Goal: Information Seeking & Learning: Learn about a topic

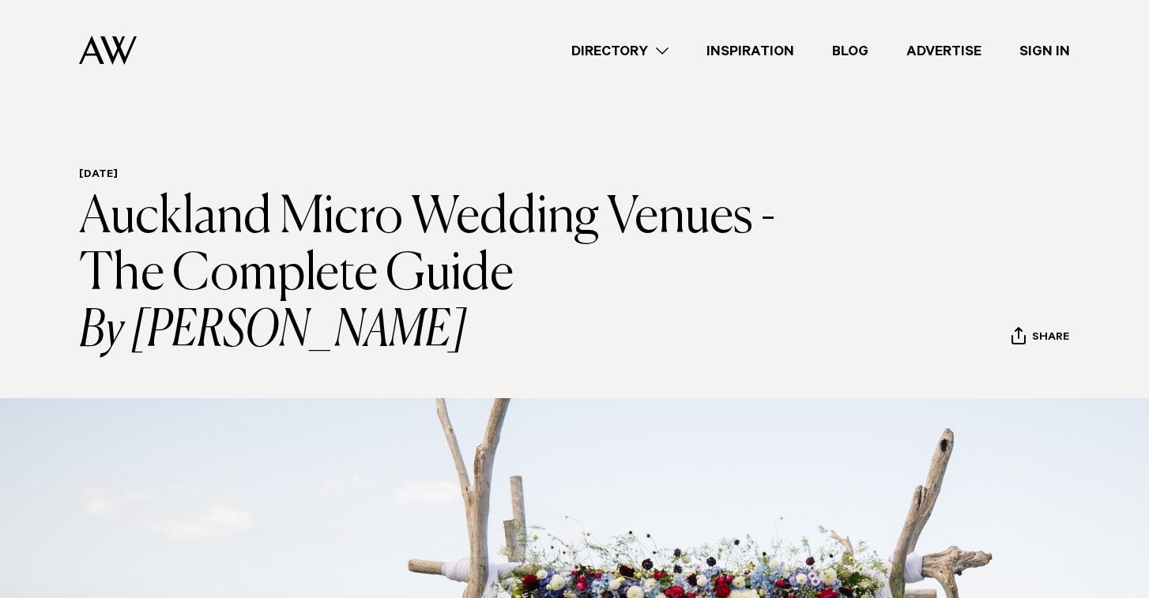
scroll to position [8877, 0]
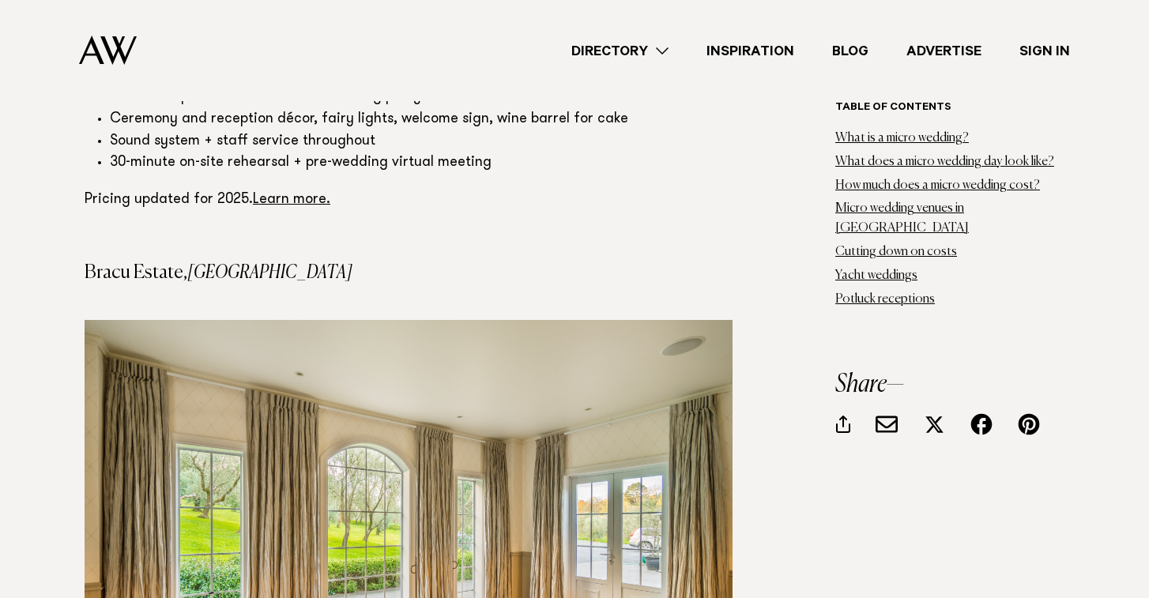
click at [654, 46] on link "Directory" at bounding box center [619, 50] width 135 height 21
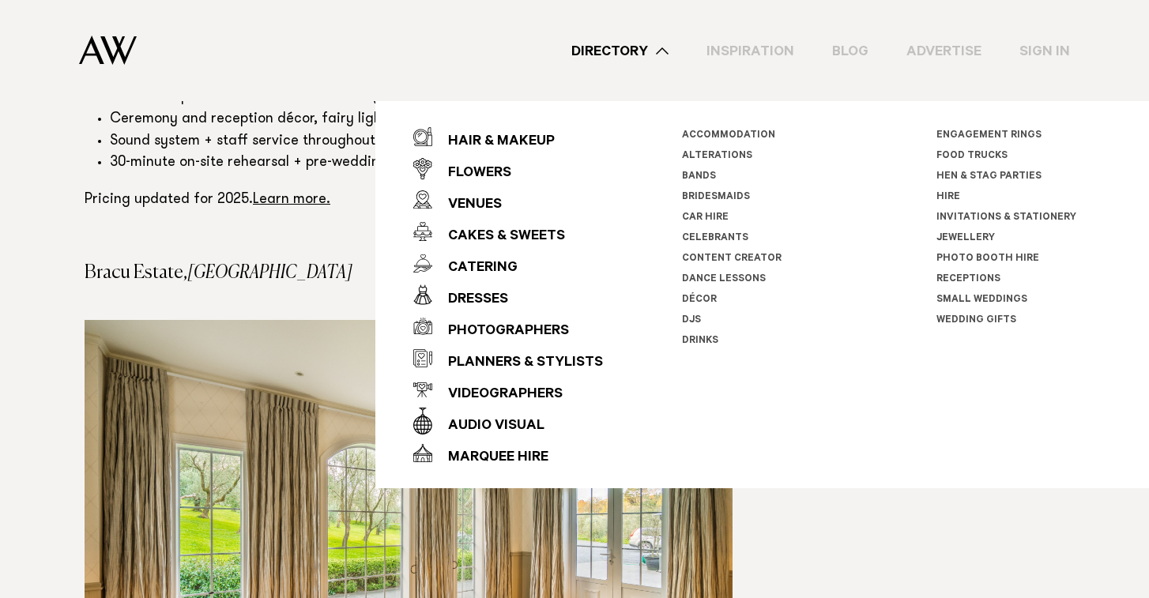
scroll to position [8816, 0]
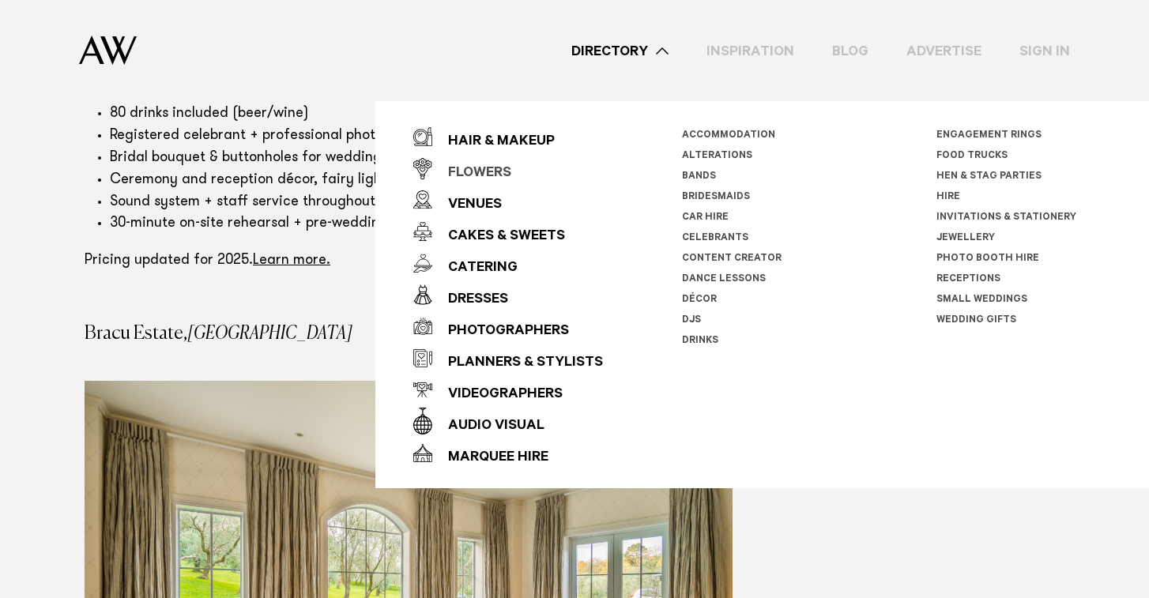
click at [491, 171] on div "Flowers" at bounding box center [471, 174] width 79 height 32
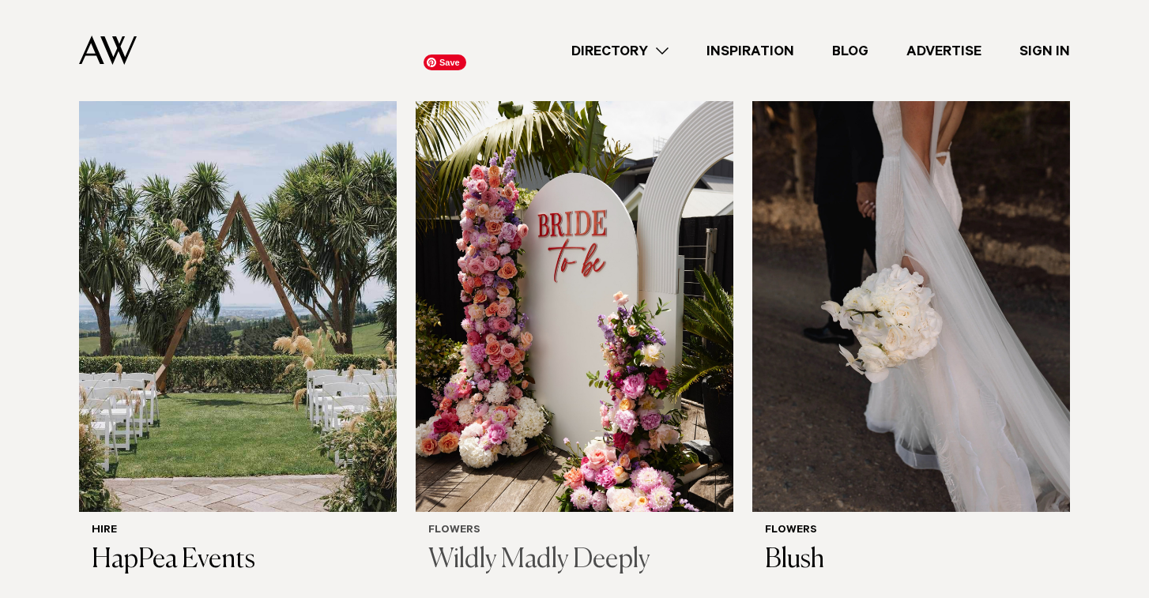
scroll to position [2206, 0]
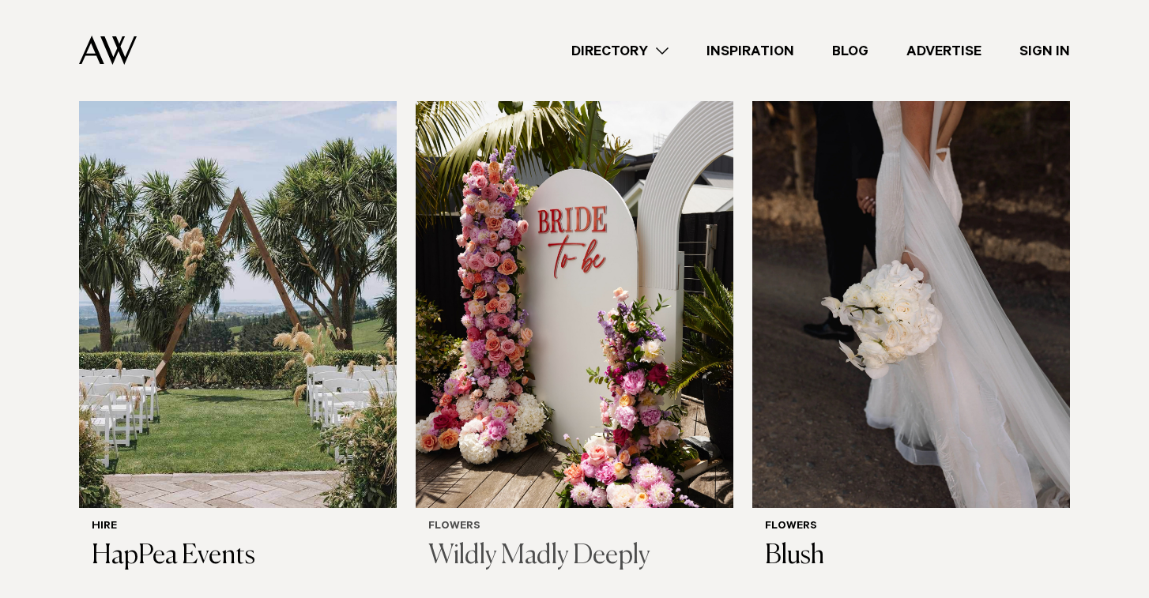
click at [522, 541] on h3 "Wildly Madly Deeply" at bounding box center [574, 557] width 292 height 32
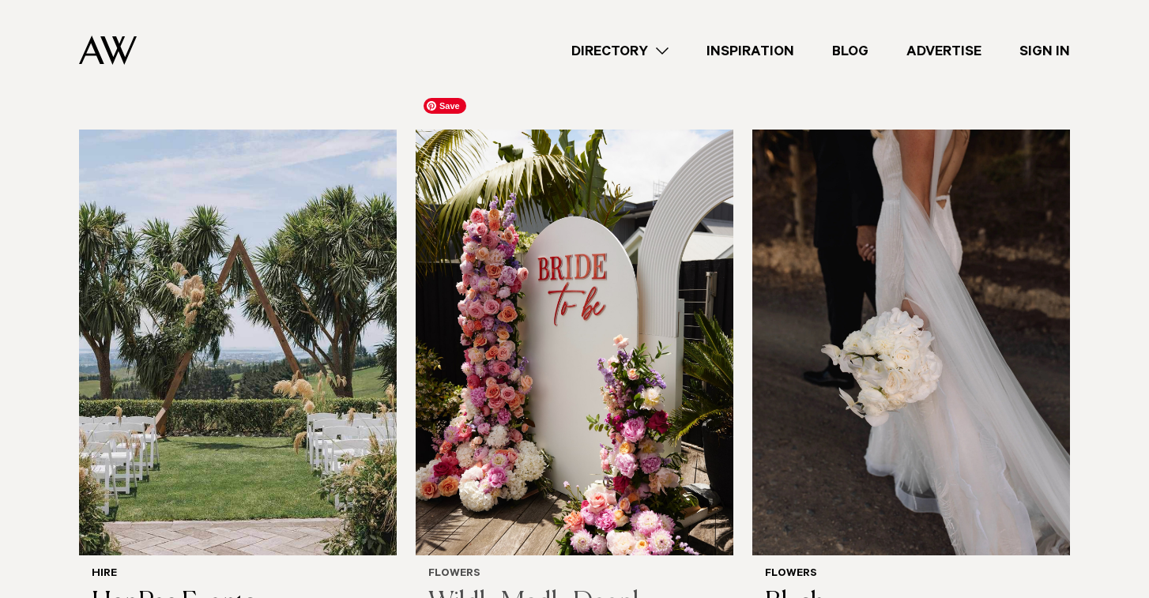
scroll to position [2121, 0]
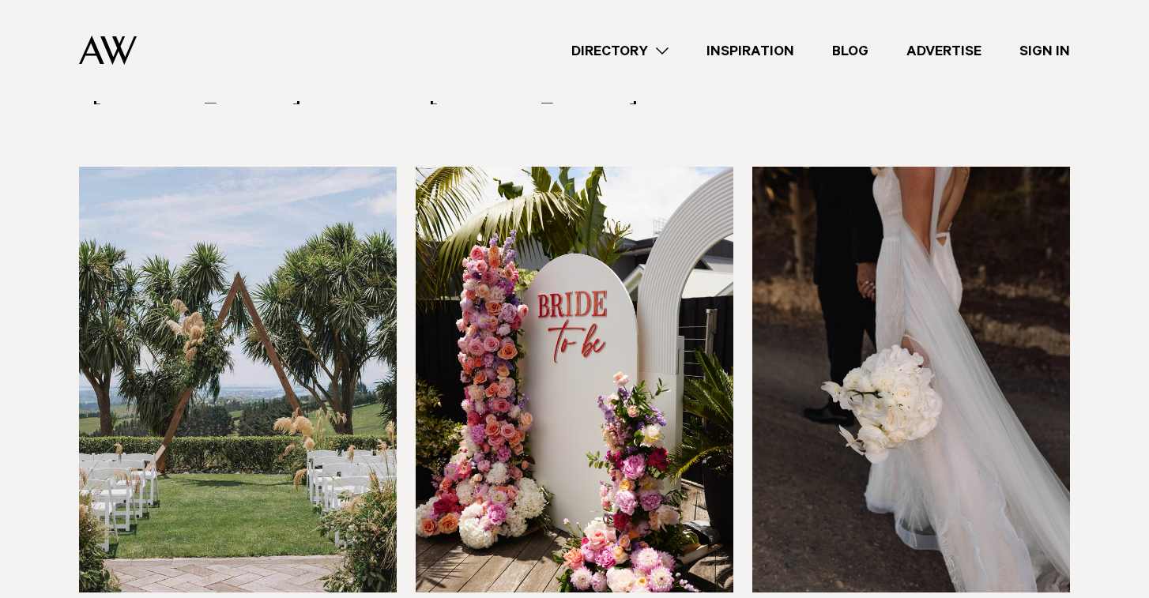
click at [606, 52] on link "Directory" at bounding box center [619, 50] width 135 height 21
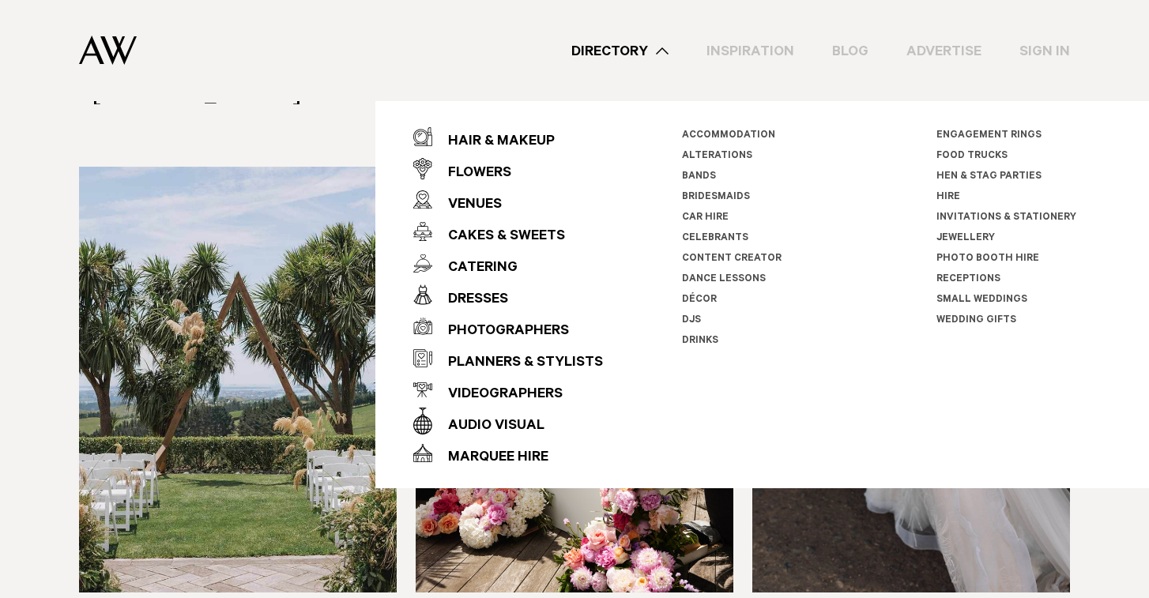
scroll to position [2060, 0]
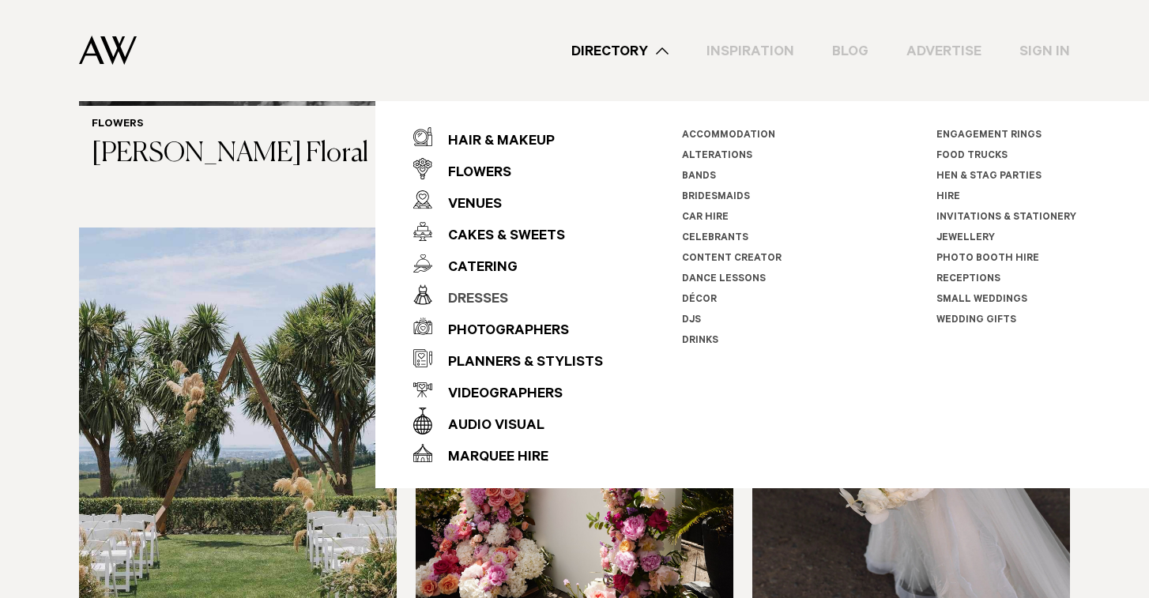
click at [454, 301] on div "Dresses" at bounding box center [470, 301] width 76 height 32
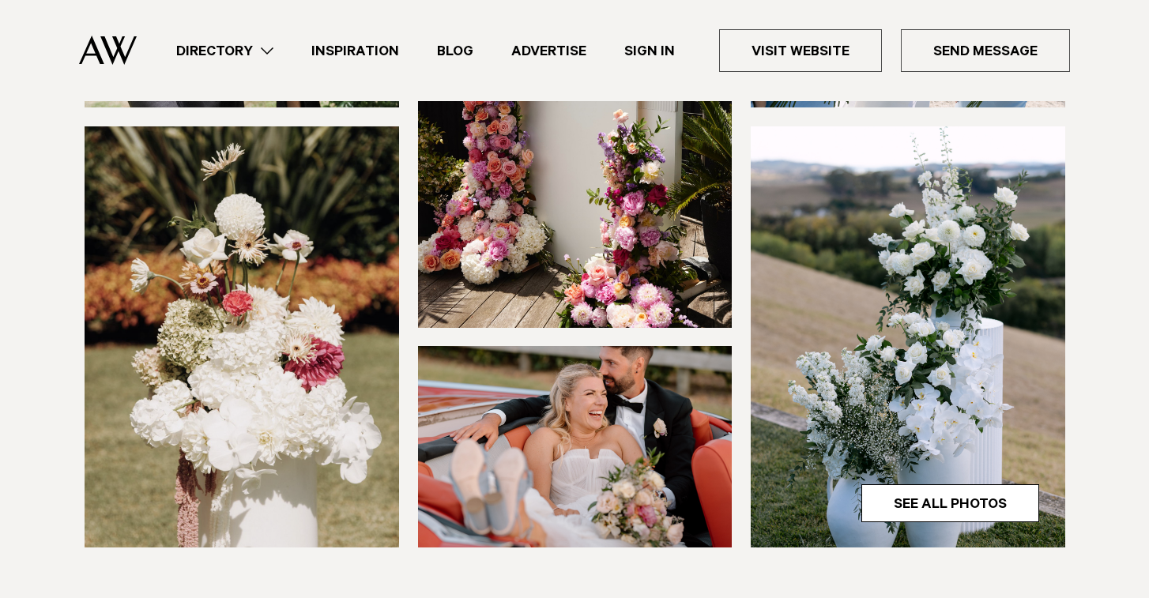
scroll to position [394, 0]
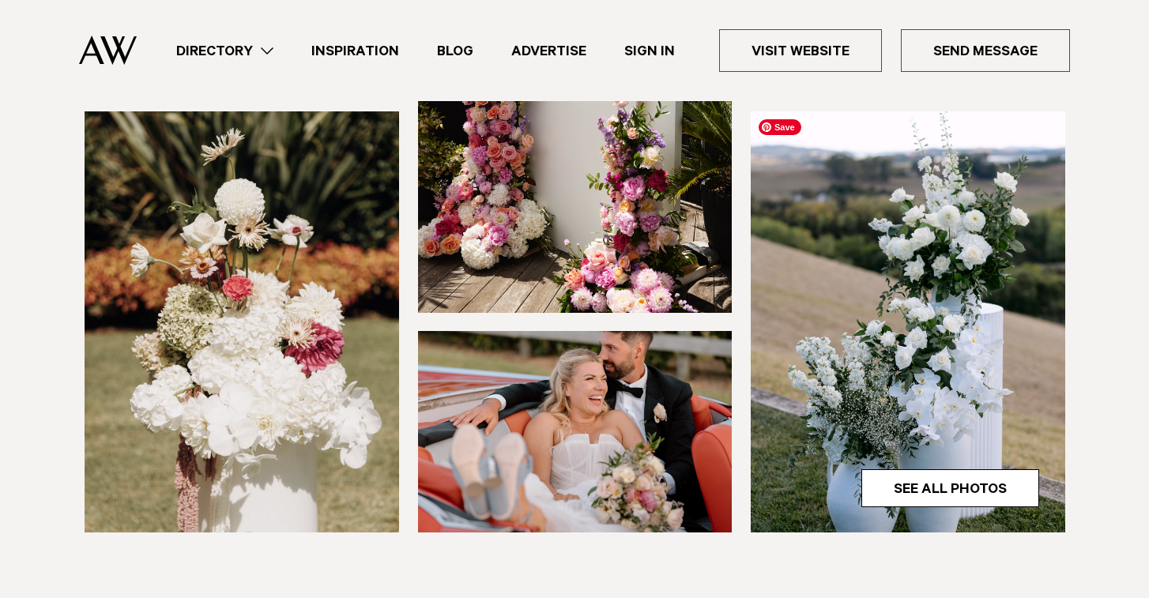
click at [930, 464] on img at bounding box center [908, 321] width 315 height 421
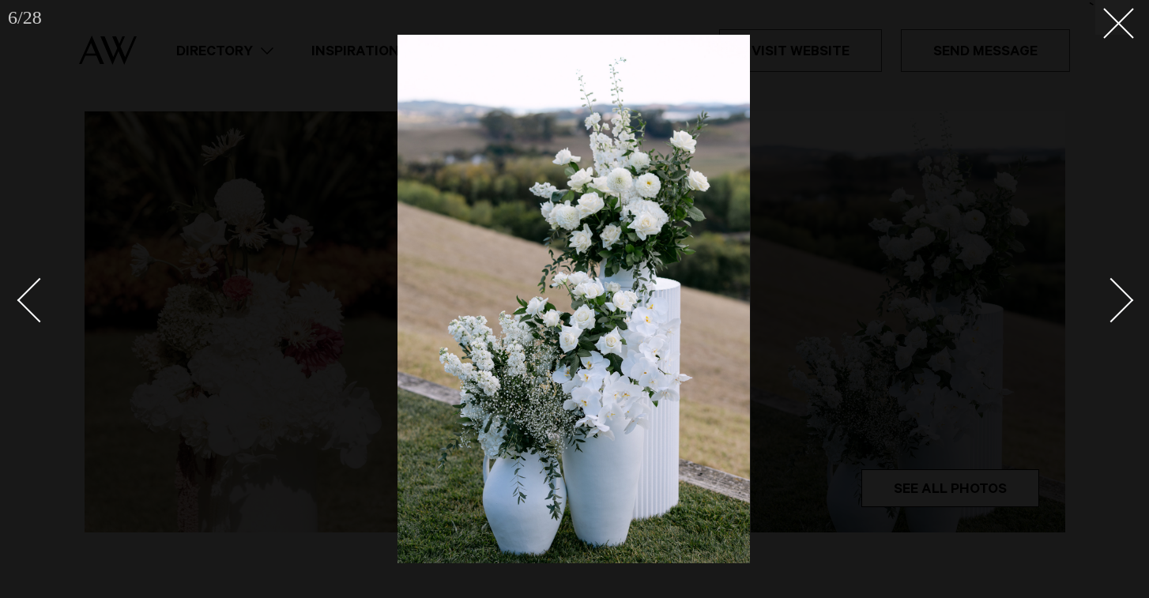
click at [1130, 282] on div at bounding box center [574, 299] width 1149 height 598
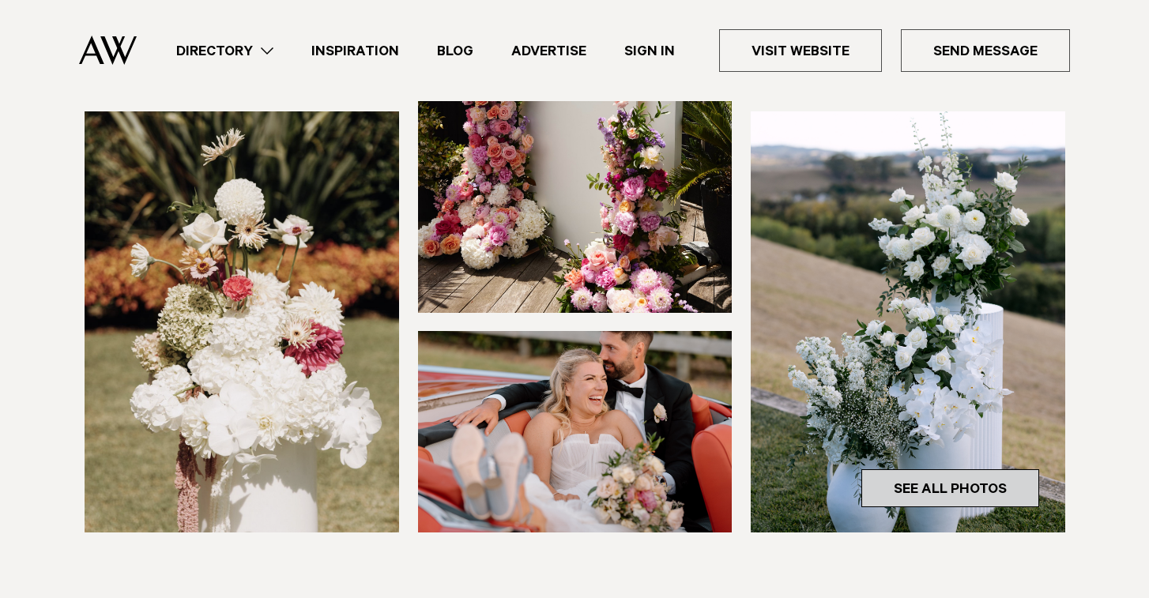
click at [959, 487] on link "See All Photos" at bounding box center [950, 488] width 178 height 38
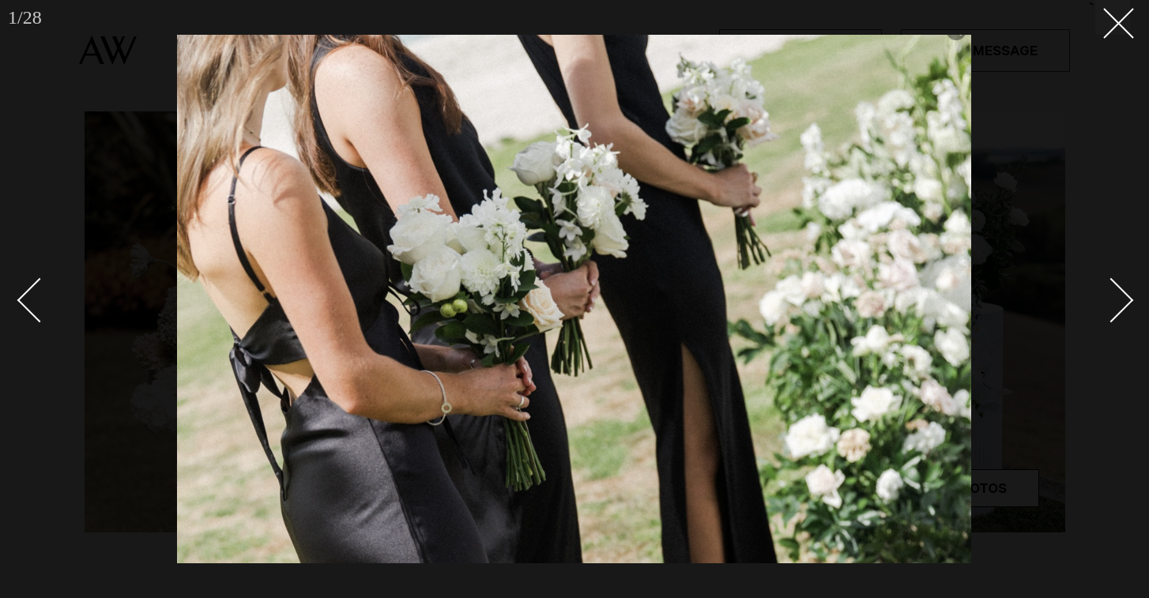
click at [1119, 313] on div "Next slide" at bounding box center [1111, 299] width 45 height 45
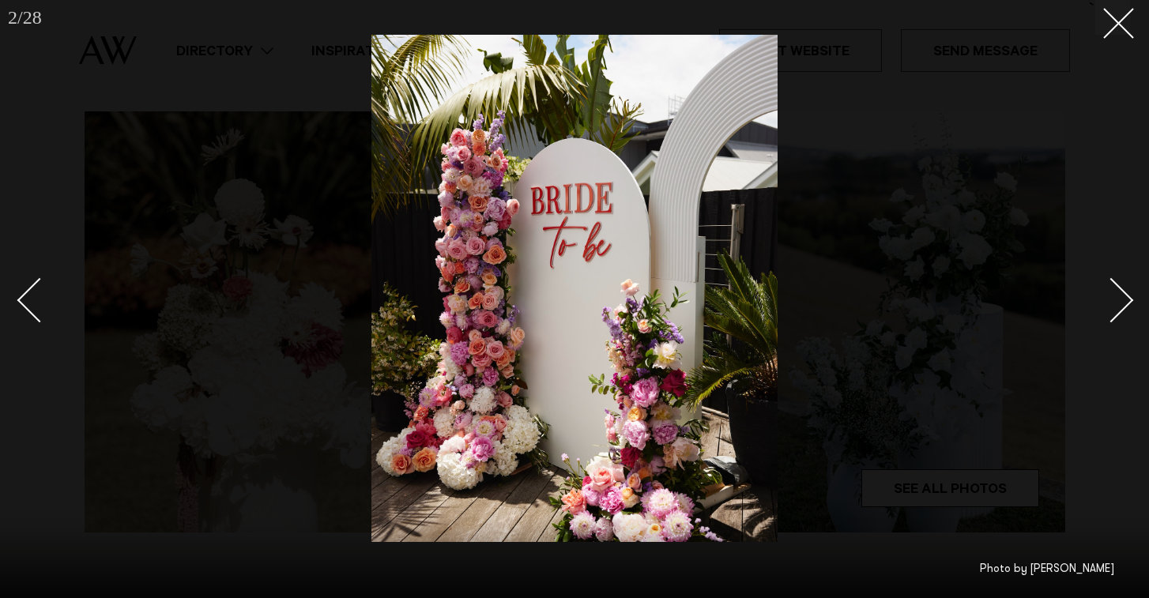
click at [1119, 313] on div "Next slide" at bounding box center [1111, 299] width 45 height 45
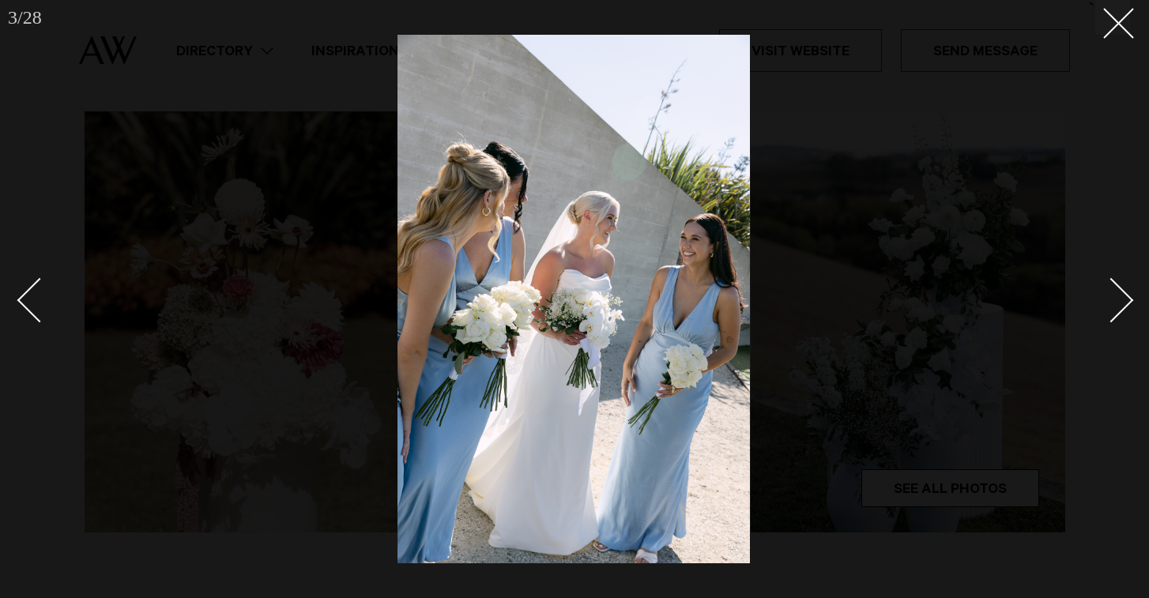
click at [1119, 313] on div "Next slide" at bounding box center [1111, 299] width 45 height 45
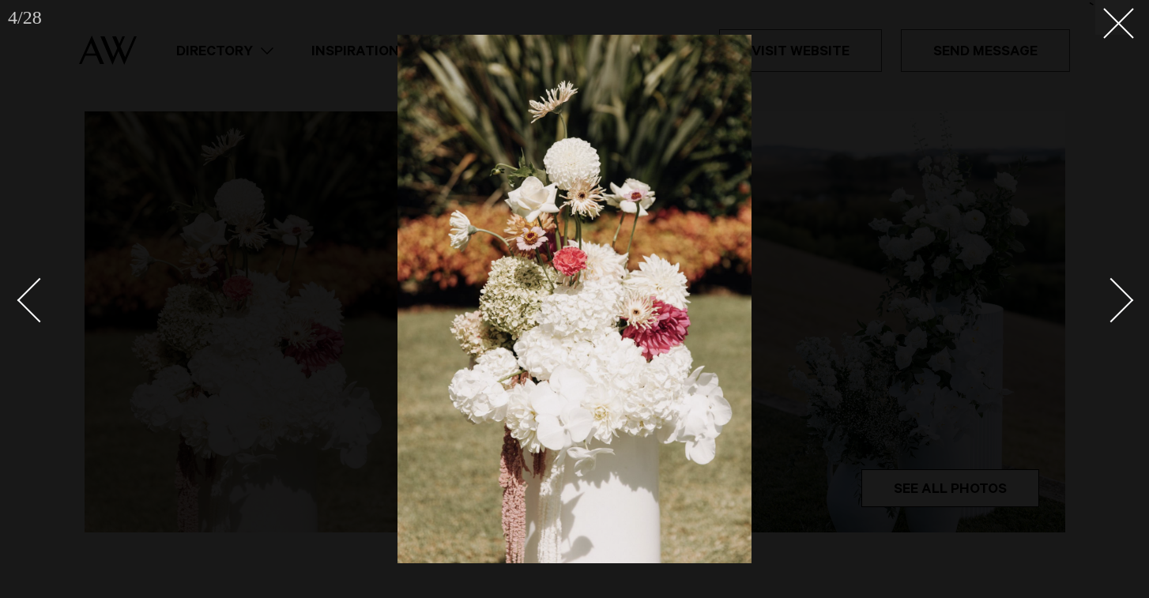
click at [1119, 313] on div "Next slide" at bounding box center [1111, 299] width 45 height 45
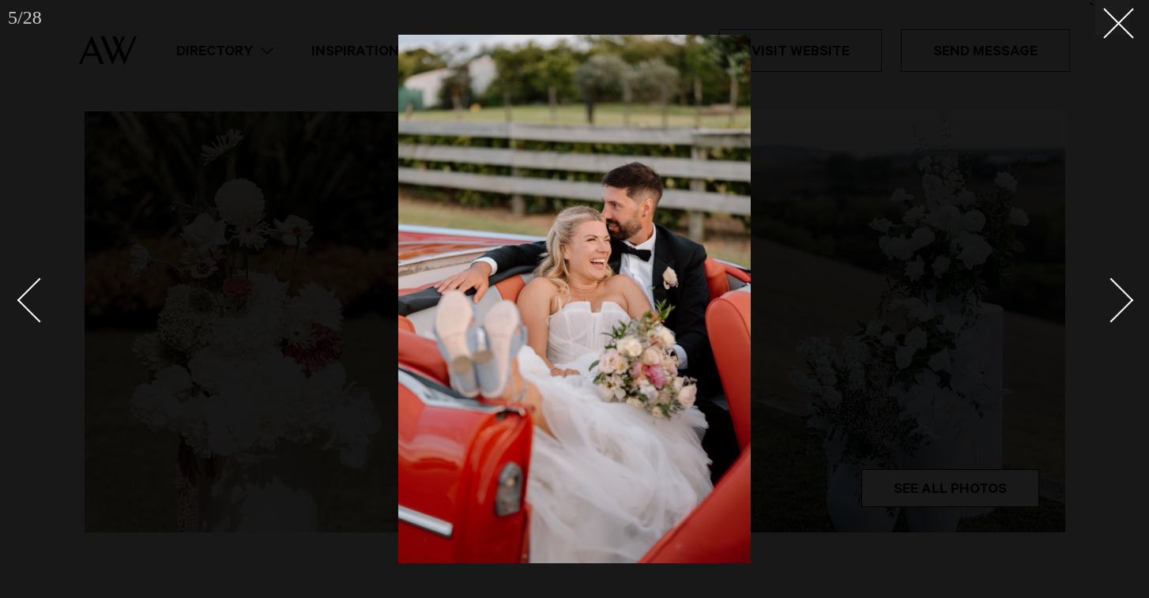
click at [1119, 314] on div "Next slide" at bounding box center [1111, 299] width 45 height 45
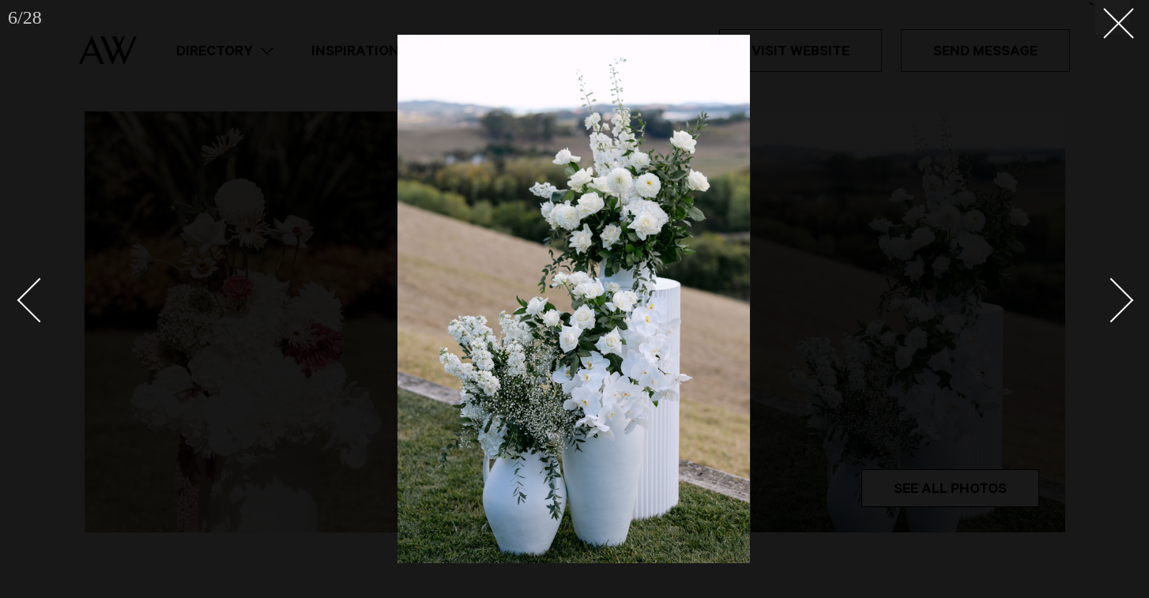
click at [1119, 314] on div "Next slide" at bounding box center [1111, 299] width 45 height 45
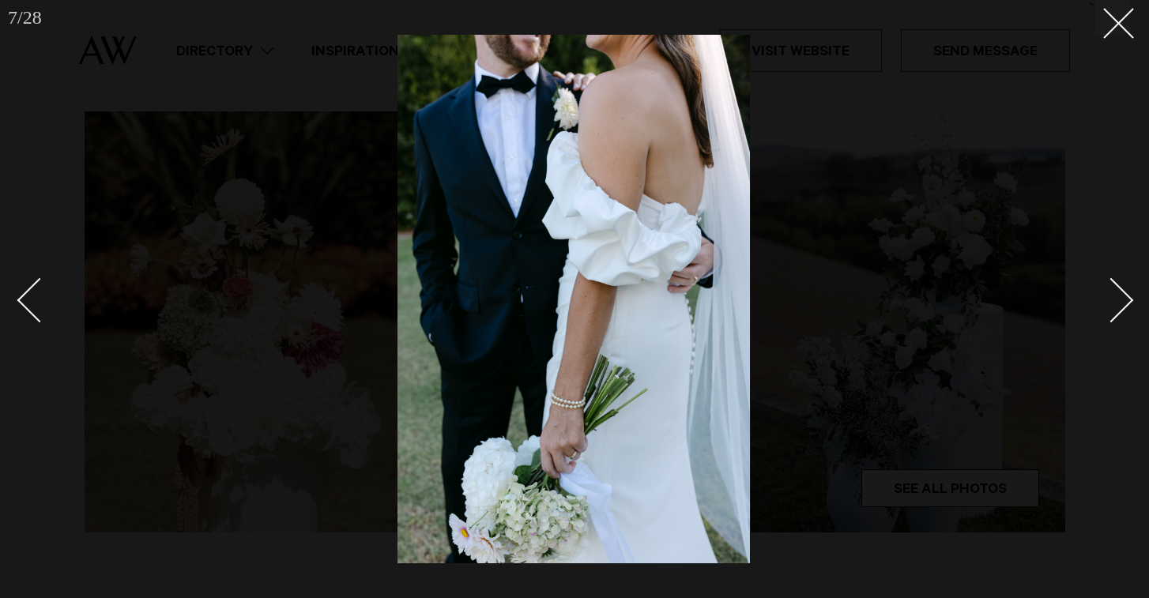
click at [1119, 314] on div "Next slide" at bounding box center [1111, 299] width 45 height 45
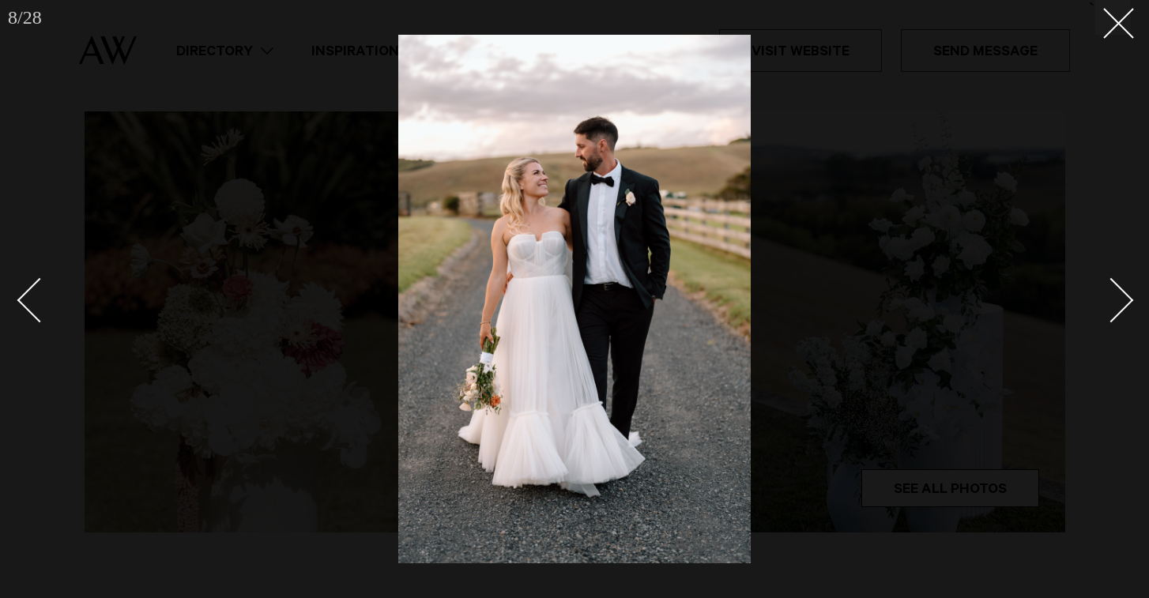
click at [1120, 315] on link at bounding box center [1102, 299] width 55 height 79
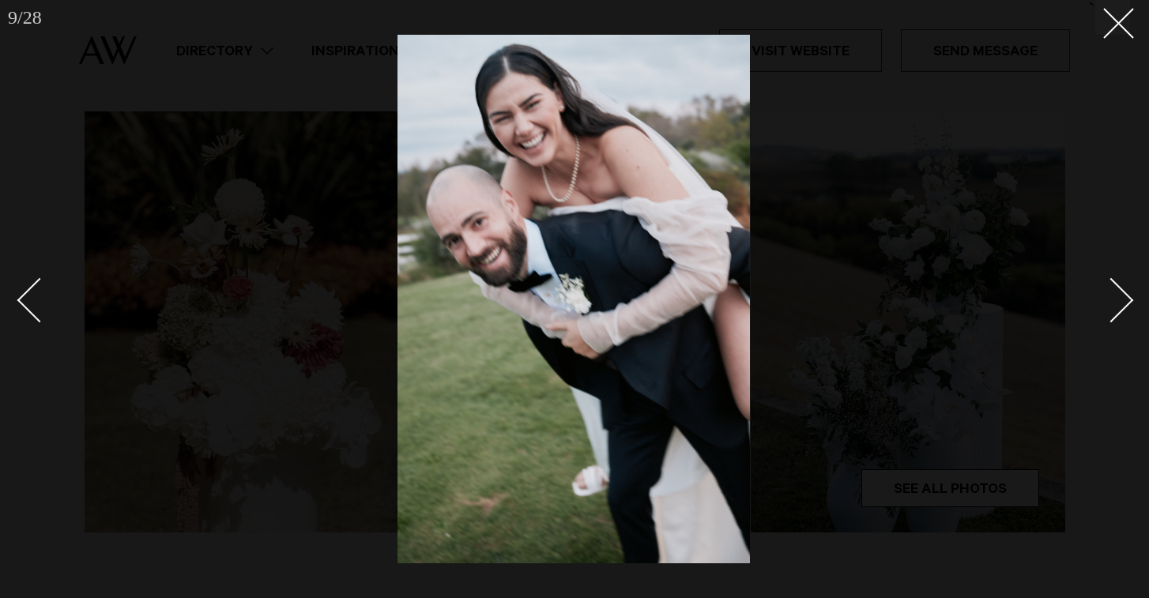
click at [1118, 307] on div "Next slide" at bounding box center [1111, 299] width 45 height 45
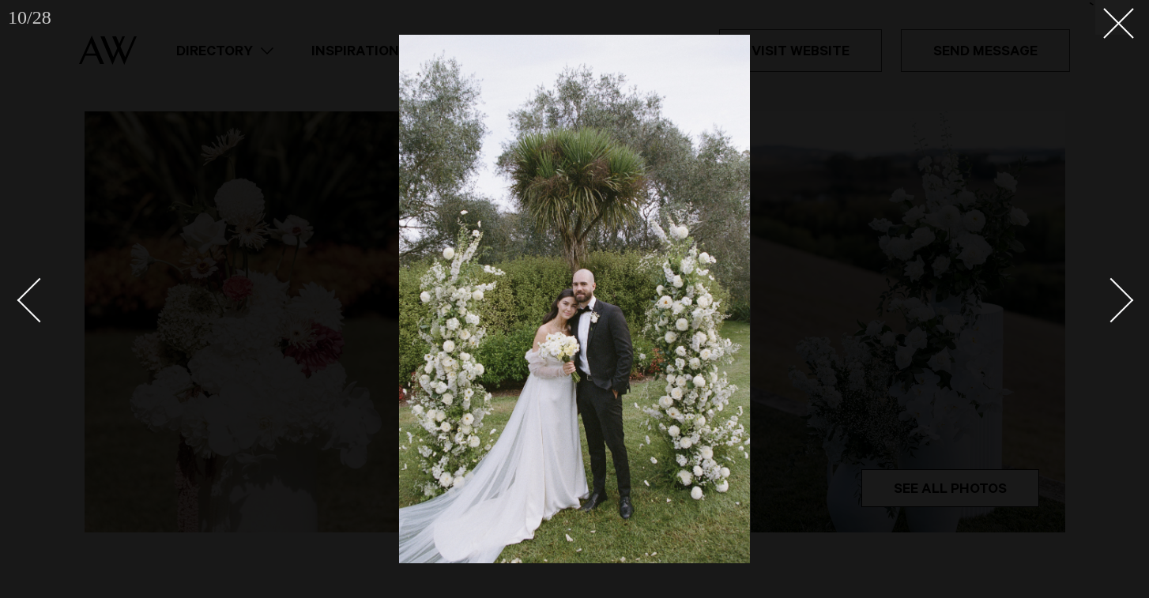
click at [1118, 308] on div "Next slide" at bounding box center [1111, 299] width 45 height 45
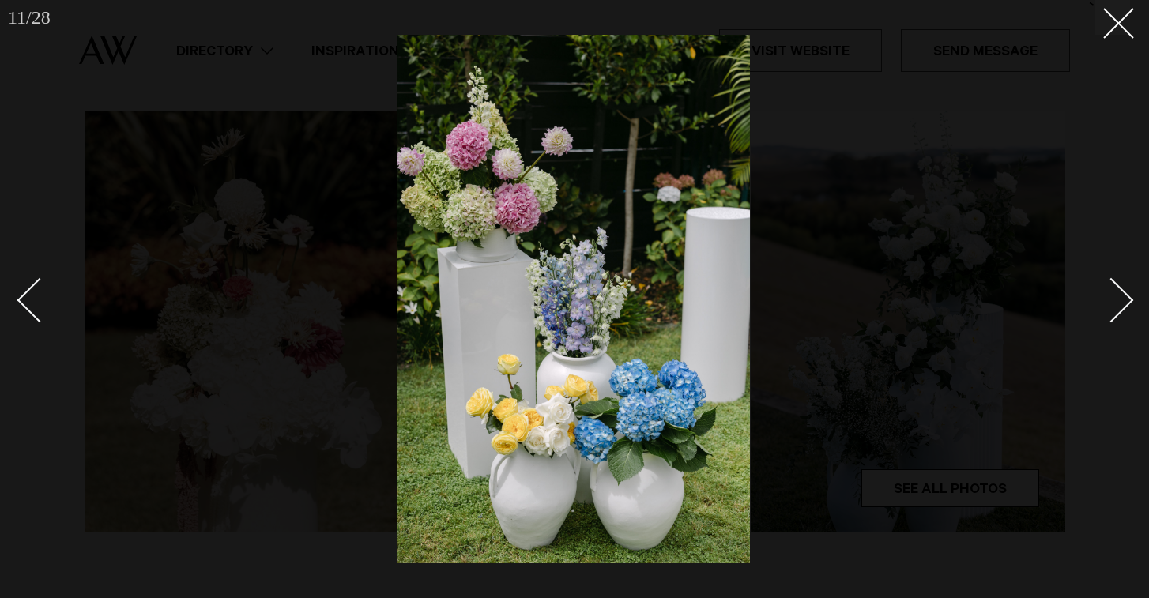
click at [1118, 308] on div "Next slide" at bounding box center [1111, 299] width 45 height 45
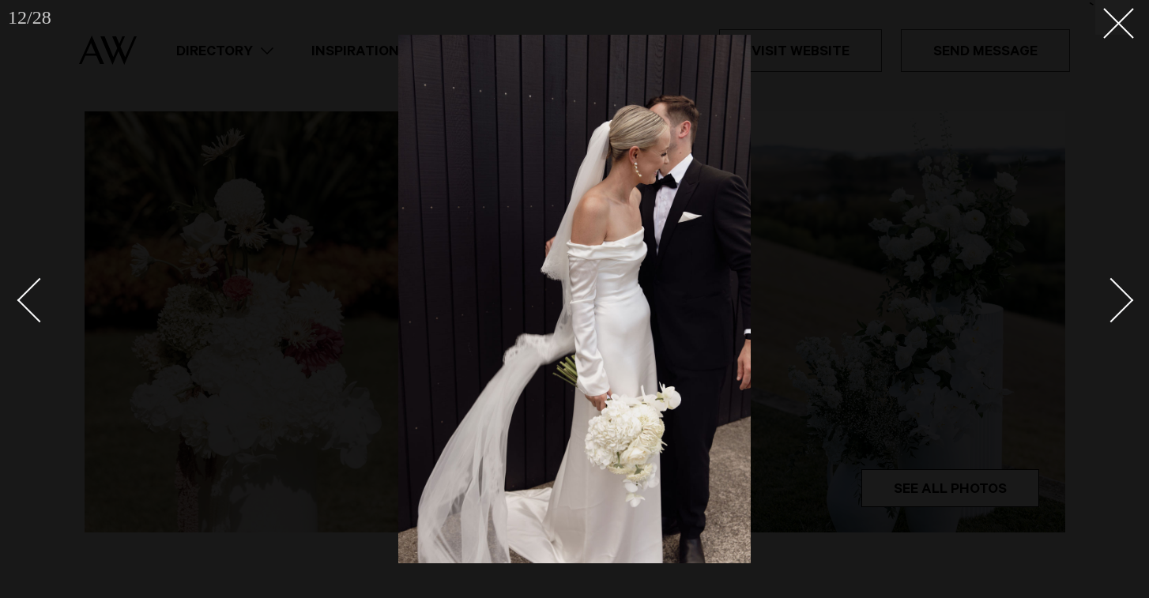
click at [1118, 308] on div "Next slide" at bounding box center [1111, 299] width 45 height 45
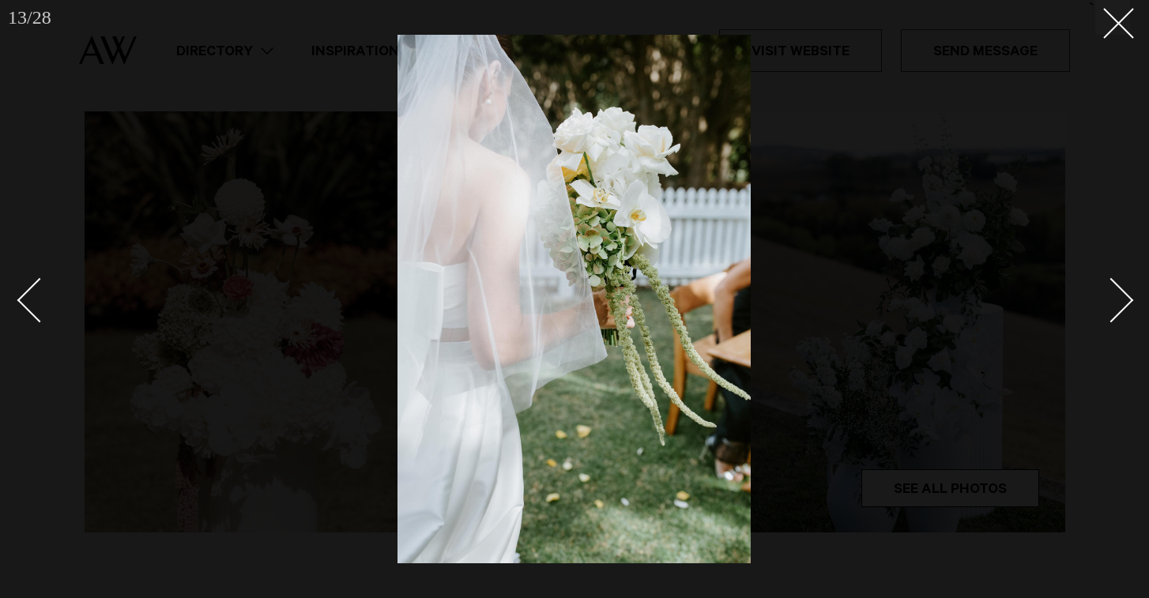
click at [1118, 308] on div "Next slide" at bounding box center [1111, 299] width 45 height 45
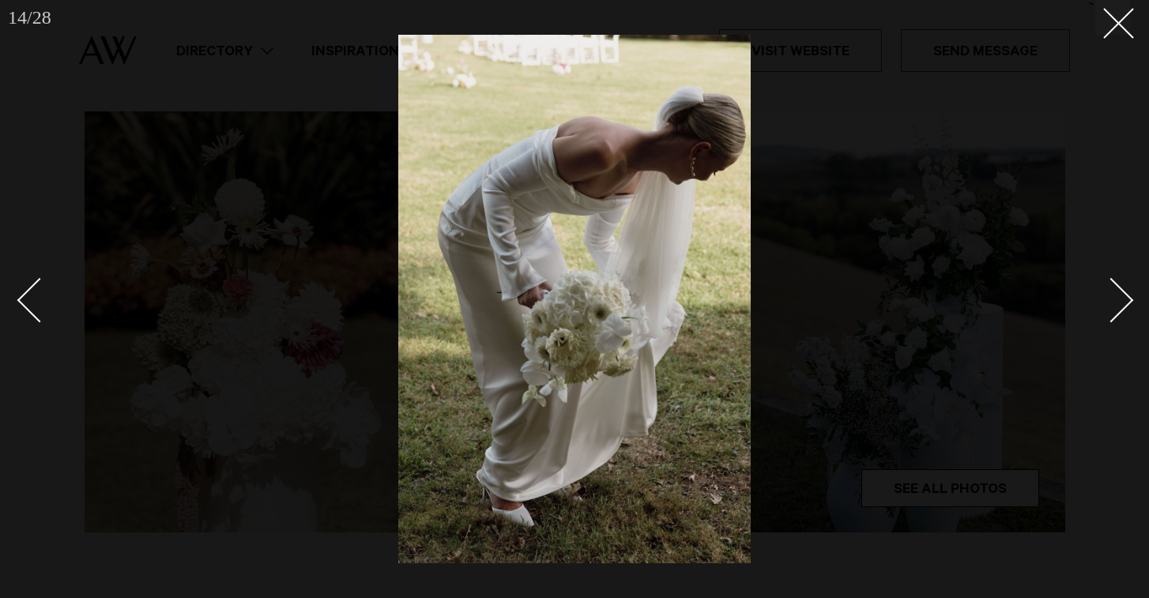
click at [1118, 308] on div "Next slide" at bounding box center [1111, 299] width 45 height 45
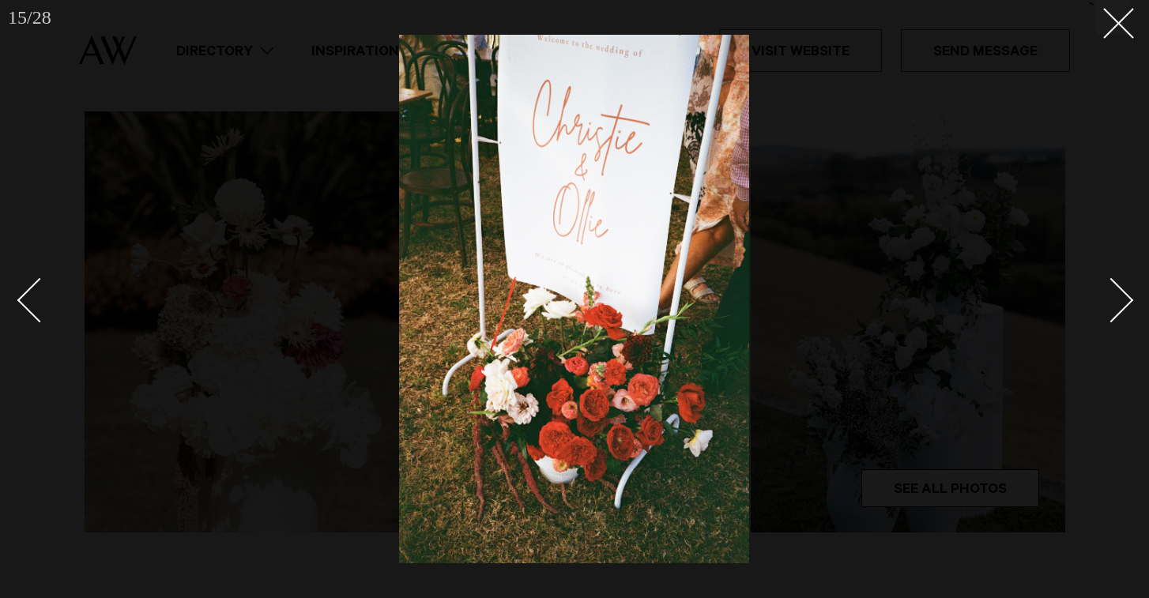
click at [1107, 306] on div "Next slide" at bounding box center [1111, 299] width 45 height 45
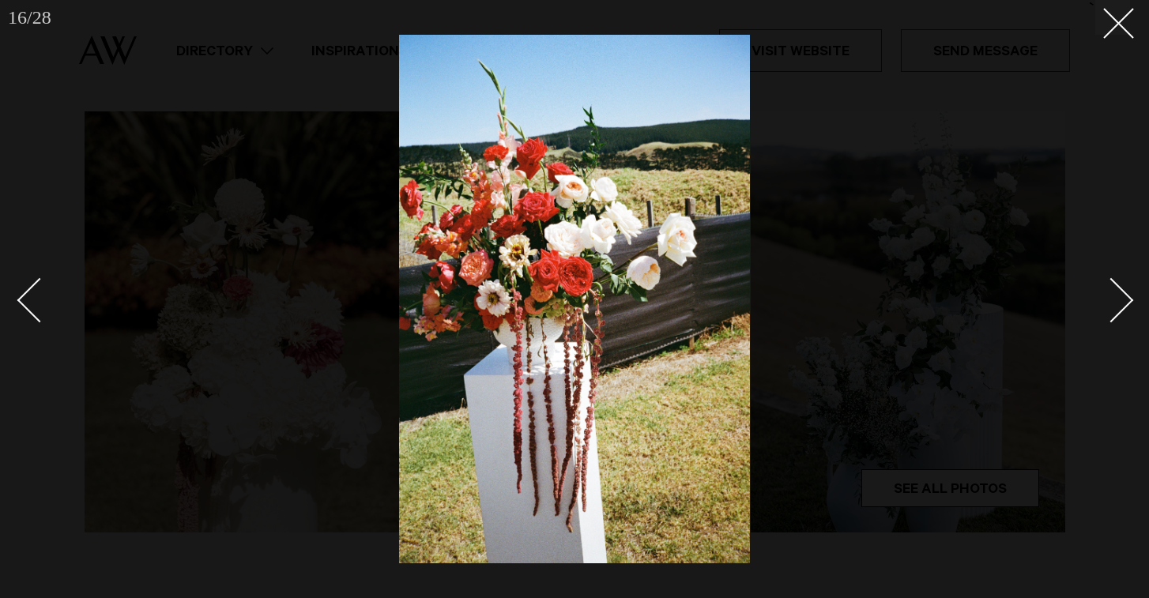
click at [1107, 306] on div "Next slide" at bounding box center [1111, 299] width 45 height 45
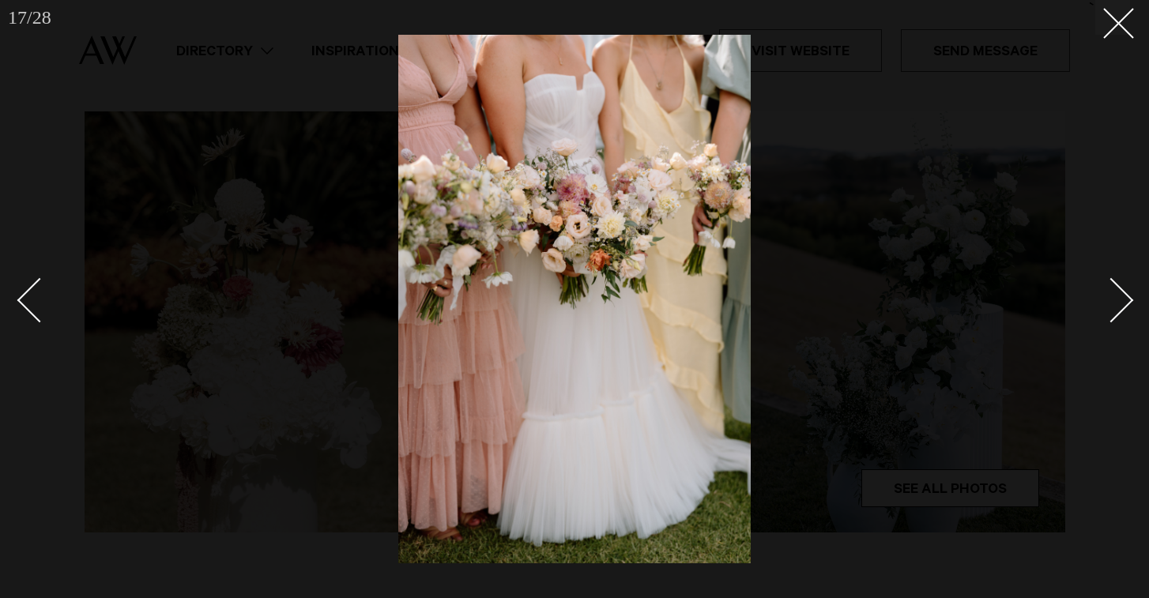
click at [1106, 306] on div "Next slide" at bounding box center [1111, 299] width 45 height 45
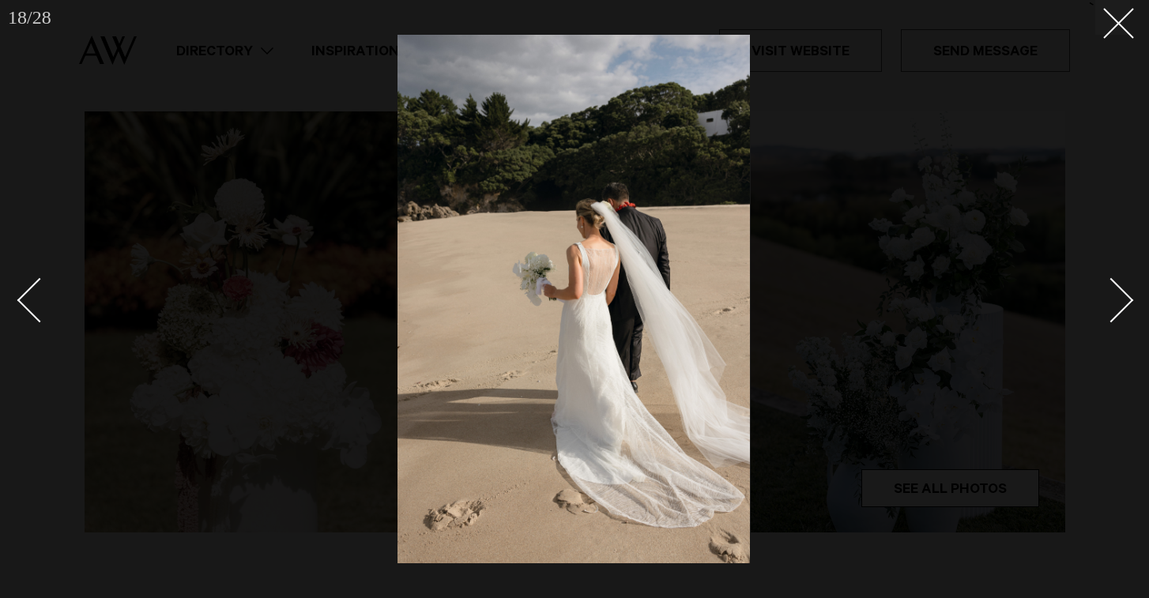
click at [1106, 306] on div "Next slide" at bounding box center [1111, 299] width 45 height 45
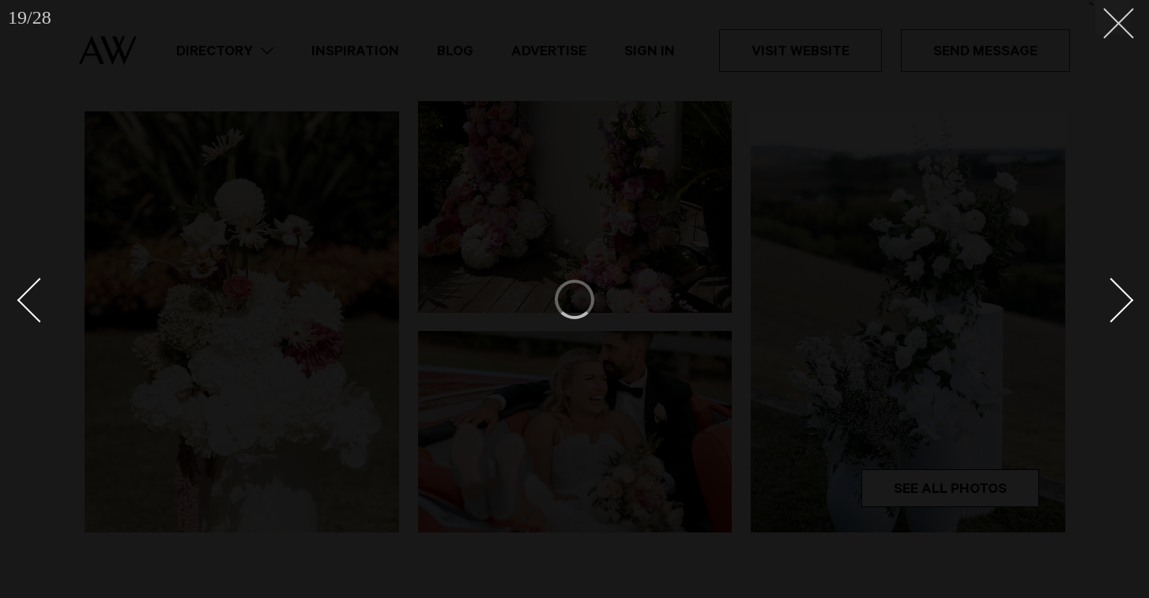
click at [1117, 34] on button at bounding box center [1112, 17] width 35 height 35
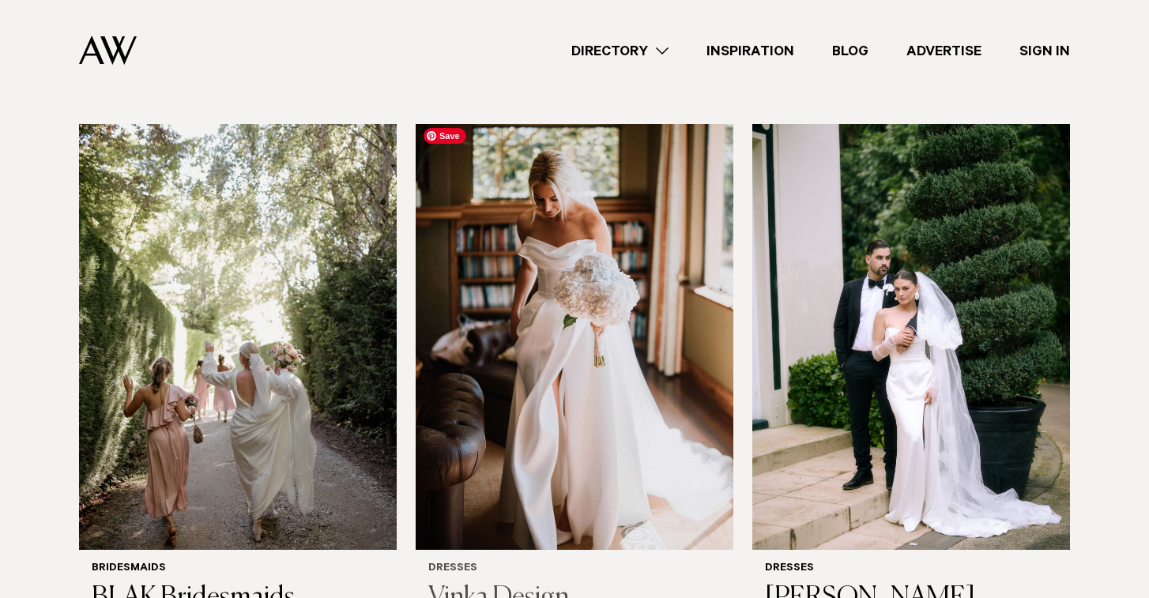
scroll to position [972, 0]
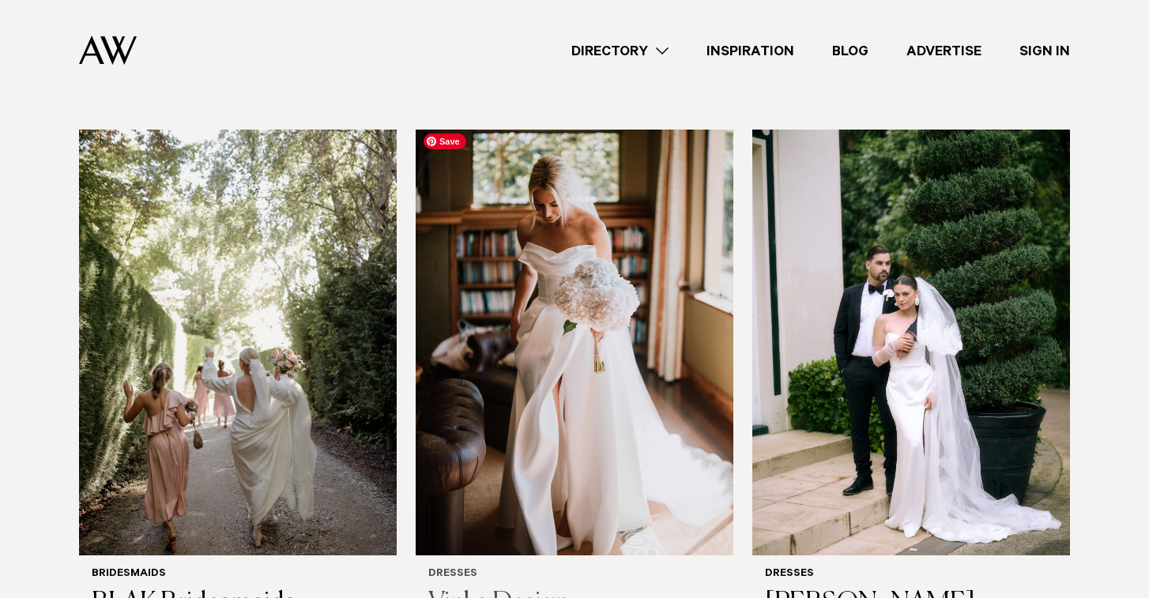
click at [533, 362] on img at bounding box center [575, 343] width 318 height 426
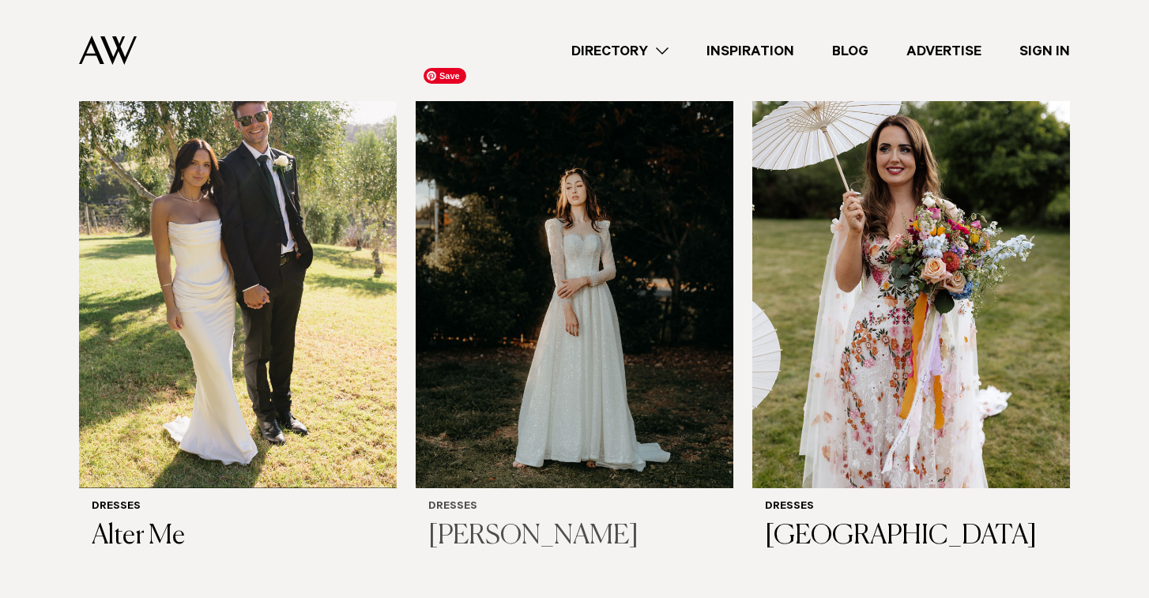
scroll to position [489, 0]
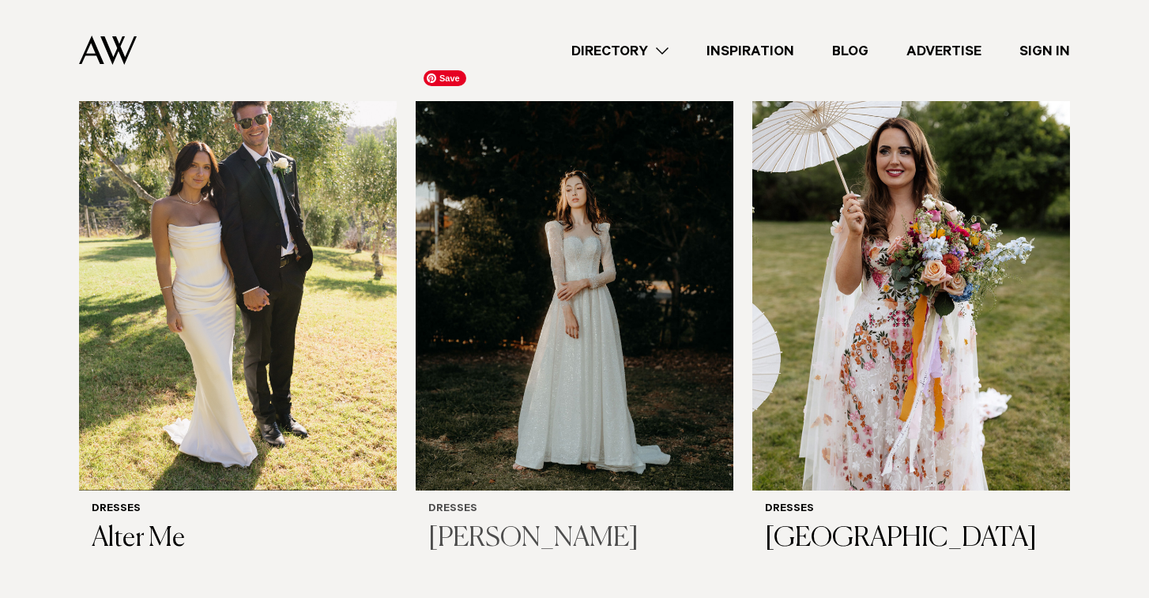
click at [462, 278] on img at bounding box center [575, 278] width 318 height 426
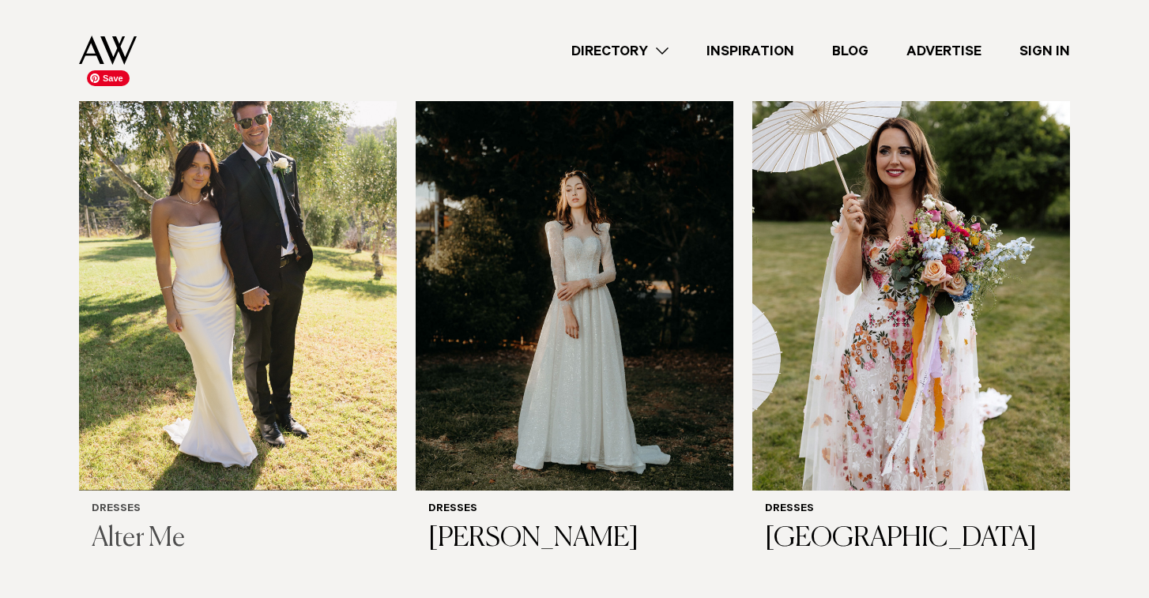
click at [232, 182] on img at bounding box center [238, 278] width 318 height 426
click at [611, 52] on link "Directory" at bounding box center [619, 50] width 135 height 21
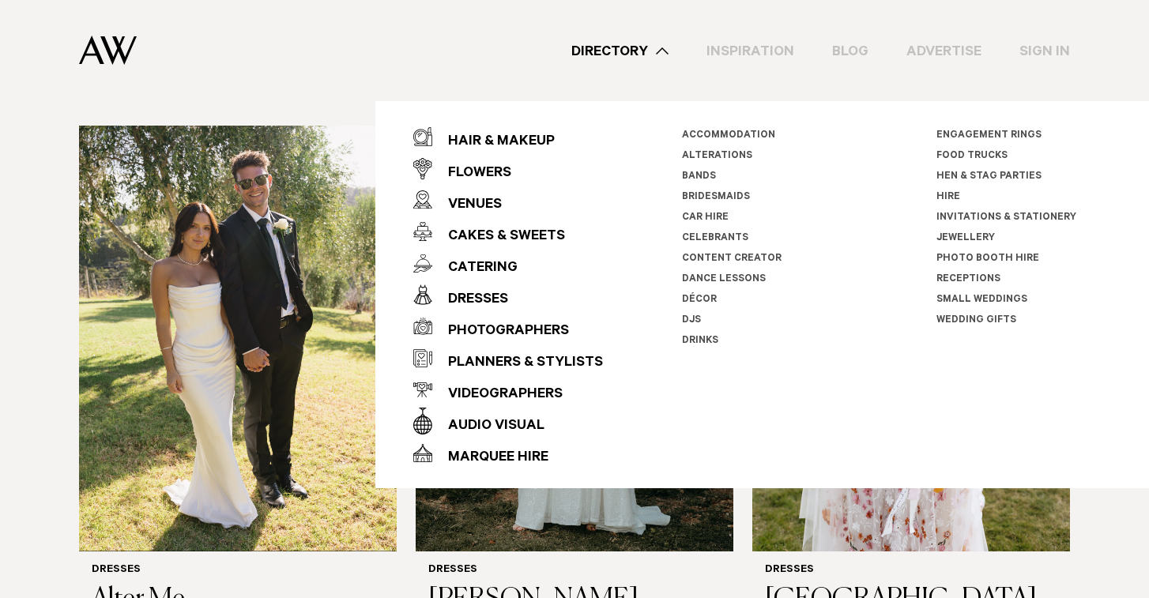
click at [41, 278] on div "Wedding Dresses in Auckland A moment for the dress, please. Our curated collect…" at bounding box center [575, 477] width 1124 height 1399
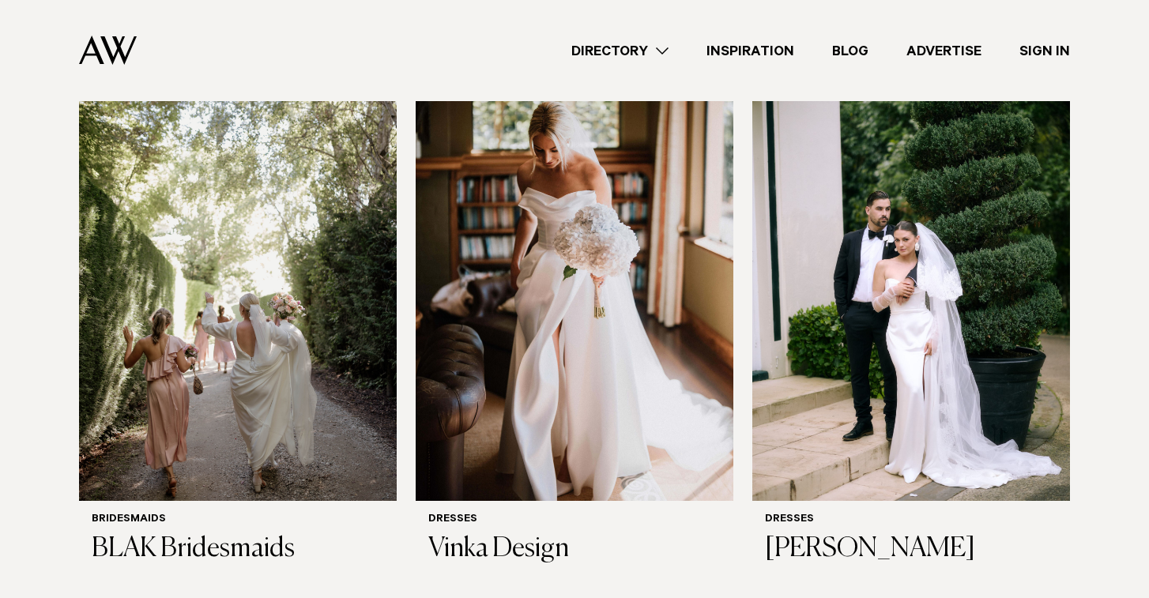
scroll to position [1038, 0]
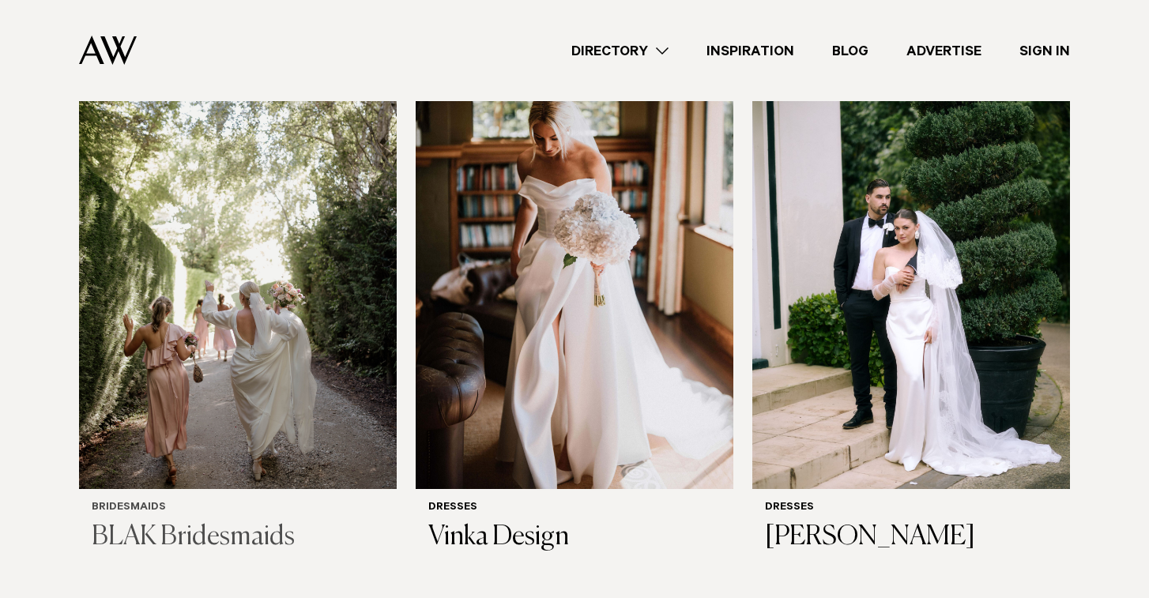
click at [195, 549] on div "Bridesmaids BLAK Bridesmaids" at bounding box center [238, 527] width 318 height 77
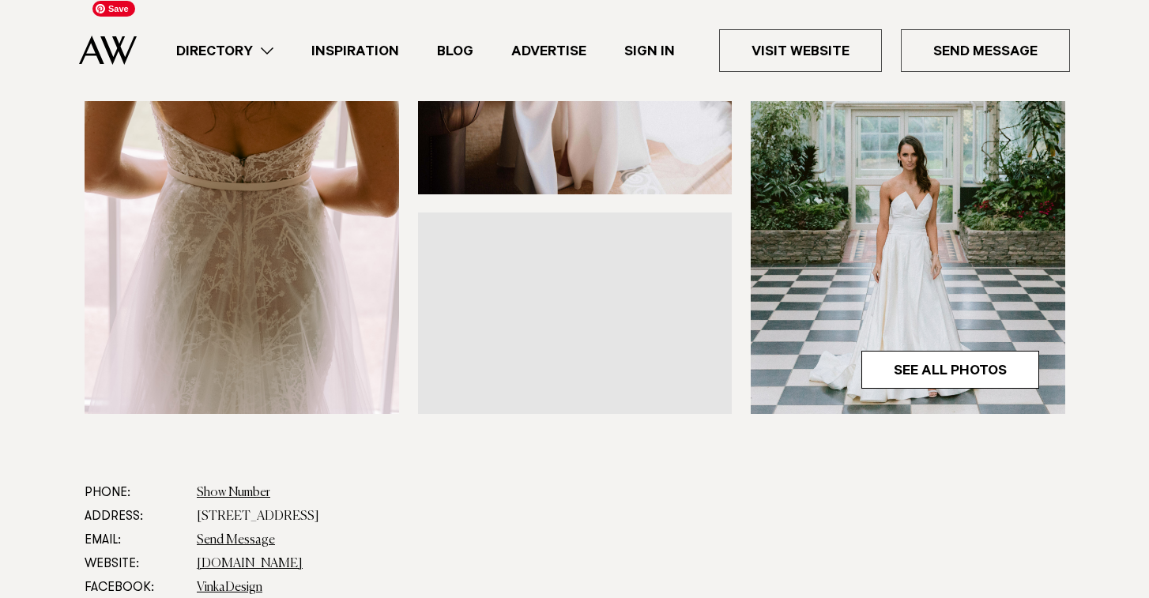
scroll to position [514, 0]
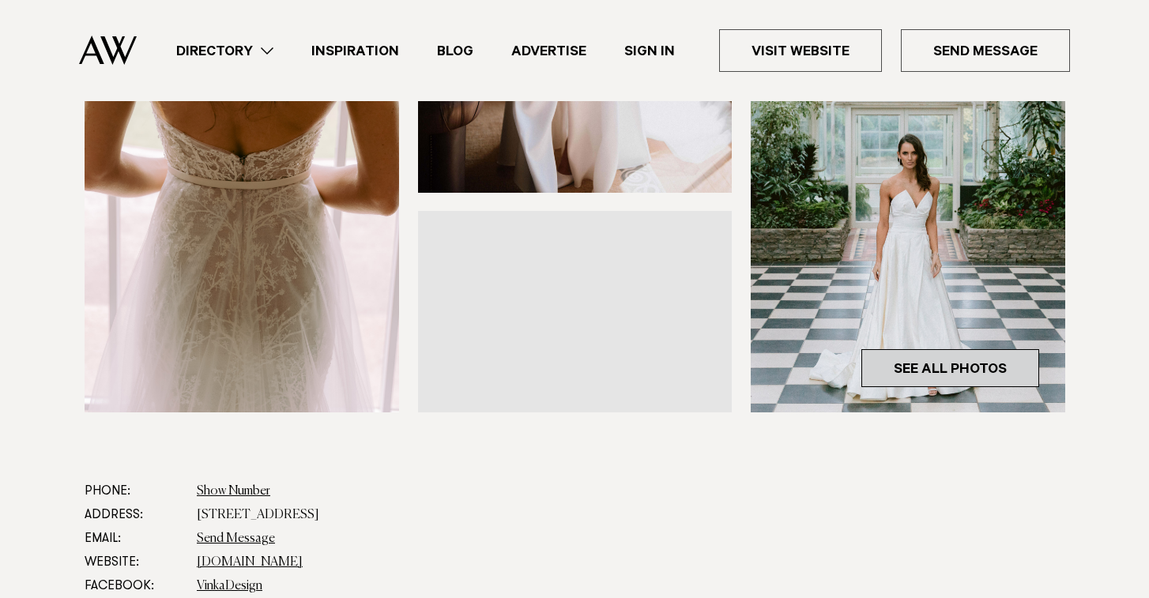
click at [997, 373] on link "See All Photos" at bounding box center [950, 368] width 178 height 38
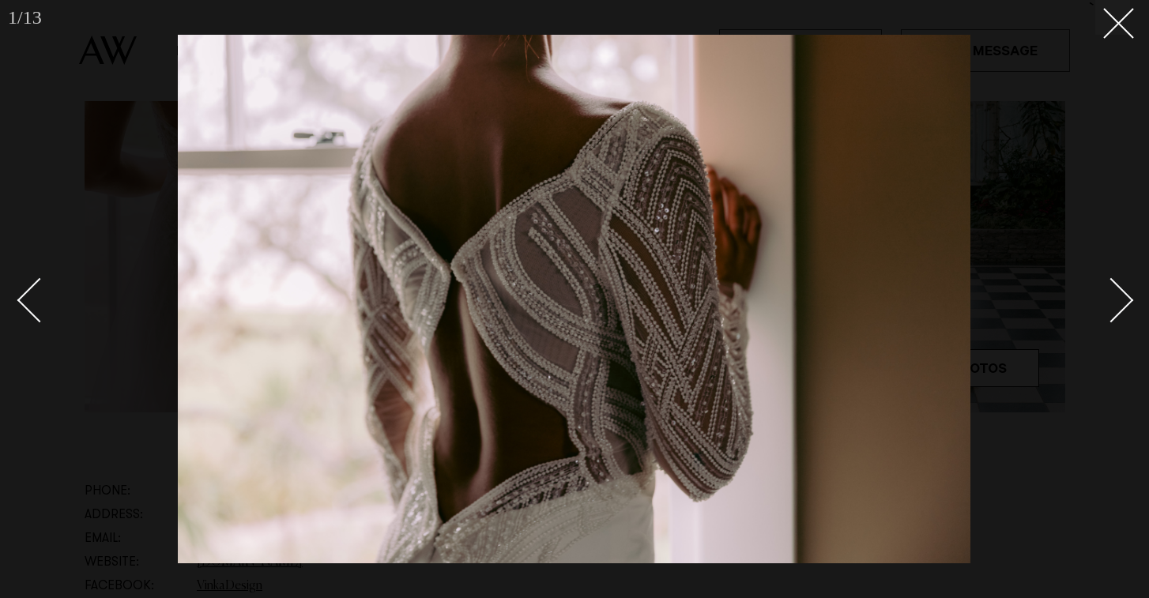
click at [1118, 294] on div "Next slide" at bounding box center [1111, 299] width 45 height 45
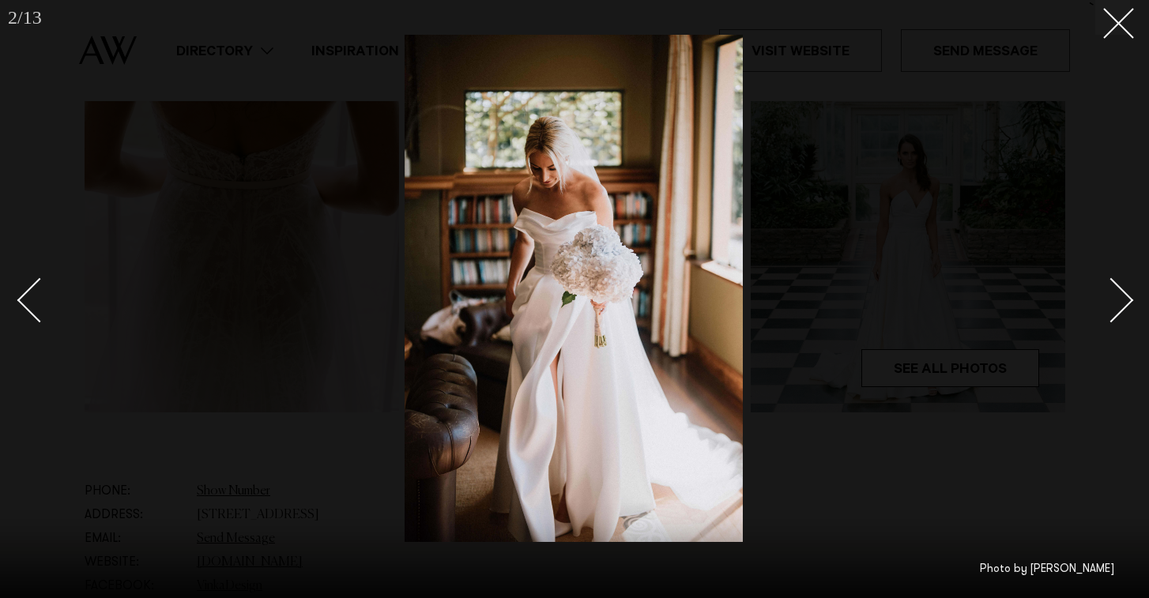
click at [1118, 294] on div "Next slide" at bounding box center [1111, 299] width 45 height 45
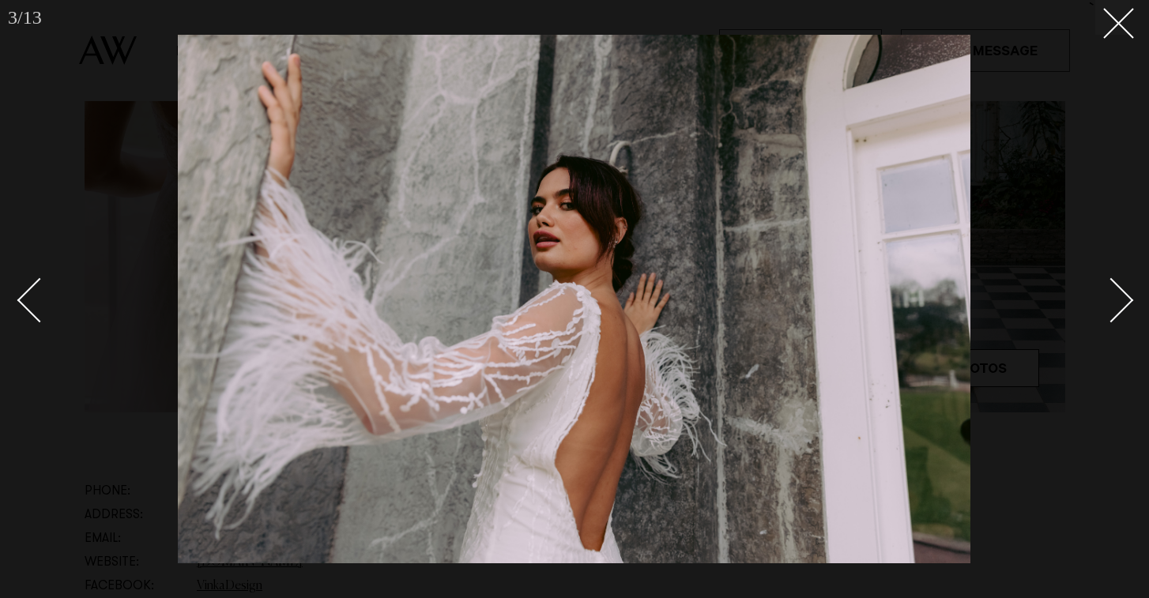
click at [1119, 294] on div "Next slide" at bounding box center [1111, 299] width 45 height 45
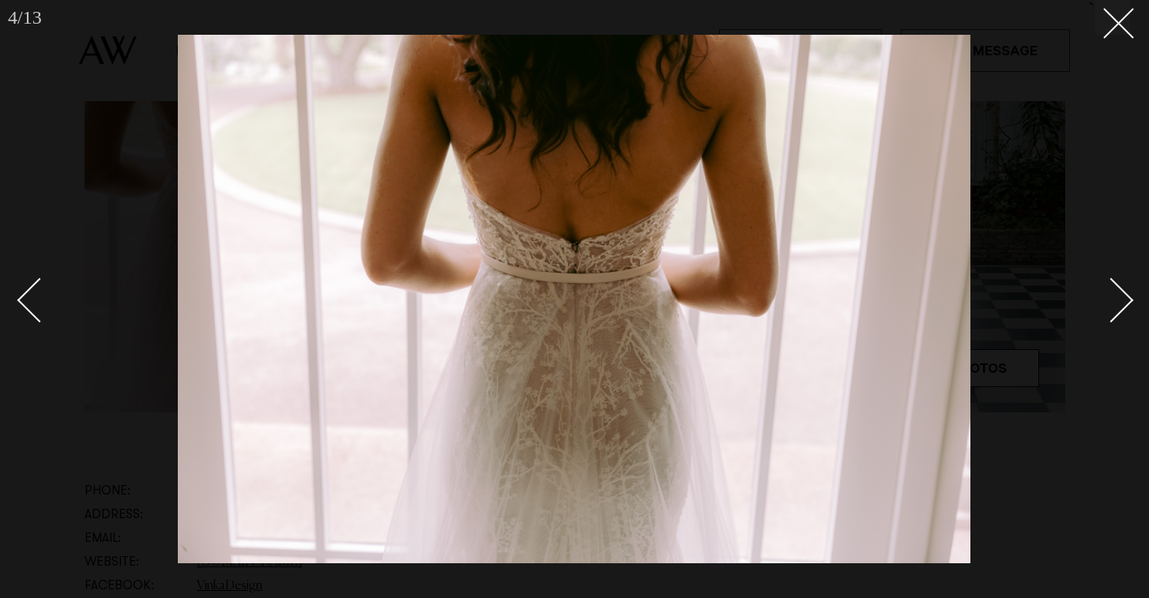
click at [1119, 294] on div "Next slide" at bounding box center [1111, 299] width 45 height 45
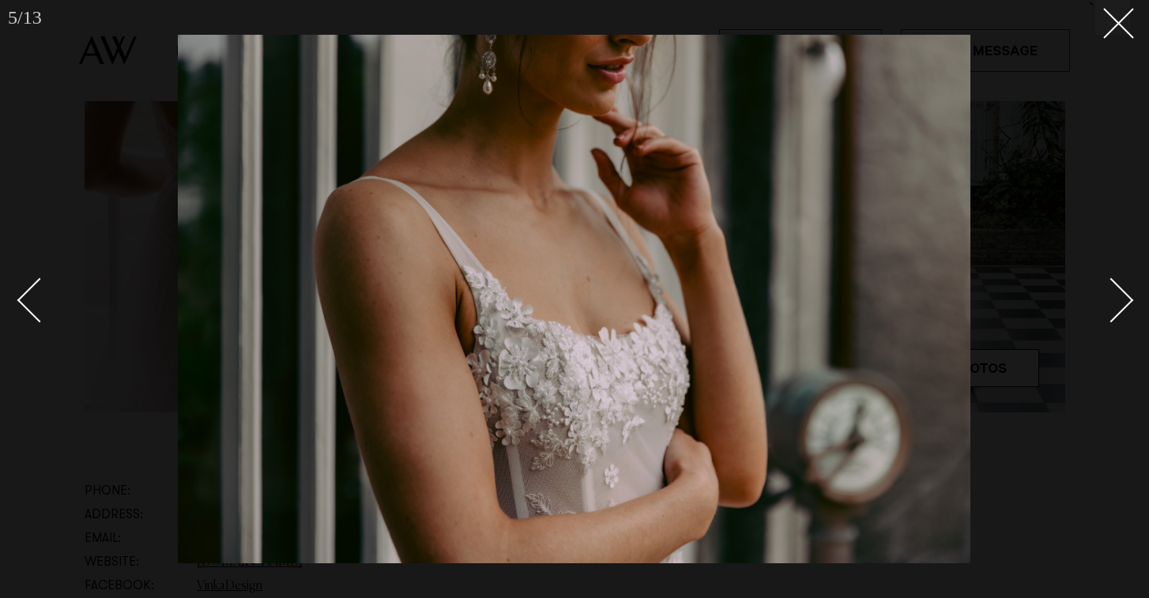
click at [1119, 294] on div "Next slide" at bounding box center [1111, 299] width 45 height 45
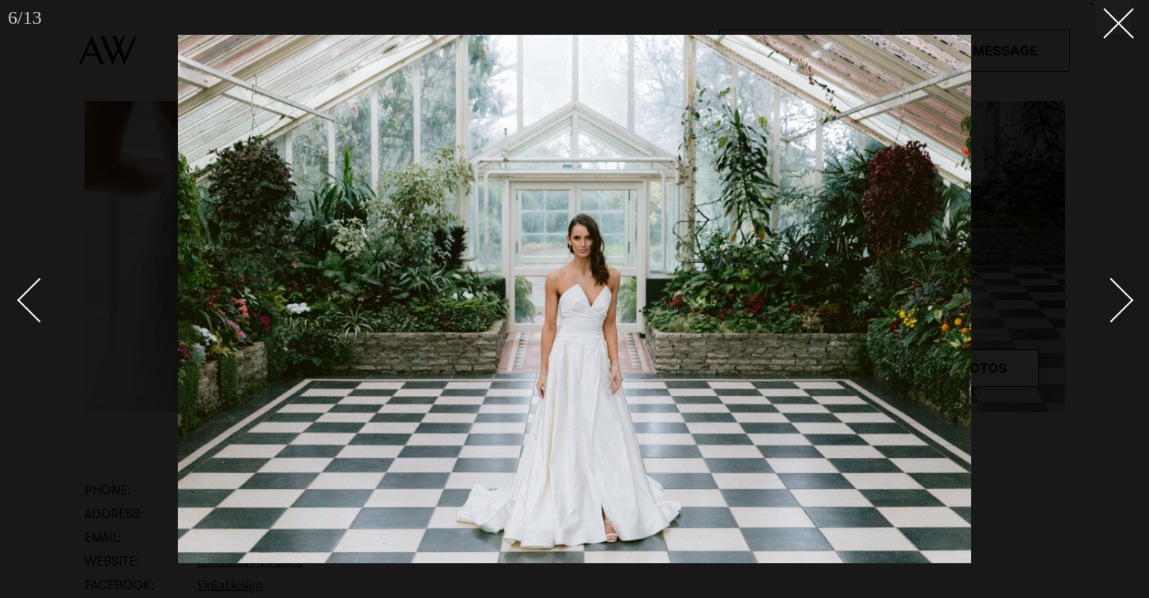
click at [1119, 294] on div "Next slide" at bounding box center [1111, 299] width 45 height 45
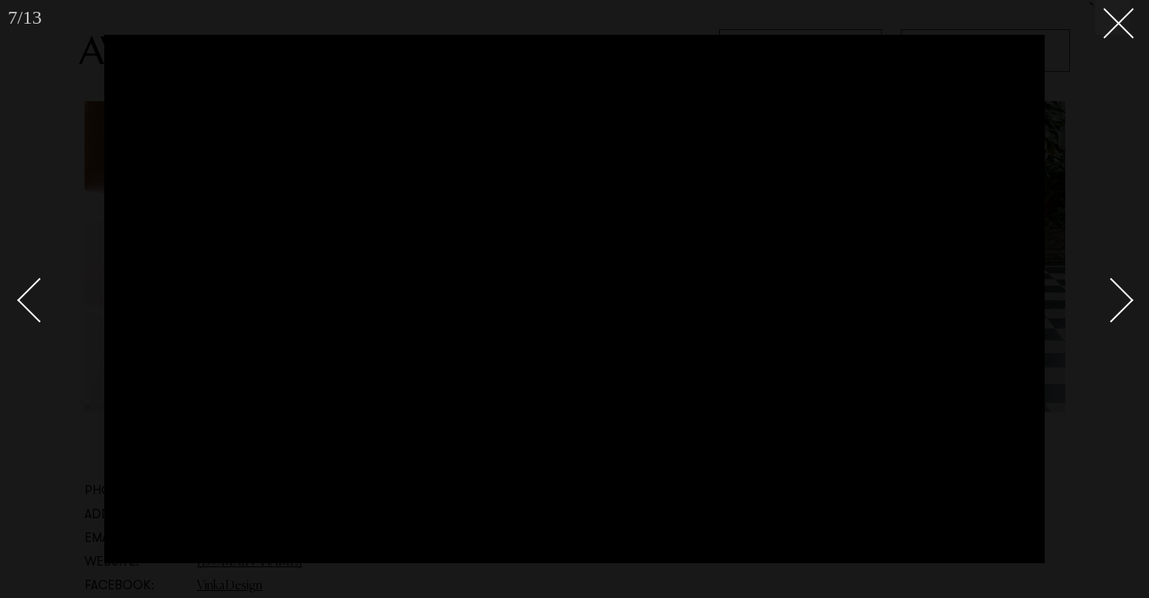
click at [1119, 294] on div "Next slide" at bounding box center [1111, 299] width 45 height 45
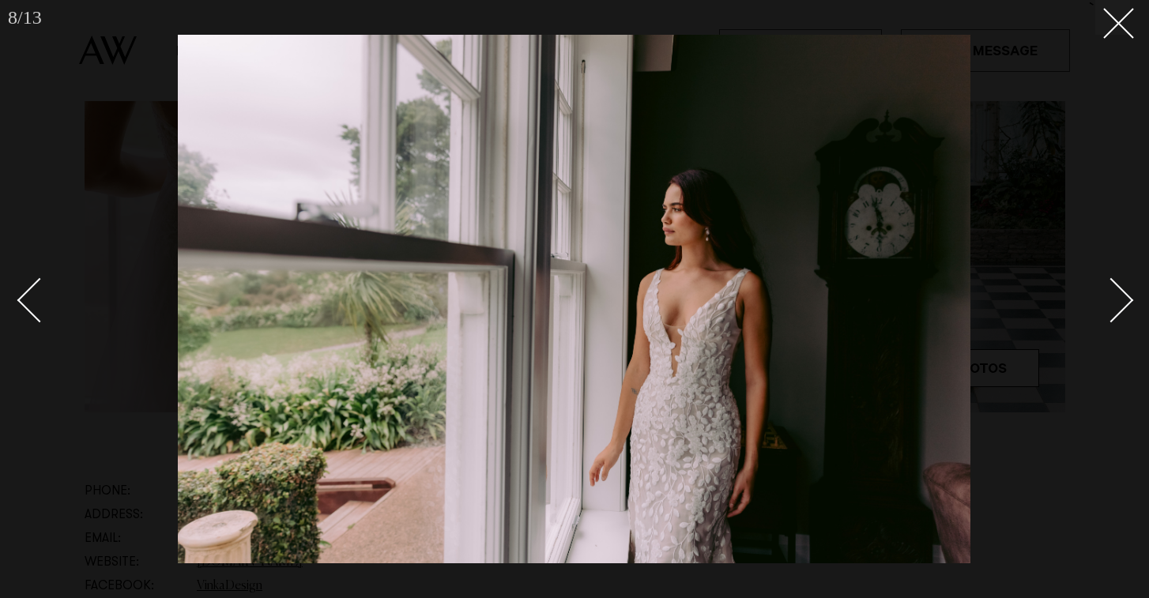
click at [1119, 294] on div "Next slide" at bounding box center [1111, 299] width 45 height 45
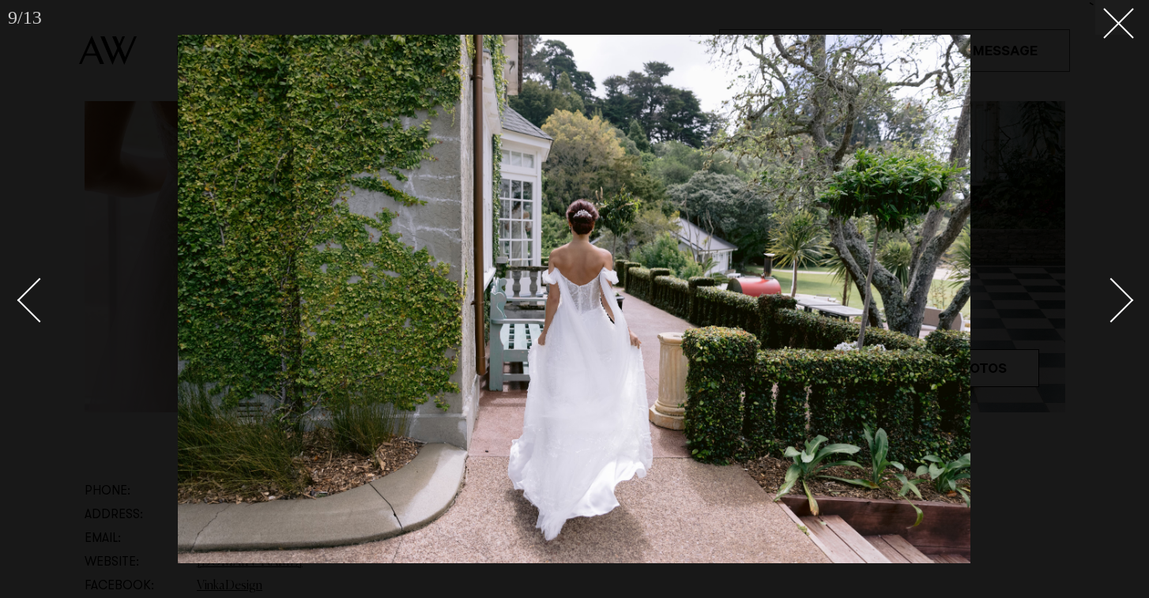
click at [1119, 294] on div "Next slide" at bounding box center [1111, 299] width 45 height 45
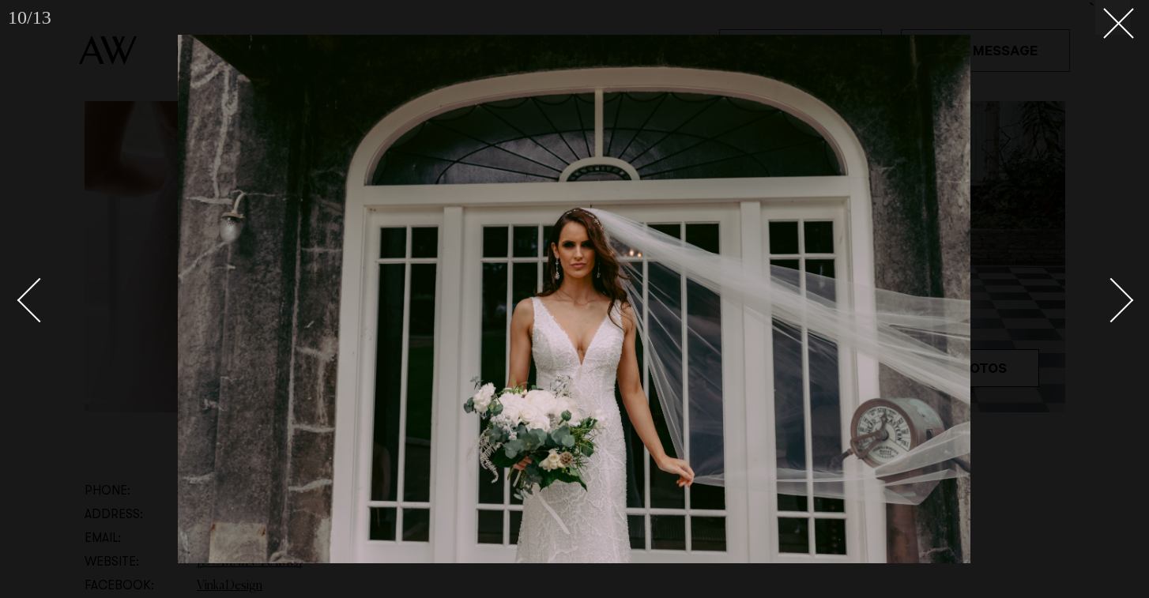
click at [1119, 294] on div "Next slide" at bounding box center [1111, 299] width 45 height 45
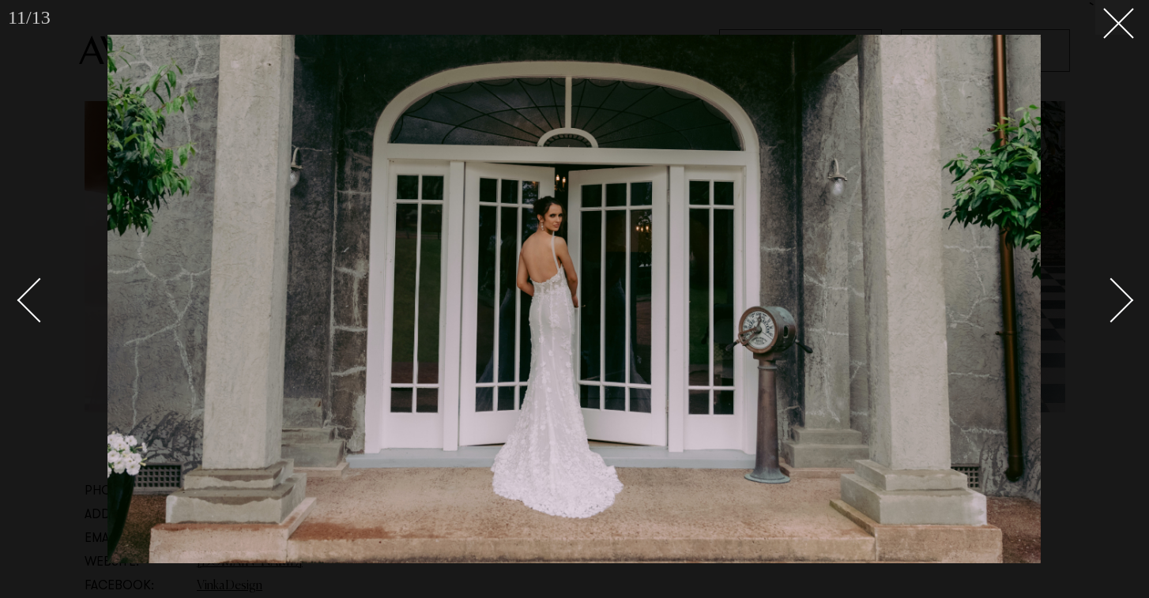
click at [1124, 288] on link at bounding box center [1102, 299] width 55 height 79
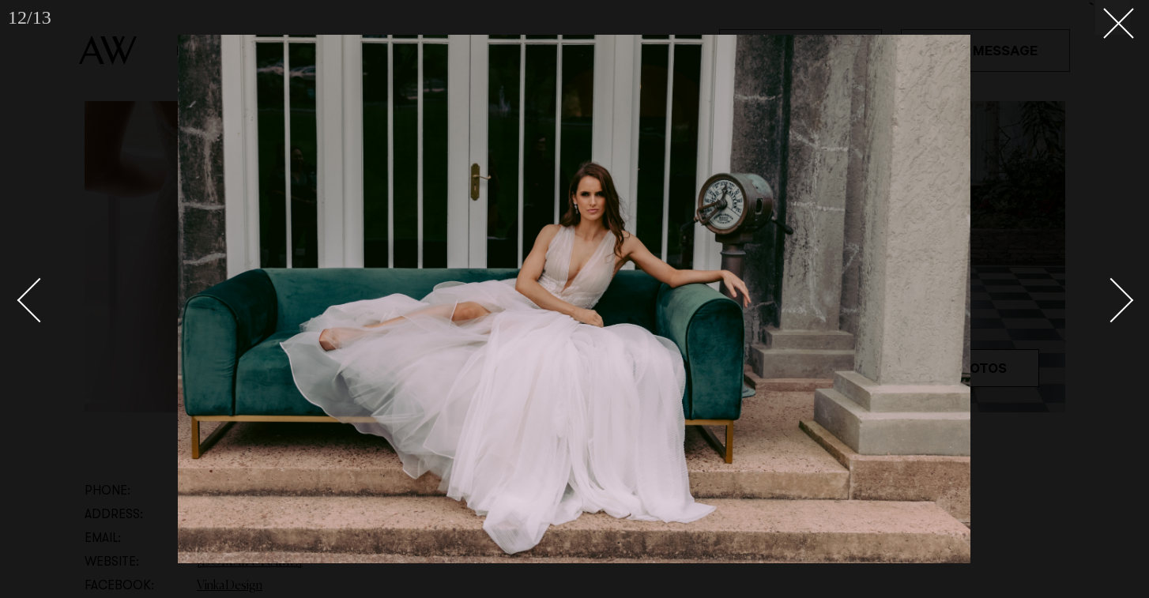
click at [1124, 288] on link at bounding box center [1102, 299] width 55 height 79
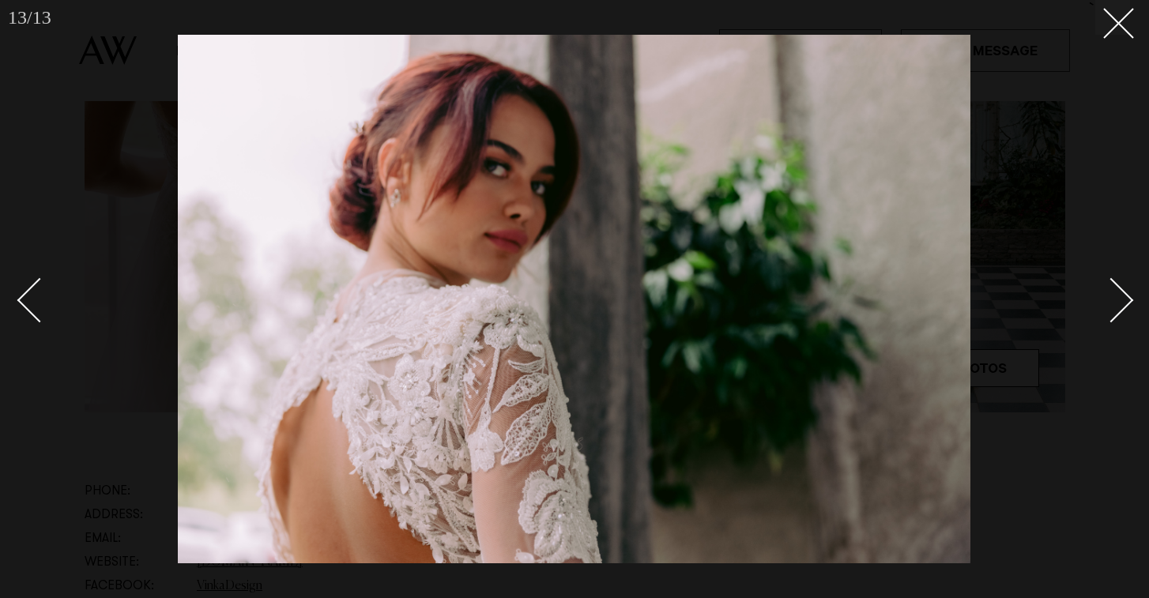
click at [1125, 288] on link at bounding box center [1102, 299] width 55 height 79
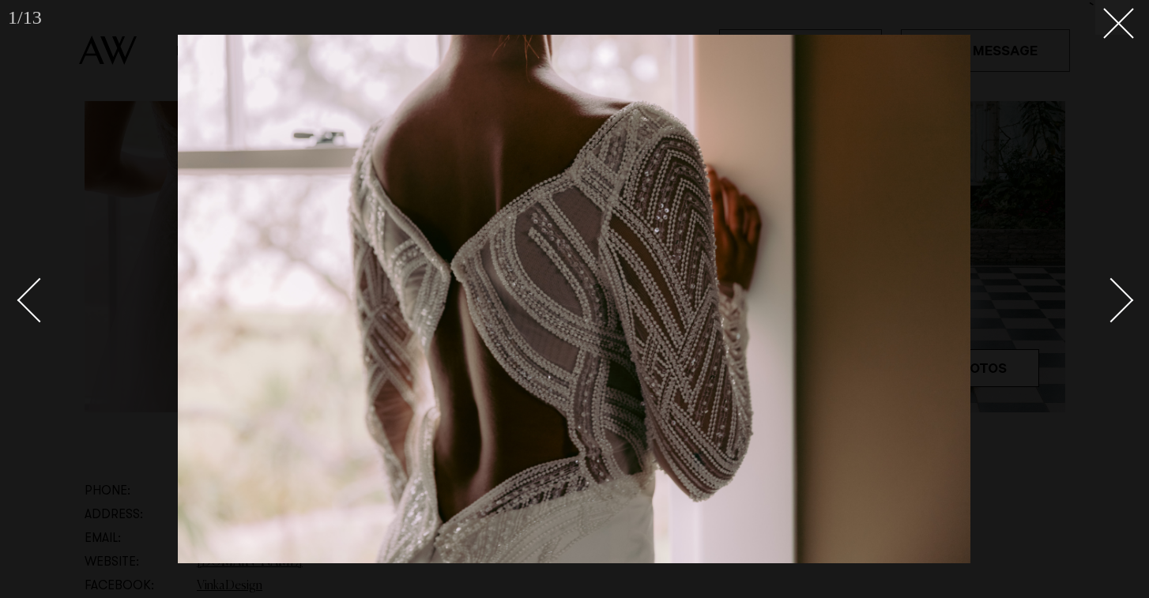
click at [1125, 288] on link at bounding box center [1102, 299] width 55 height 79
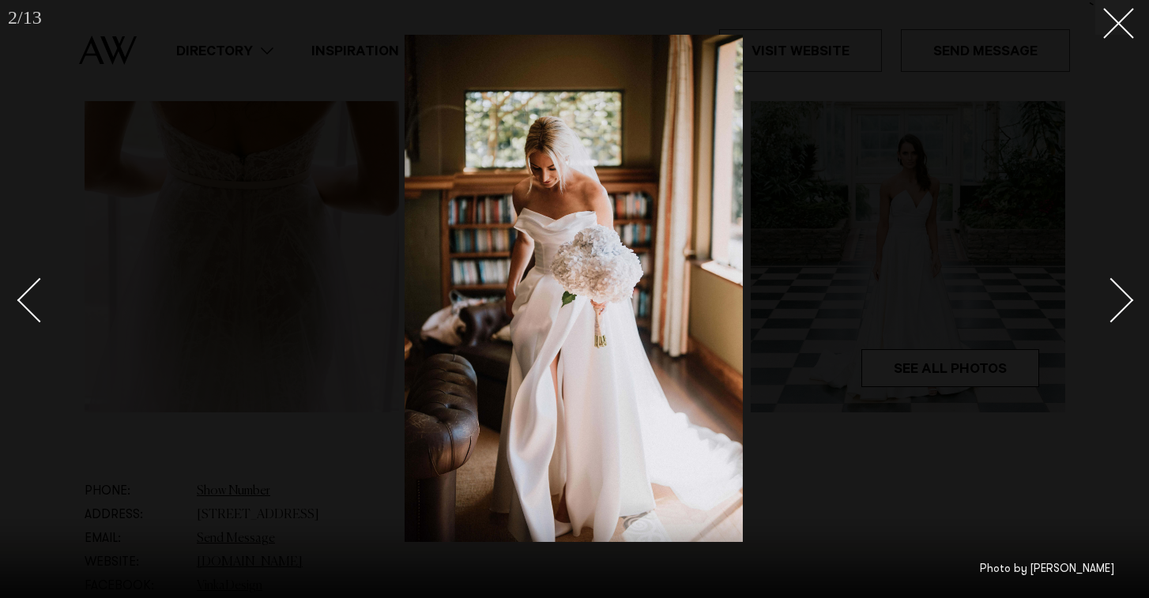
click at [1130, 289] on div at bounding box center [574, 299] width 1149 height 598
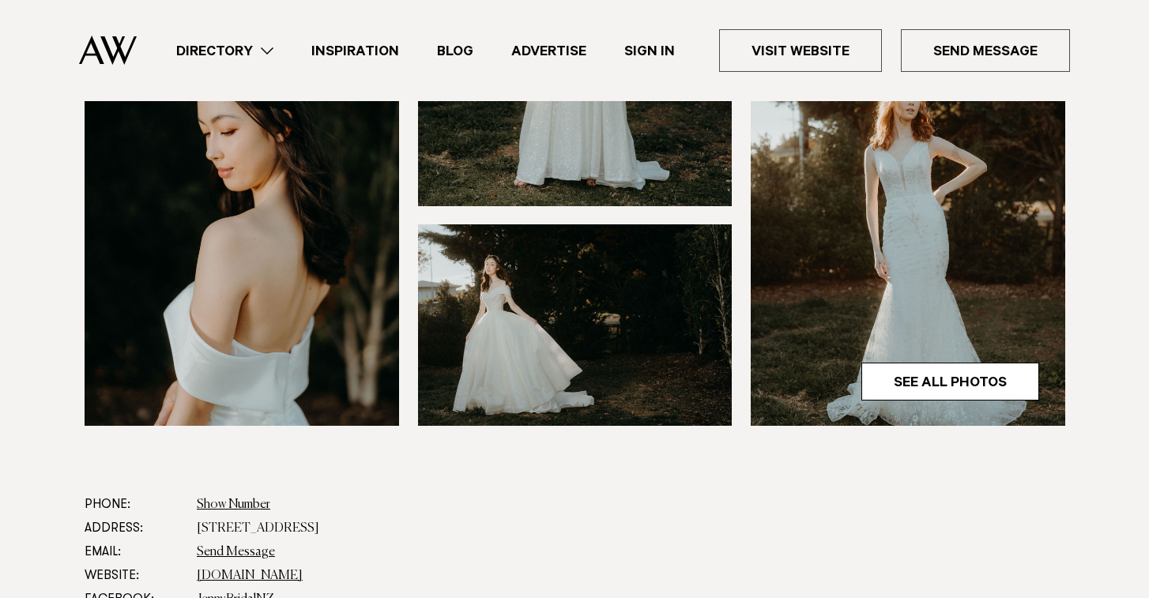
scroll to position [502, 0]
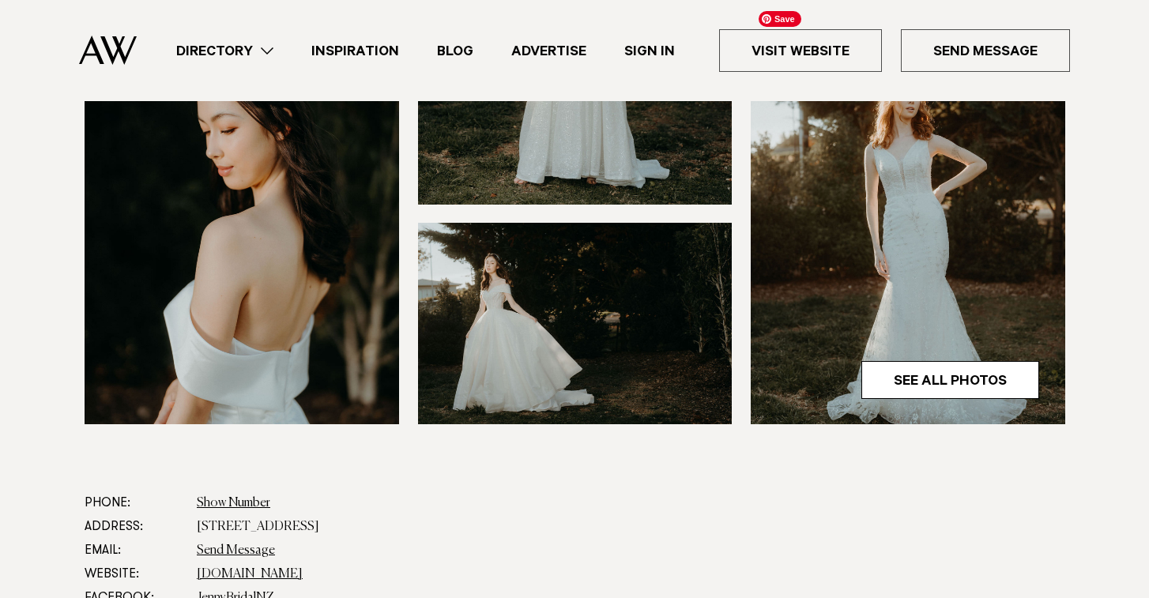
click at [911, 358] on img at bounding box center [908, 213] width 315 height 421
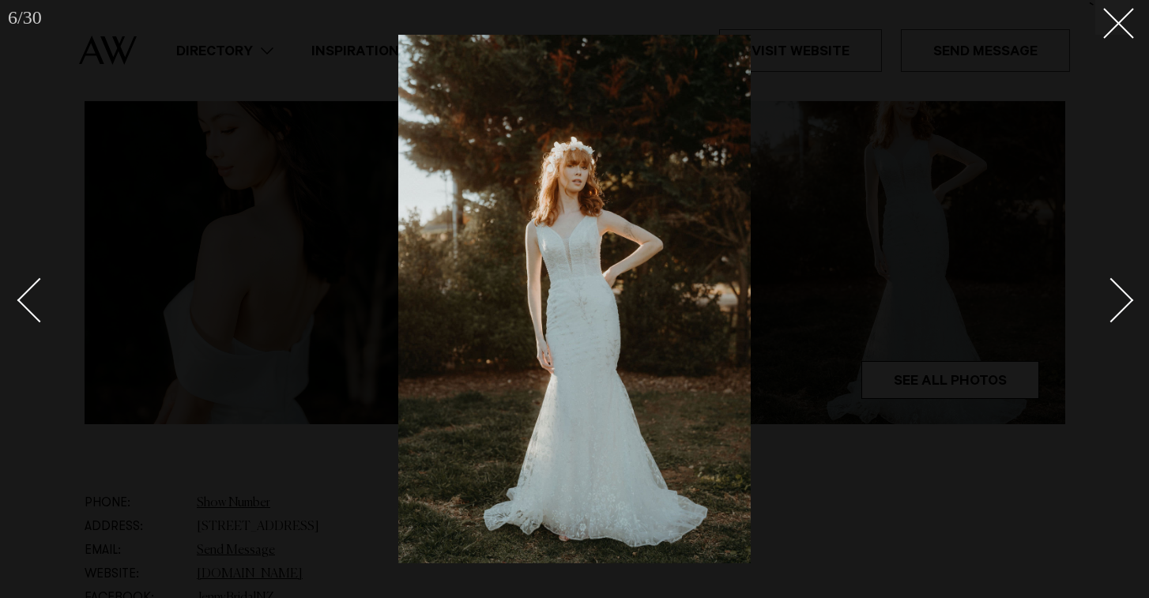
click at [1049, 320] on div at bounding box center [574, 299] width 1149 height 598
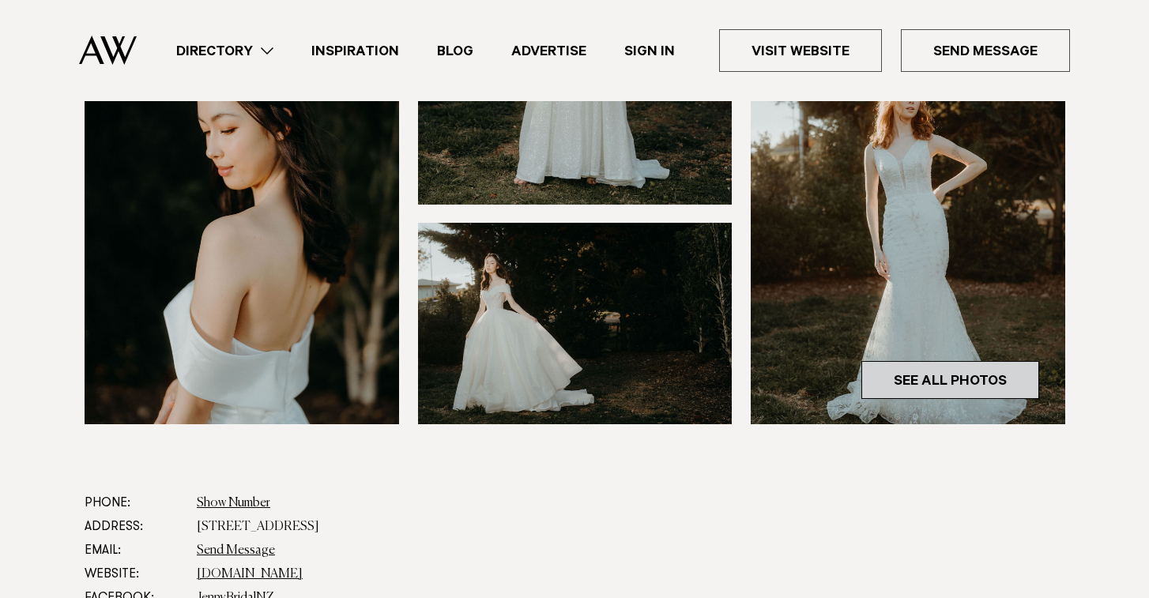
click at [998, 385] on link "See All Photos" at bounding box center [950, 380] width 178 height 38
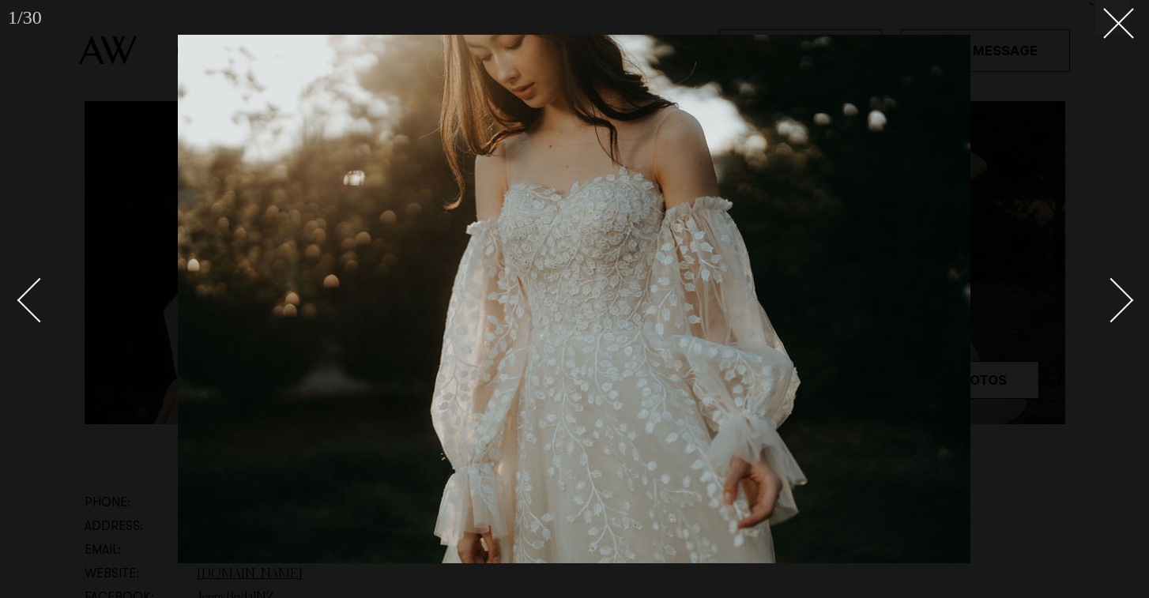
click at [1131, 311] on div at bounding box center [574, 299] width 1149 height 598
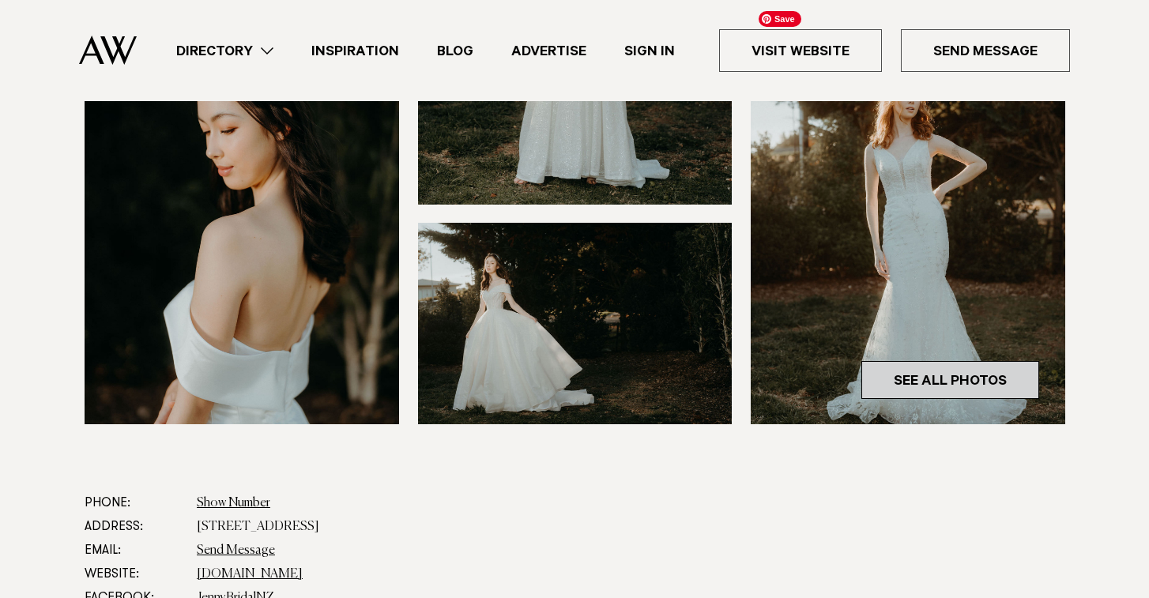
click at [1020, 379] on link "See All Photos" at bounding box center [950, 380] width 178 height 38
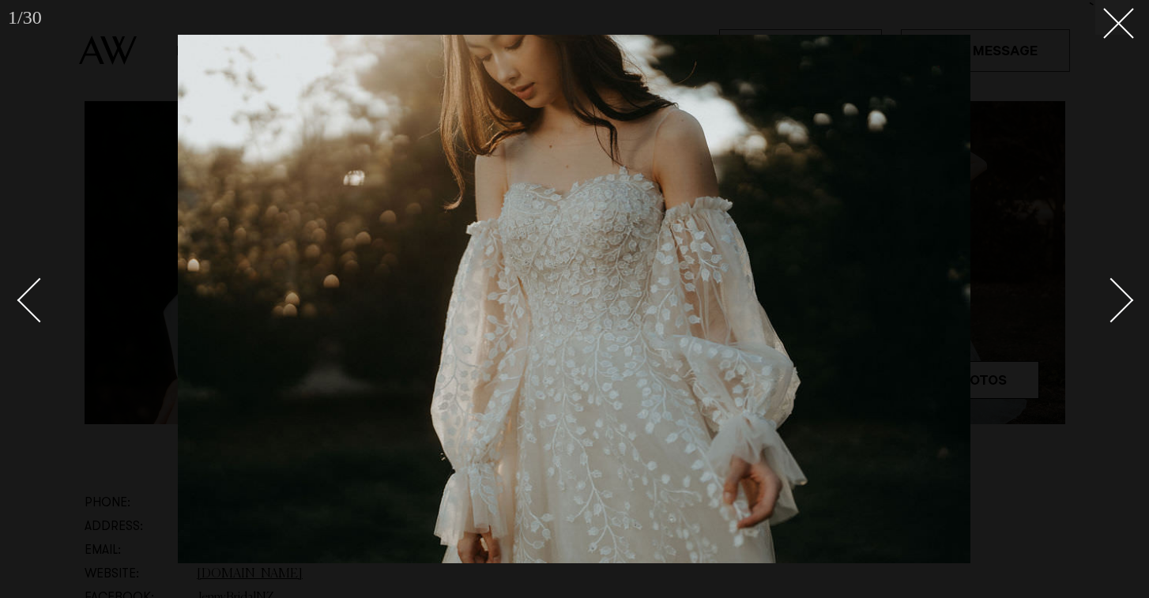
click at [1125, 305] on div "Next slide" at bounding box center [1111, 299] width 45 height 45
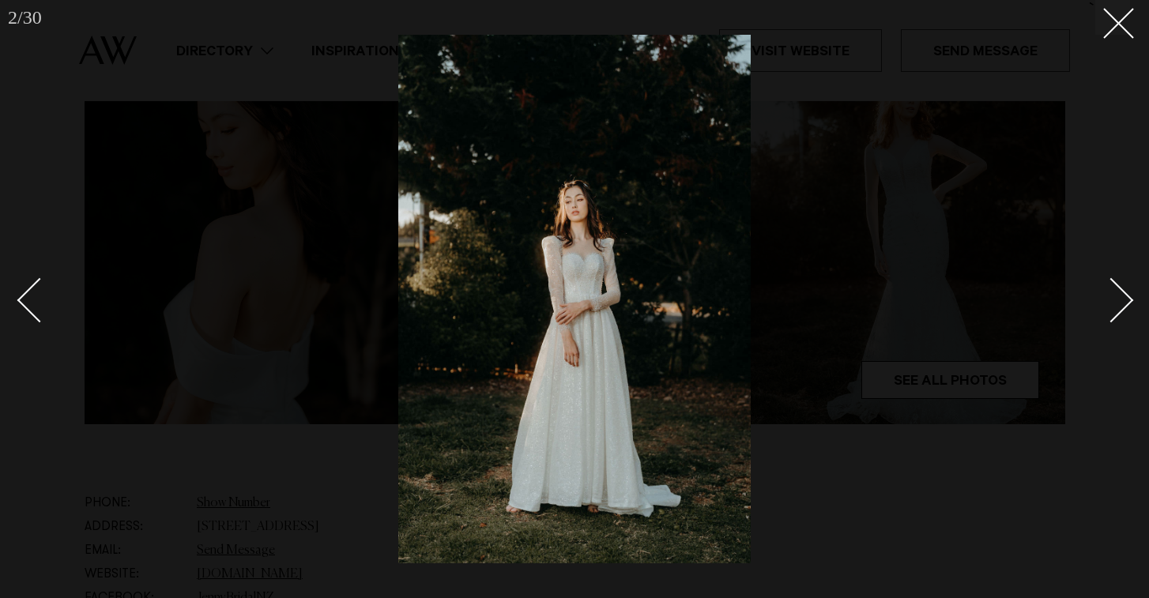
click at [1125, 305] on div "Next slide" at bounding box center [1111, 299] width 45 height 45
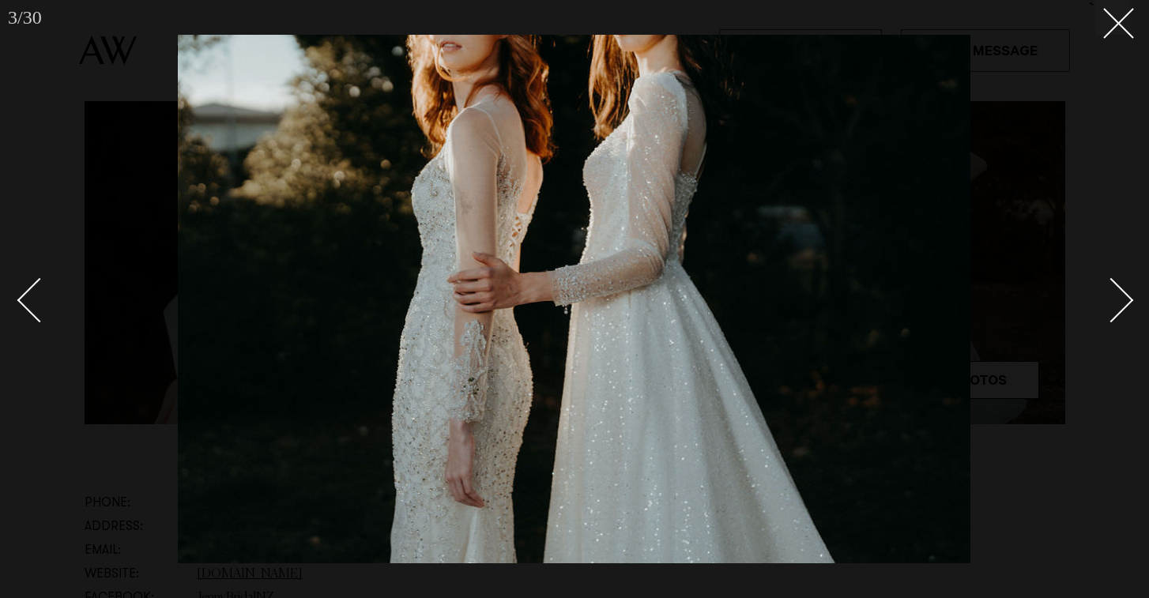
click at [1125, 305] on div "Next slide" at bounding box center [1111, 299] width 45 height 45
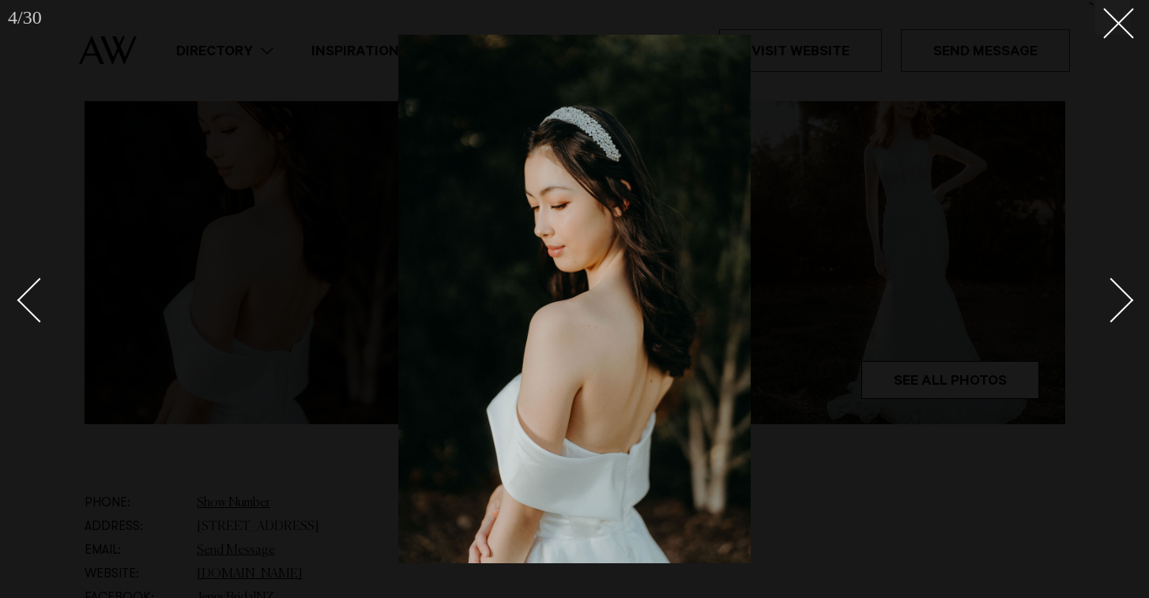
click at [1125, 306] on div "Next slide" at bounding box center [1111, 299] width 45 height 45
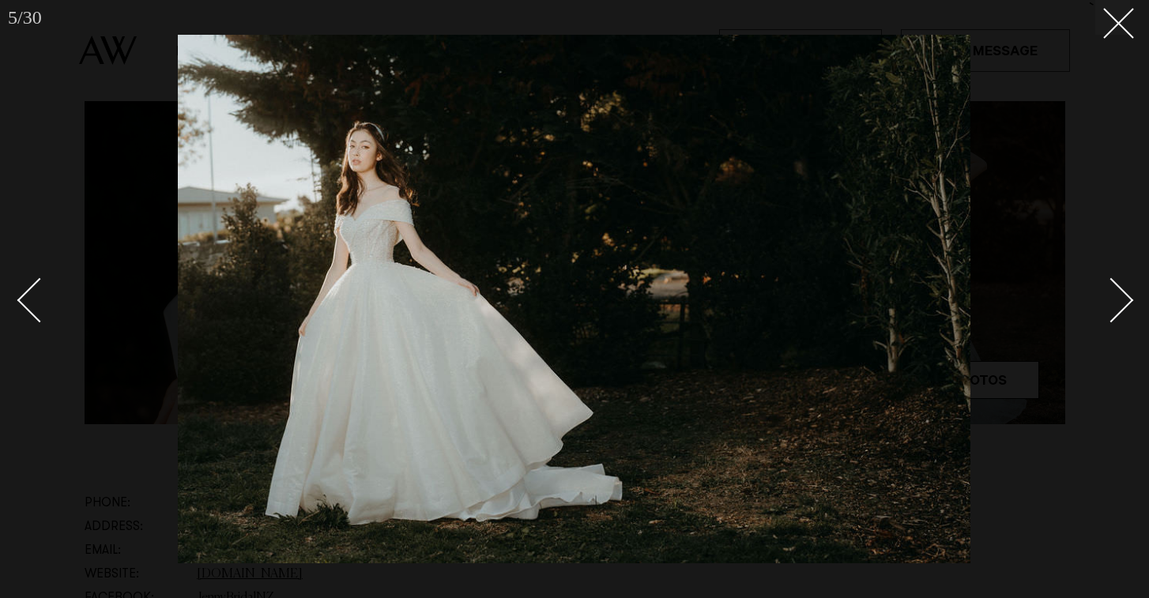
click at [1125, 306] on div "Next slide" at bounding box center [1111, 299] width 45 height 45
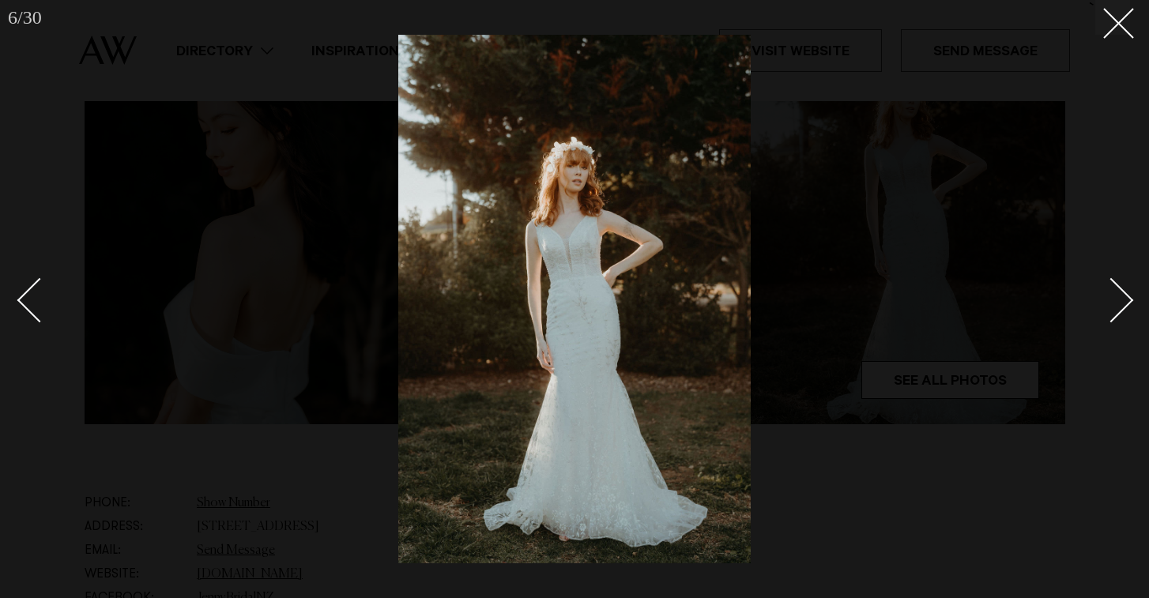
click at [1125, 306] on div "Next slide" at bounding box center [1111, 299] width 45 height 45
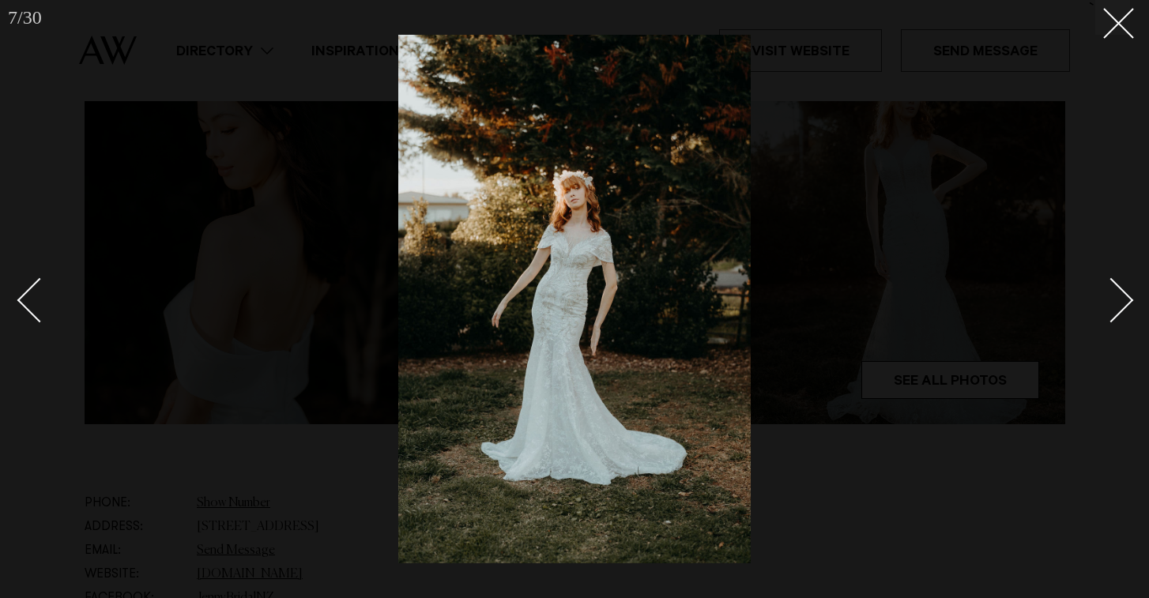
click at [1125, 306] on div "Next slide" at bounding box center [1111, 299] width 45 height 45
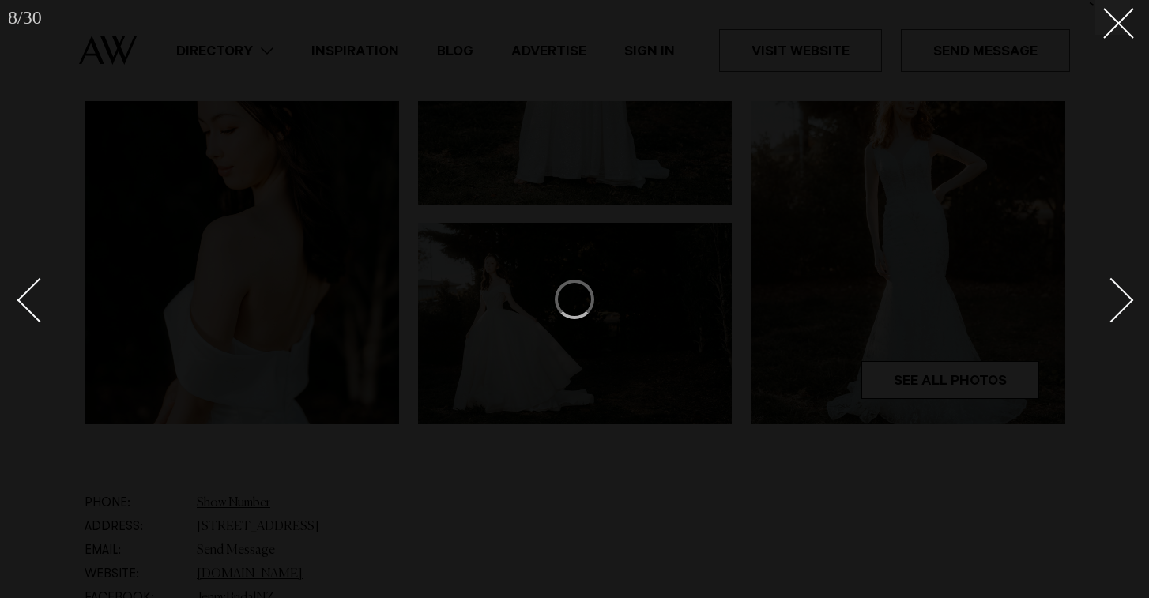
click at [1125, 306] on div "Next slide" at bounding box center [1111, 299] width 45 height 45
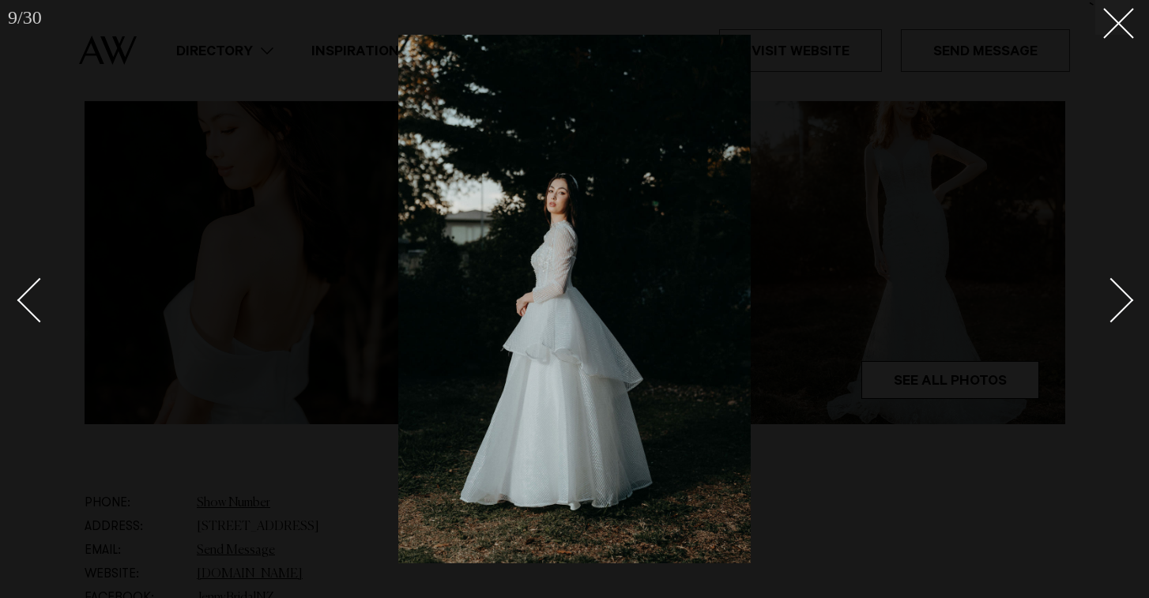
click at [1125, 306] on div "Next slide" at bounding box center [1111, 299] width 45 height 45
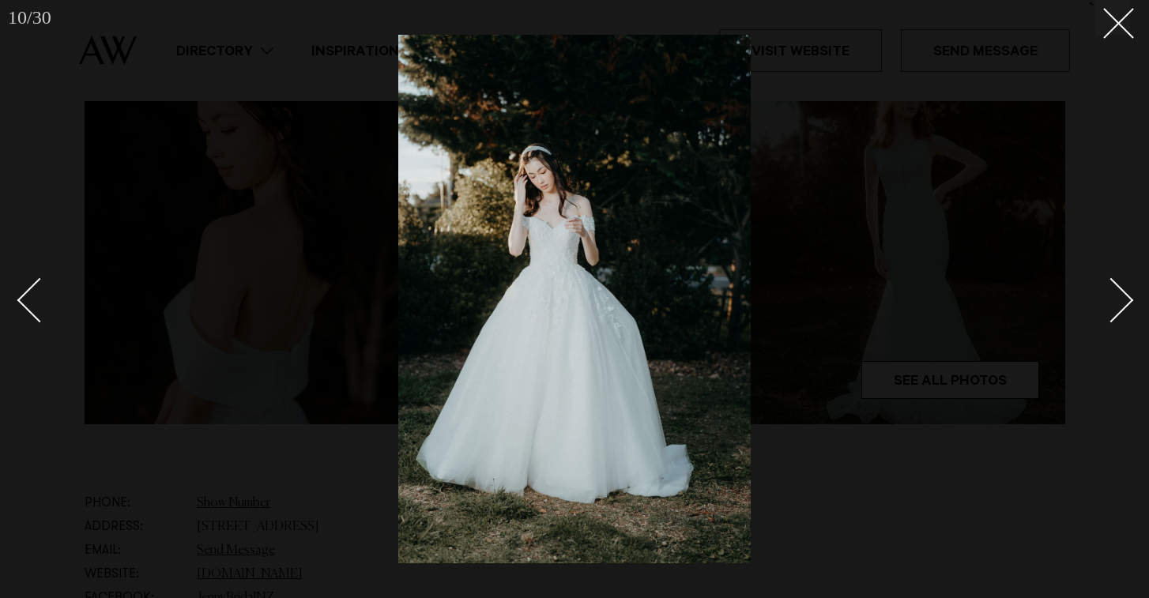
click at [1131, 23] on div at bounding box center [574, 299] width 1149 height 598
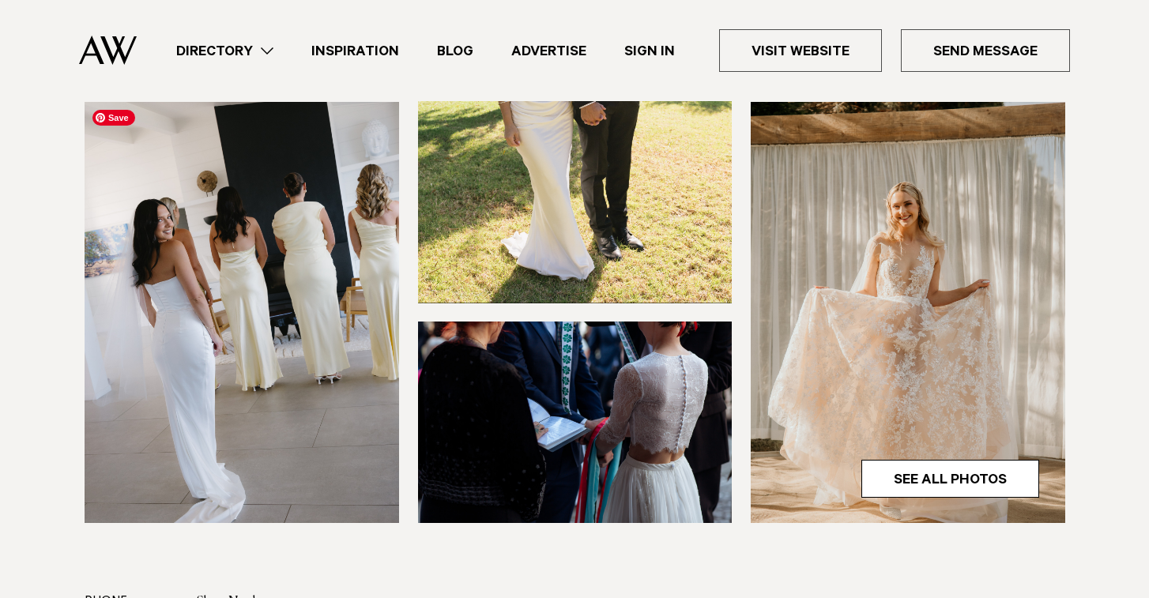
scroll to position [406, 0]
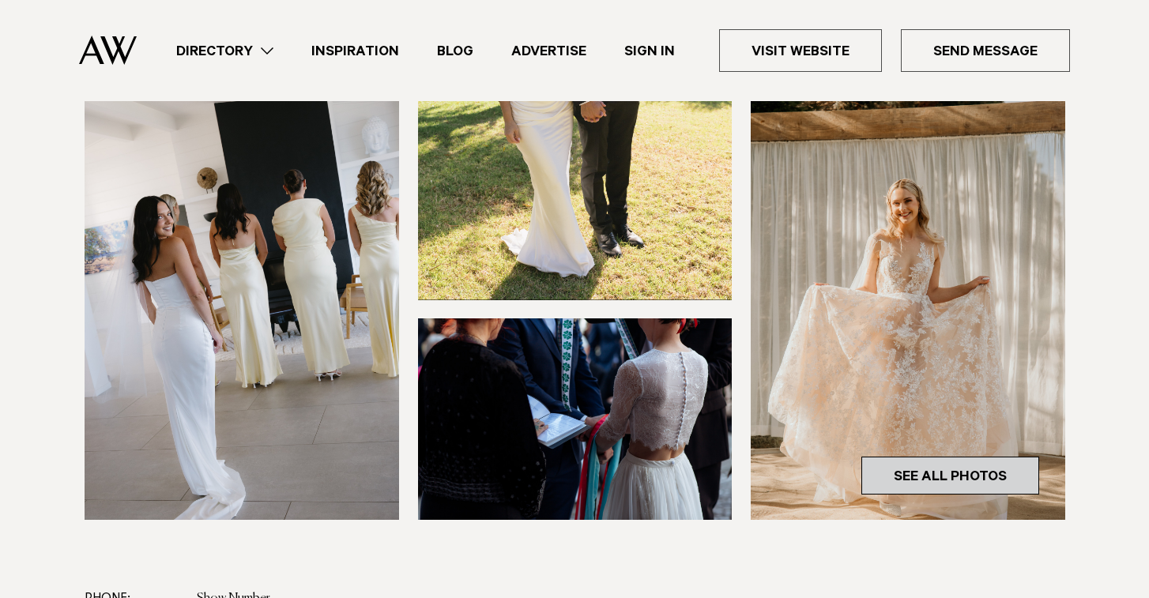
click at [920, 458] on link "See All Photos" at bounding box center [950, 476] width 178 height 38
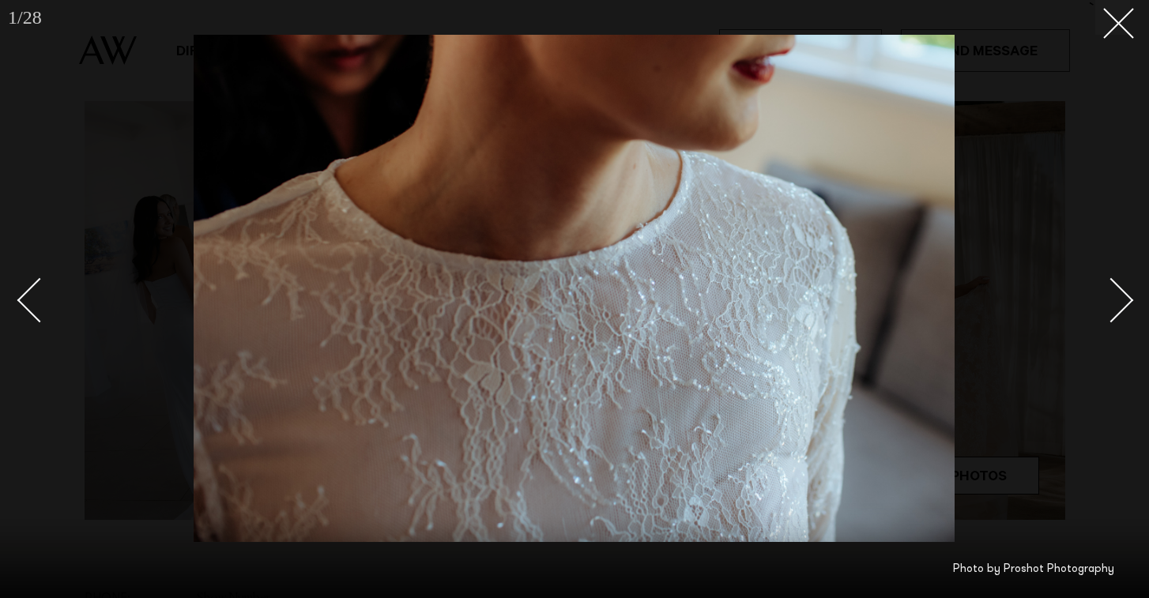
click at [1116, 308] on div "Next slide" at bounding box center [1111, 299] width 45 height 45
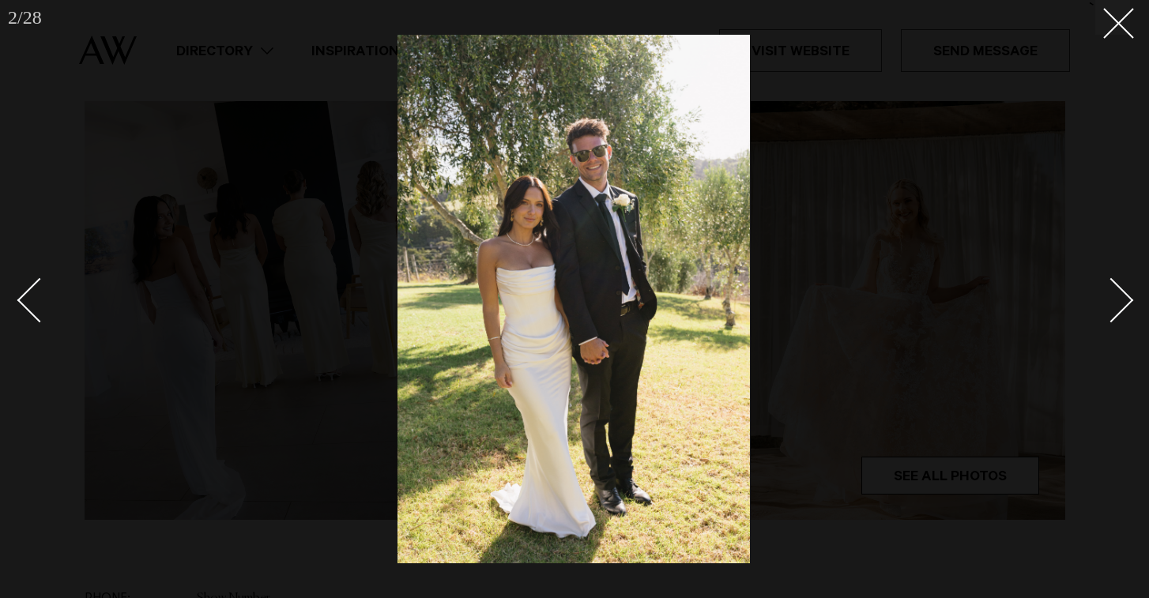
click at [1116, 308] on div "Next slide" at bounding box center [1111, 299] width 45 height 45
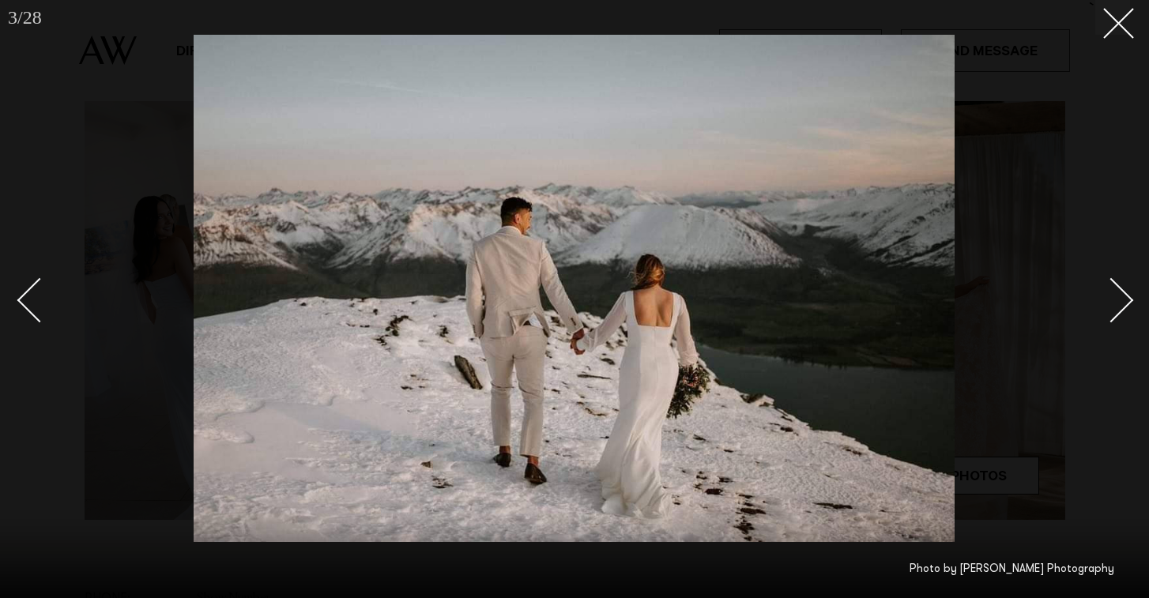
click at [1116, 308] on div "Next slide" at bounding box center [1111, 299] width 45 height 45
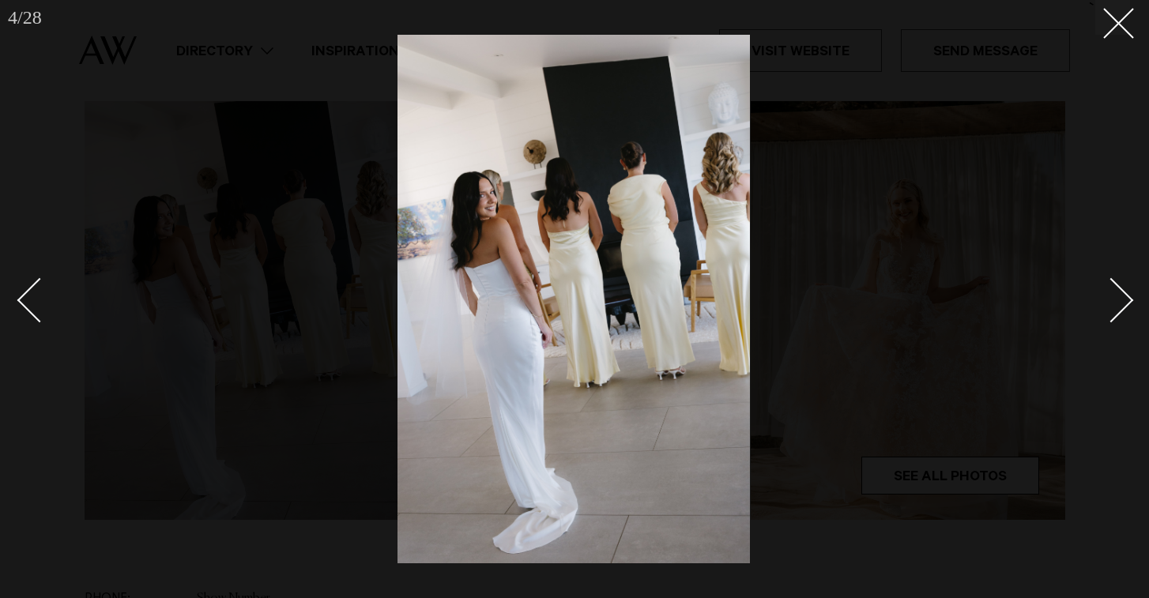
click at [1116, 308] on div "Next slide" at bounding box center [1111, 299] width 45 height 45
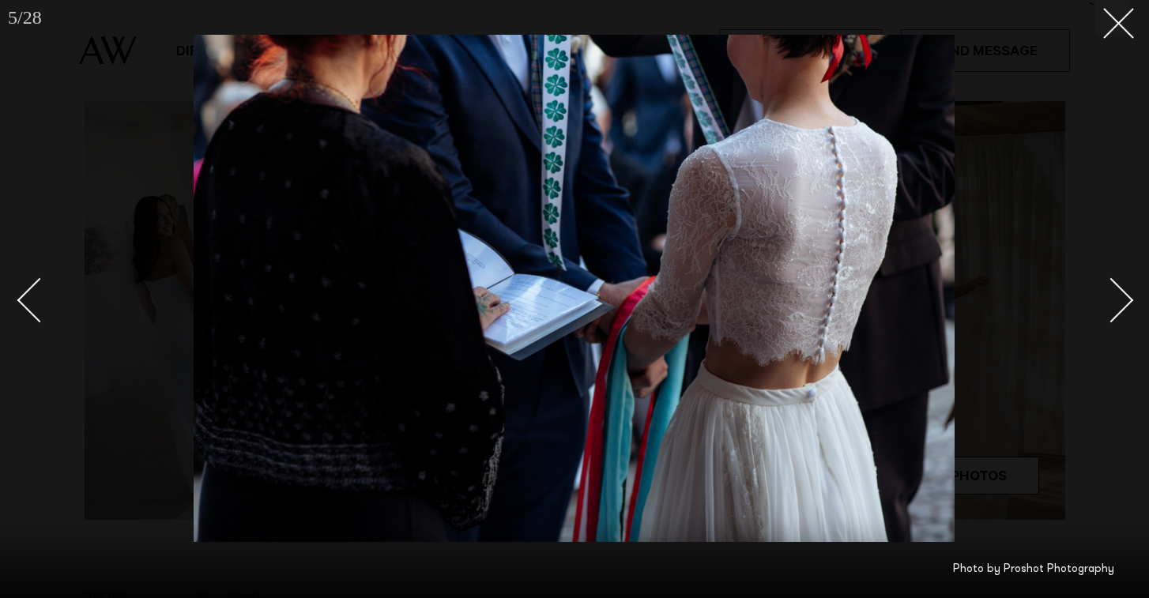
click at [1116, 308] on div "Next slide" at bounding box center [1111, 299] width 45 height 45
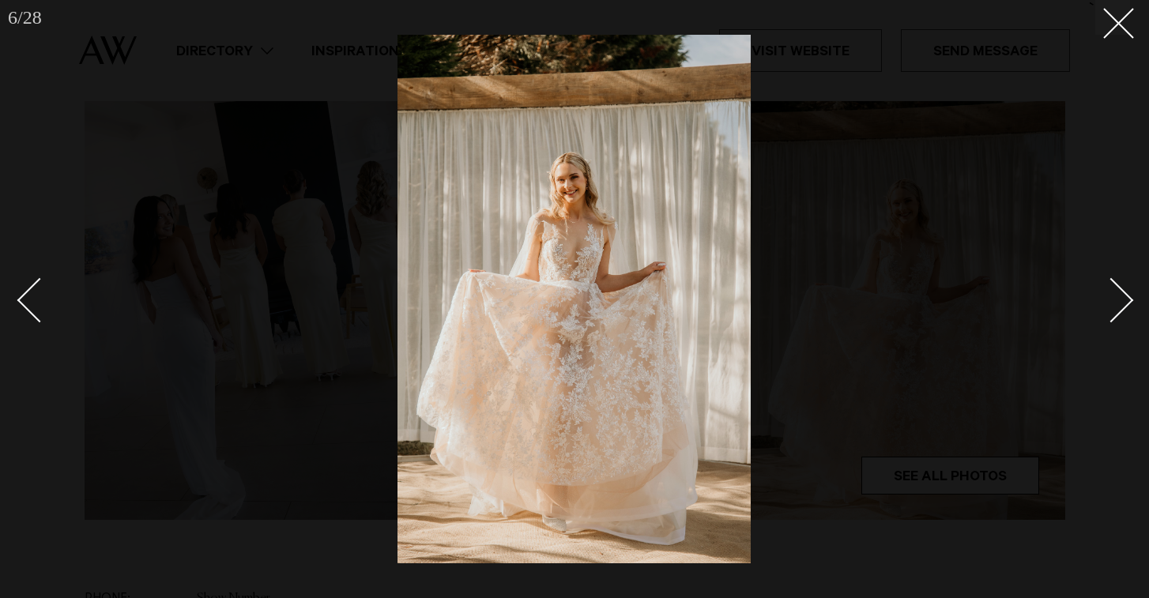
click at [1116, 308] on div "Next slide" at bounding box center [1111, 299] width 45 height 45
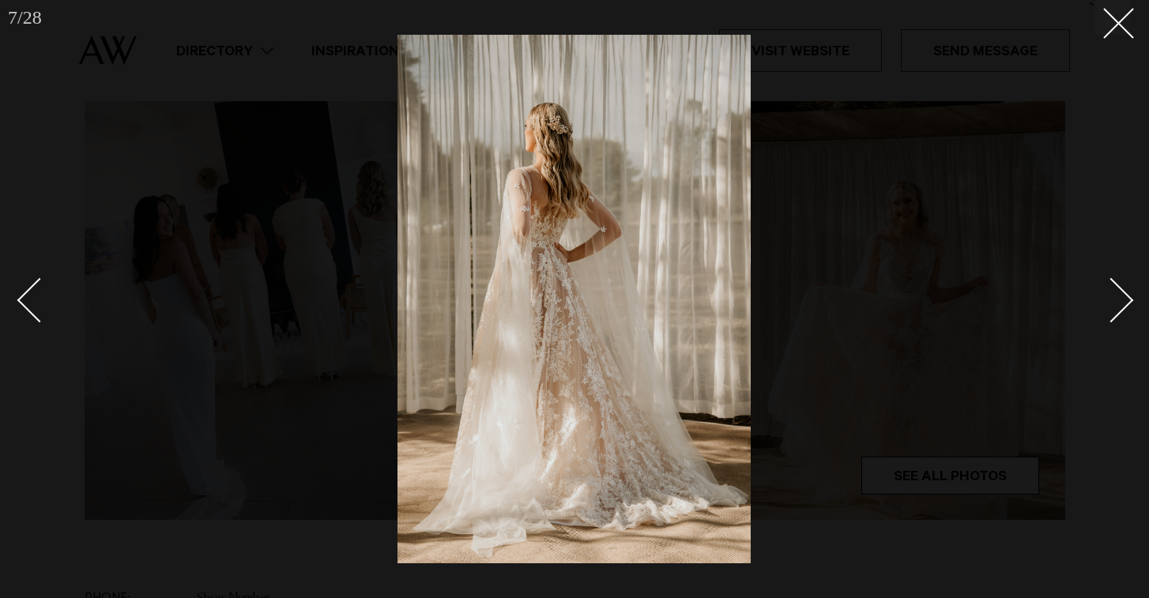
click at [1116, 308] on div "Next slide" at bounding box center [1111, 299] width 45 height 45
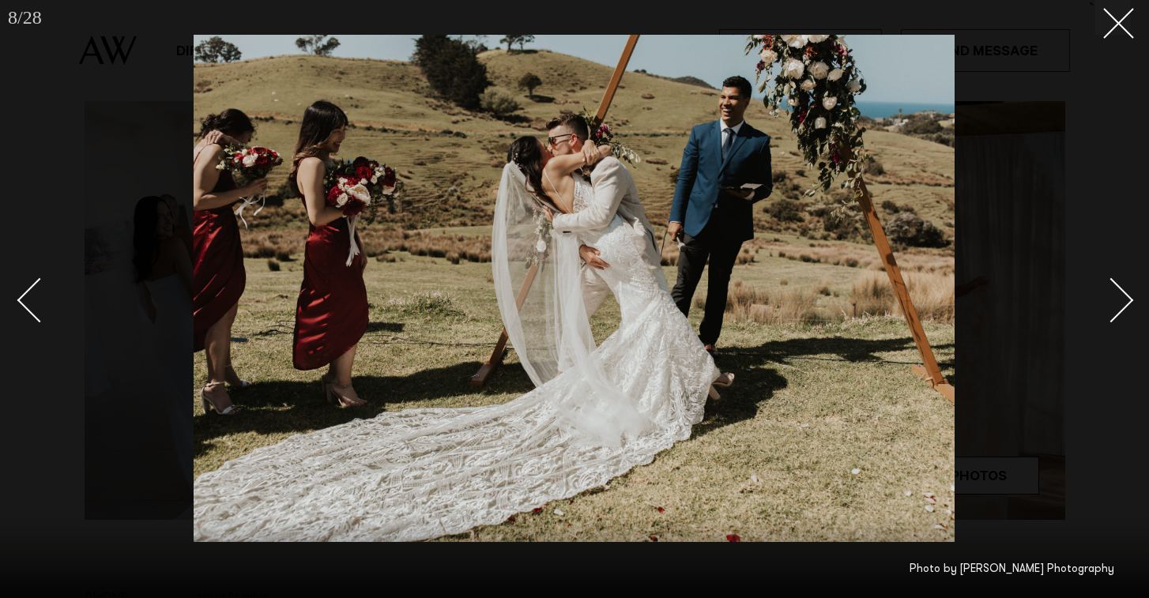
click at [1116, 308] on div "Next slide" at bounding box center [1111, 299] width 45 height 45
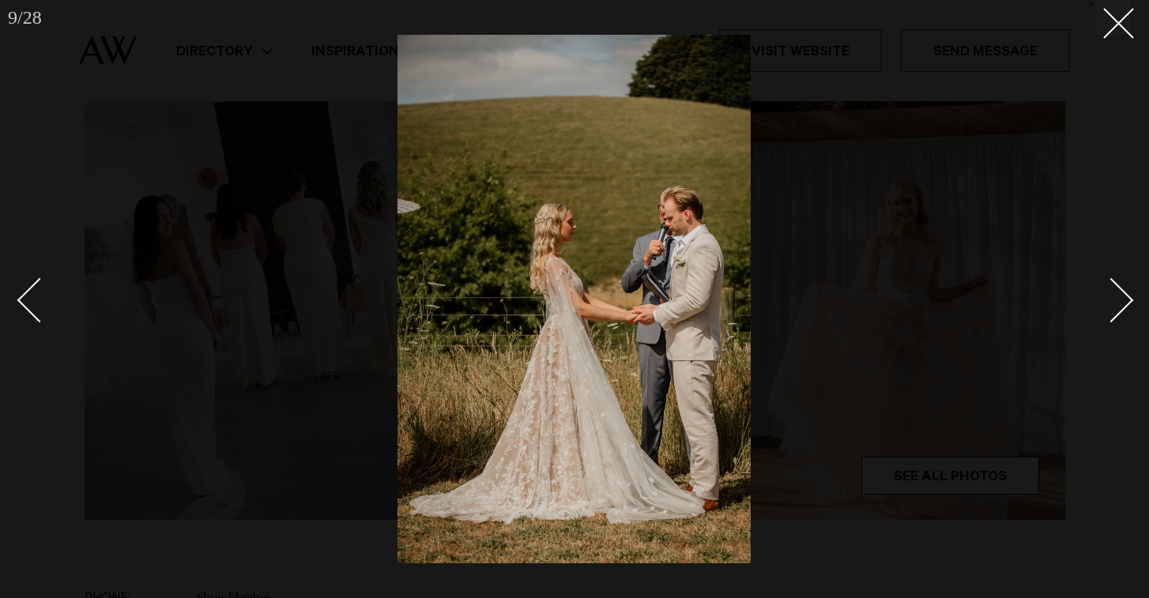
click at [1117, 308] on div "Next slide" at bounding box center [1111, 299] width 45 height 45
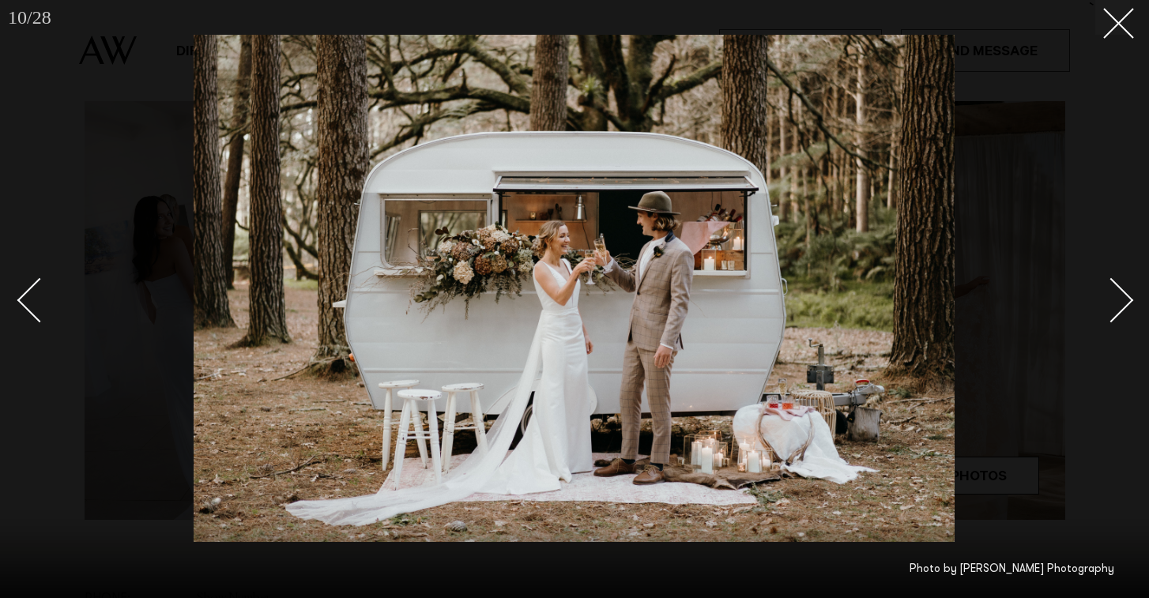
click at [1116, 308] on div "Next slide" at bounding box center [1111, 299] width 45 height 45
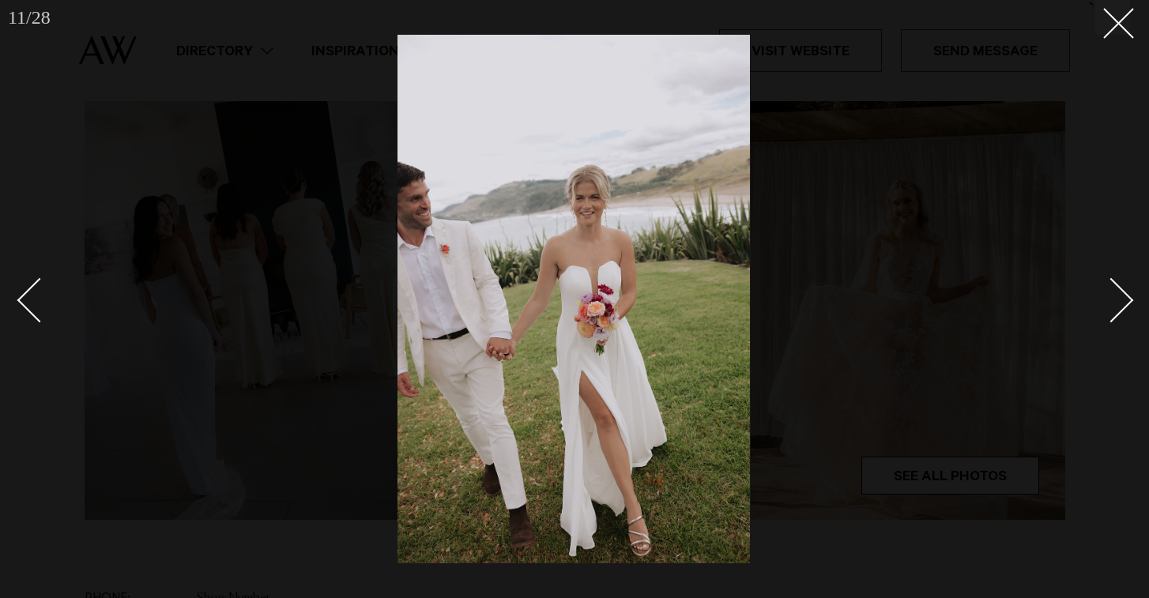
click at [1116, 308] on div "Next slide" at bounding box center [1111, 299] width 45 height 45
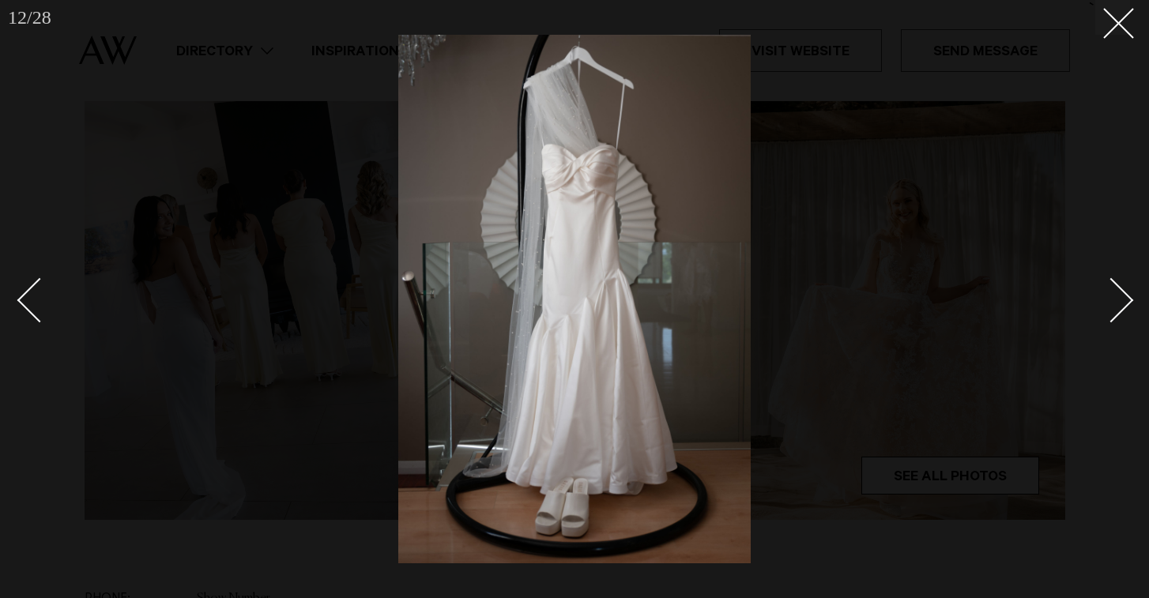
click at [1115, 307] on div "Next slide" at bounding box center [1111, 299] width 45 height 45
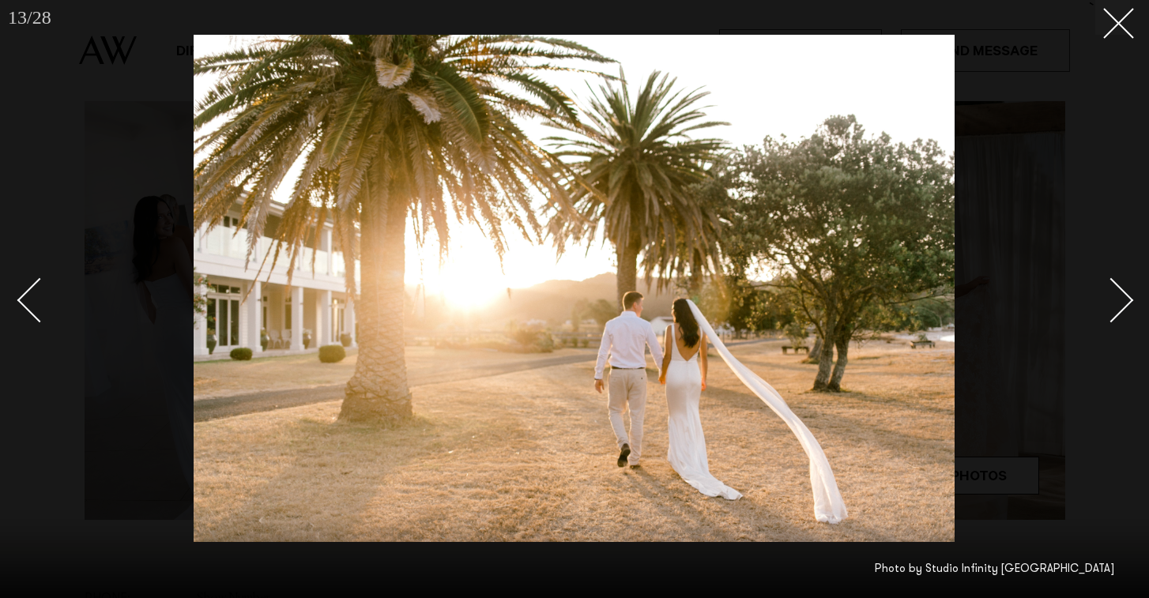
click at [1115, 307] on div "Next slide" at bounding box center [1111, 299] width 45 height 45
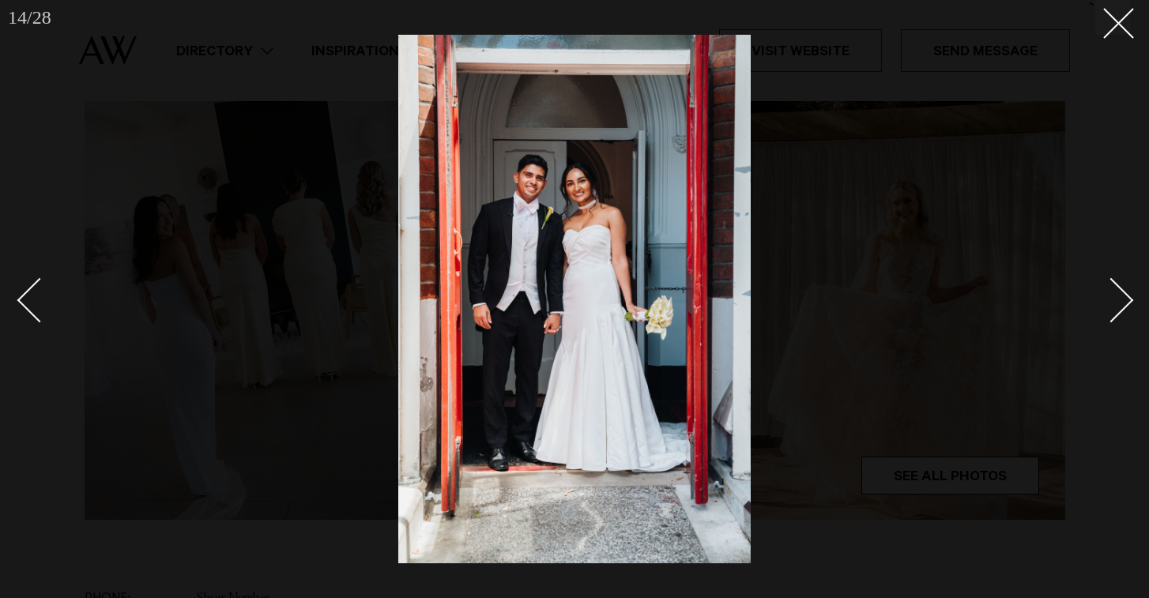
click at [1115, 307] on div "Next slide" at bounding box center [1111, 299] width 45 height 45
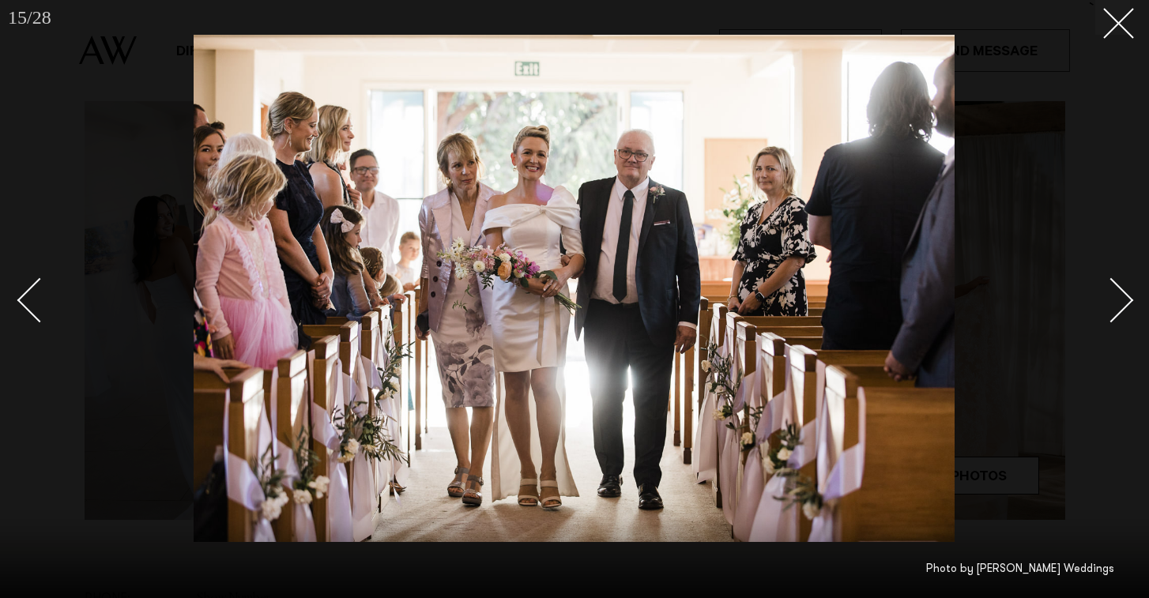
click at [1115, 307] on div "Next slide" at bounding box center [1111, 299] width 45 height 45
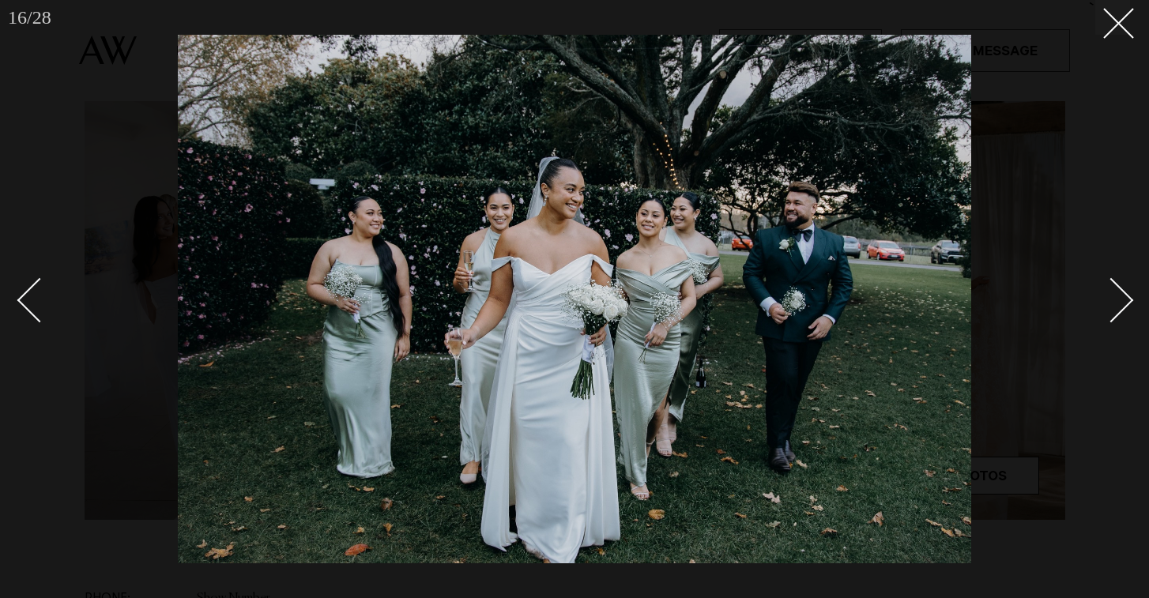
click at [1115, 307] on div "Next slide" at bounding box center [1111, 299] width 45 height 45
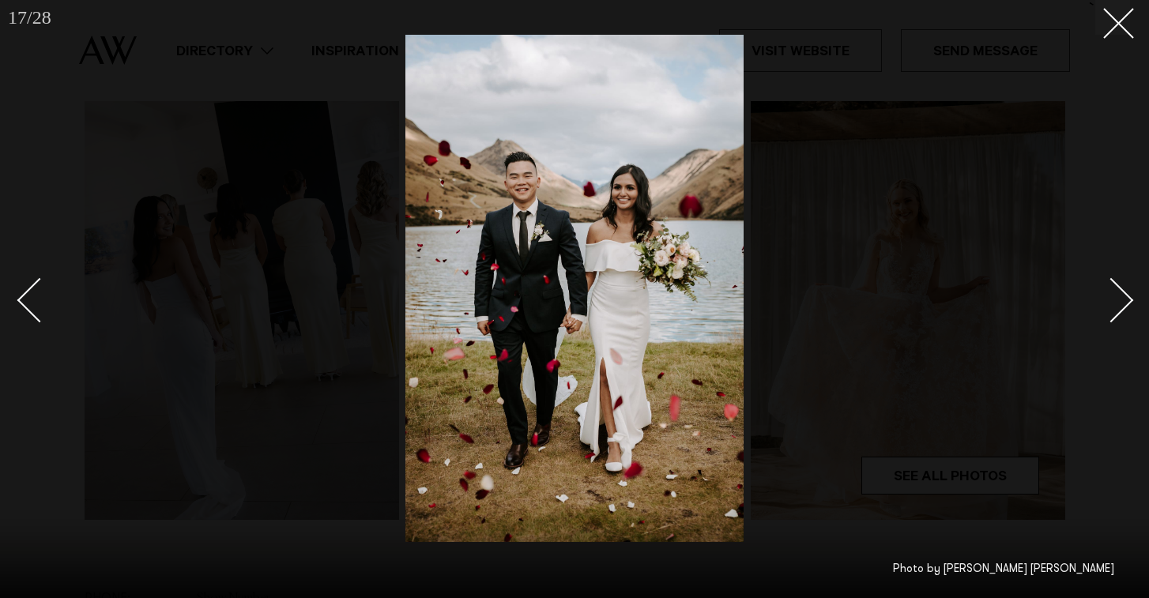
click at [1115, 307] on div "Next slide" at bounding box center [1111, 299] width 45 height 45
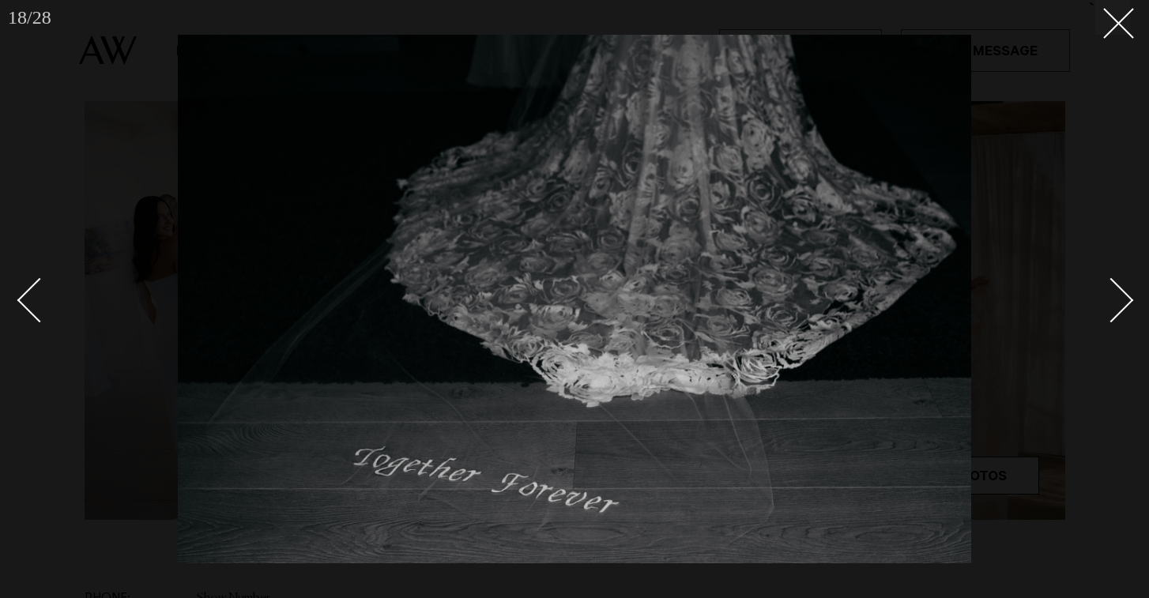
click at [1115, 307] on div "Next slide" at bounding box center [1111, 299] width 45 height 45
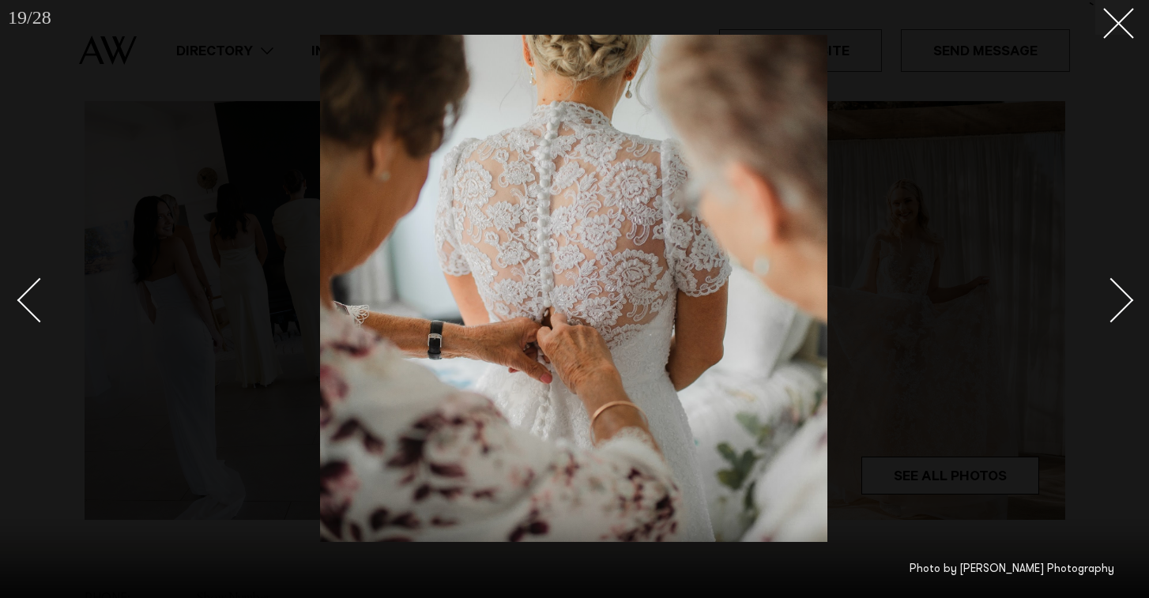
click at [1115, 307] on div "Next slide" at bounding box center [1111, 299] width 45 height 45
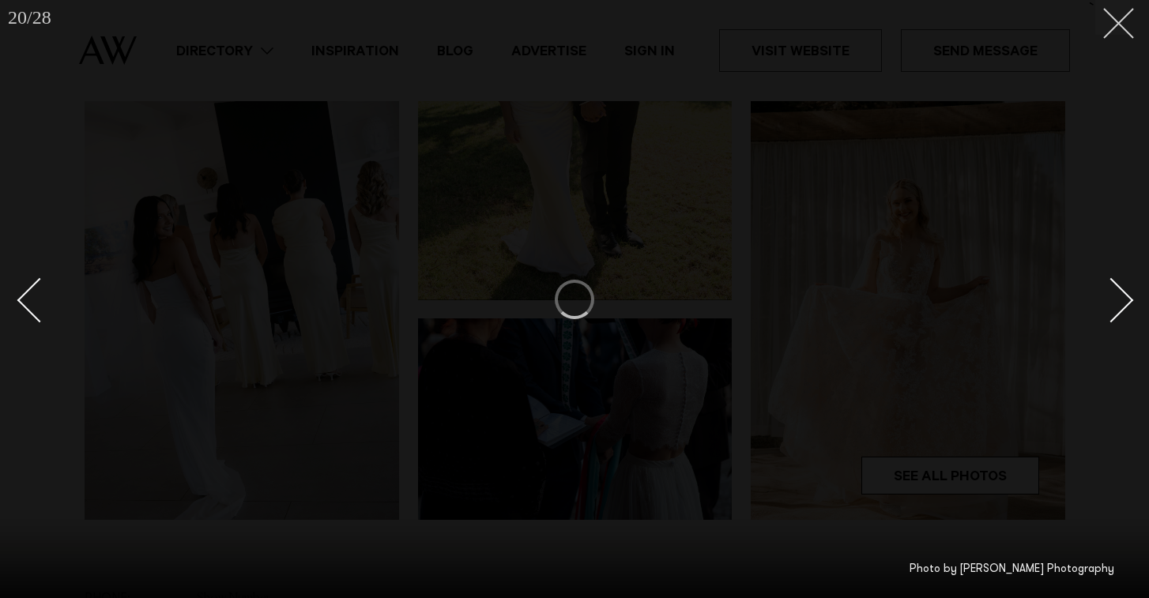
click at [1103, 32] on button at bounding box center [1112, 17] width 35 height 35
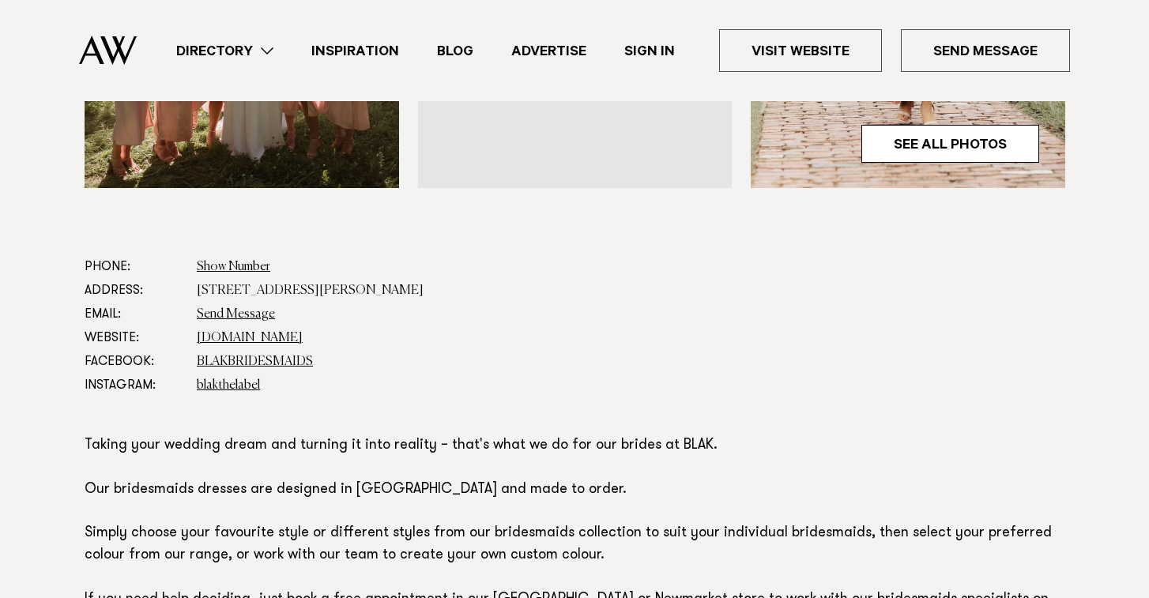
scroll to position [739, 0]
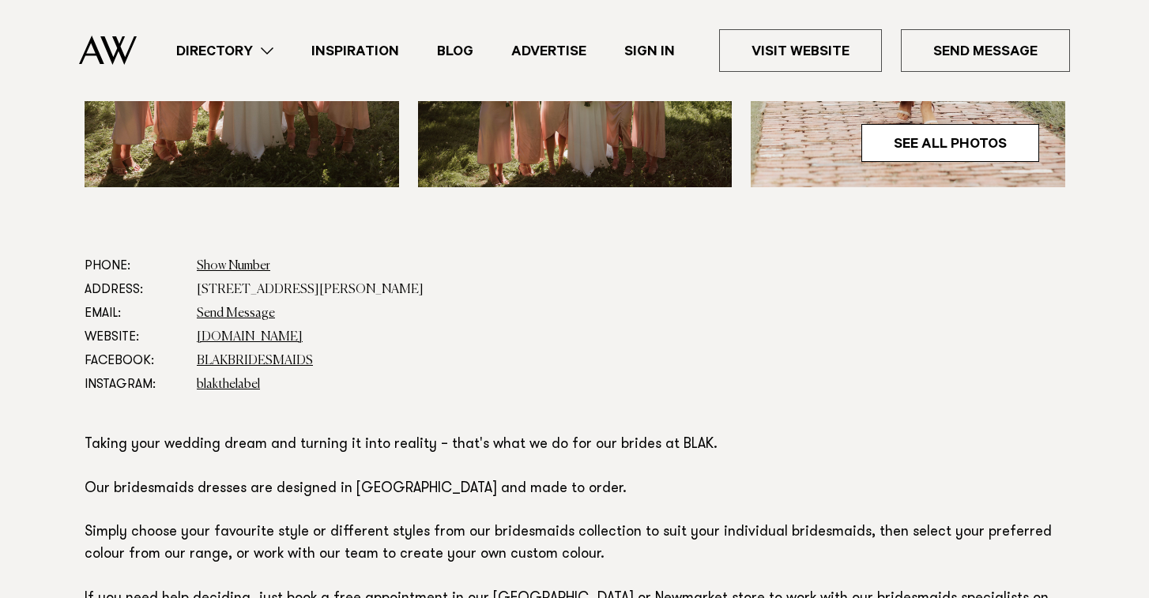
click at [232, 329] on dd "[DOMAIN_NAME]" at bounding box center [631, 338] width 868 height 24
click at [233, 339] on link "[DOMAIN_NAME]" at bounding box center [250, 337] width 106 height 13
click at [270, 44] on link "Directory" at bounding box center [224, 50] width 135 height 21
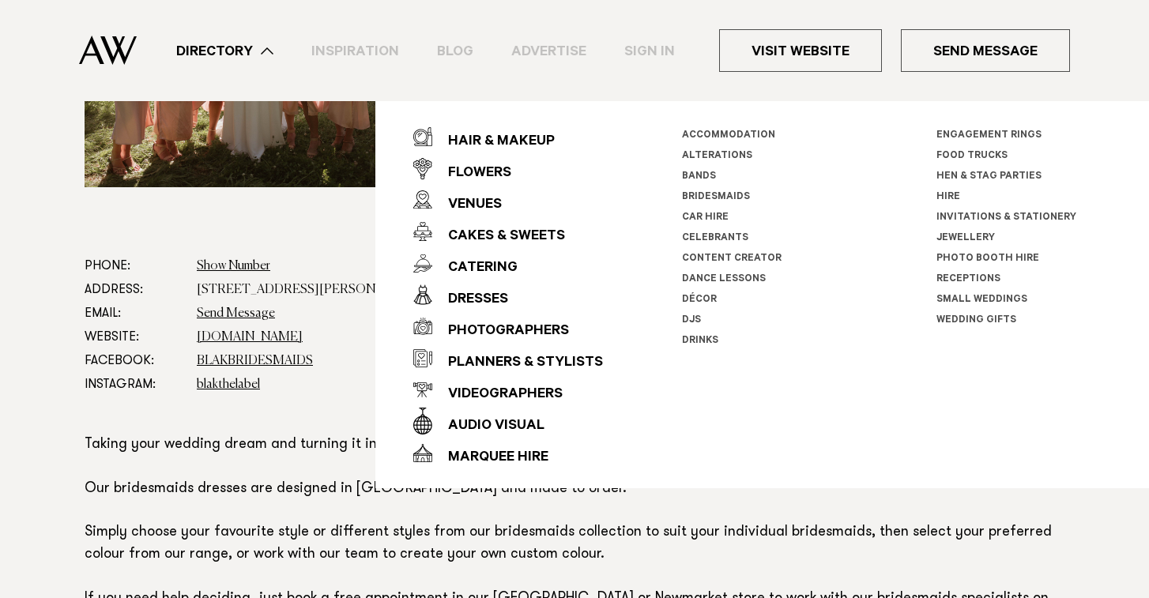
scroll to position [678, 0]
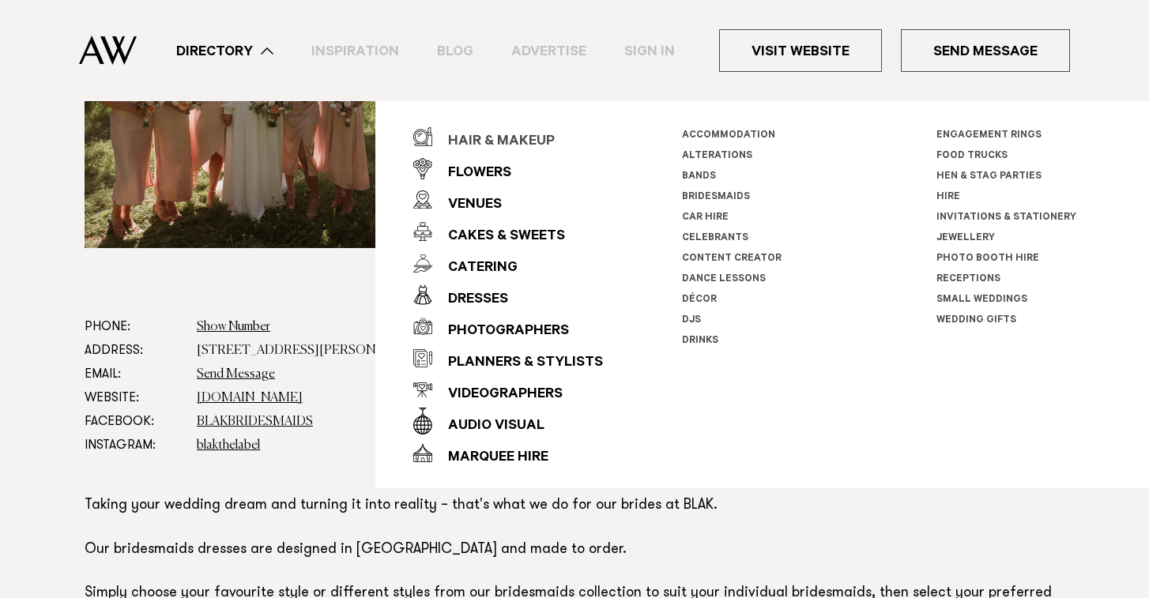
click at [473, 141] on div "Hair & Makeup" at bounding box center [493, 142] width 122 height 32
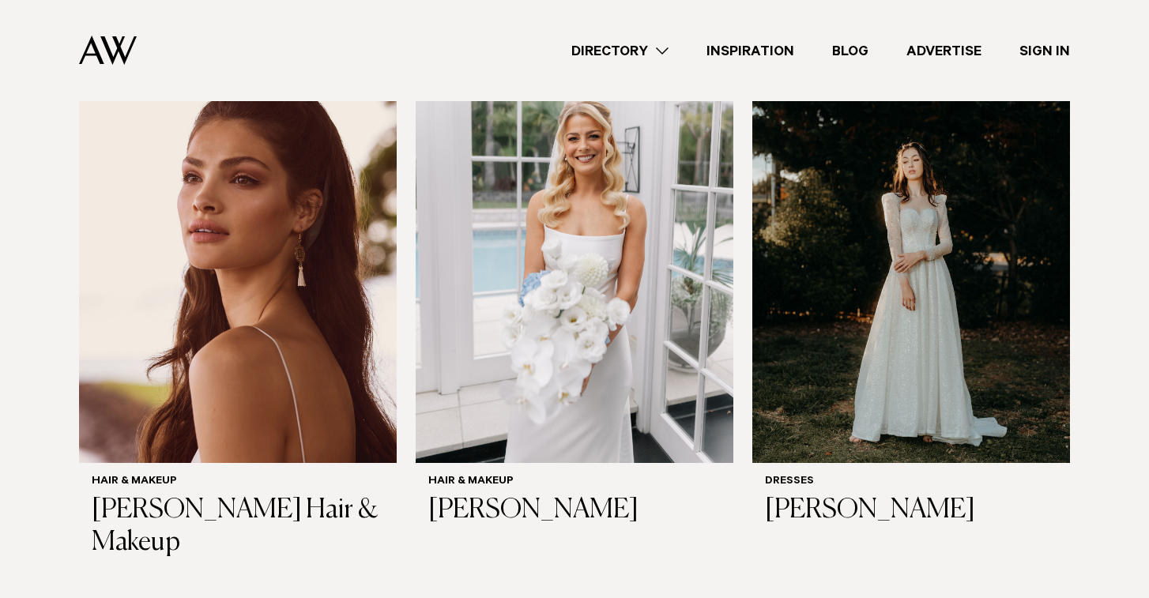
scroll to position [552, 0]
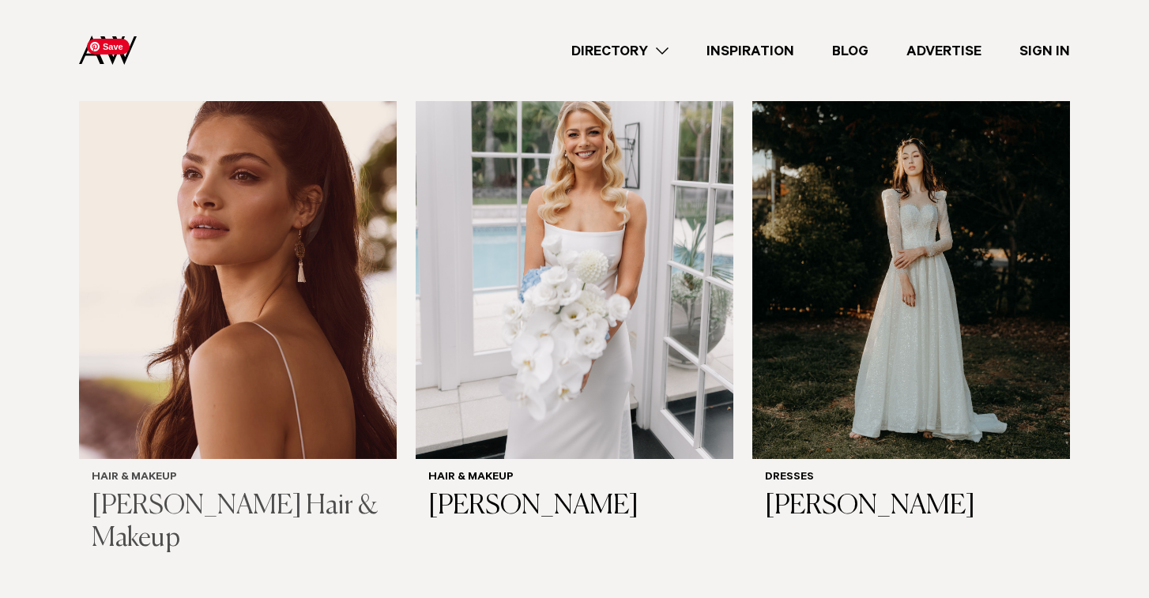
click at [281, 341] on img at bounding box center [238, 245] width 318 height 426
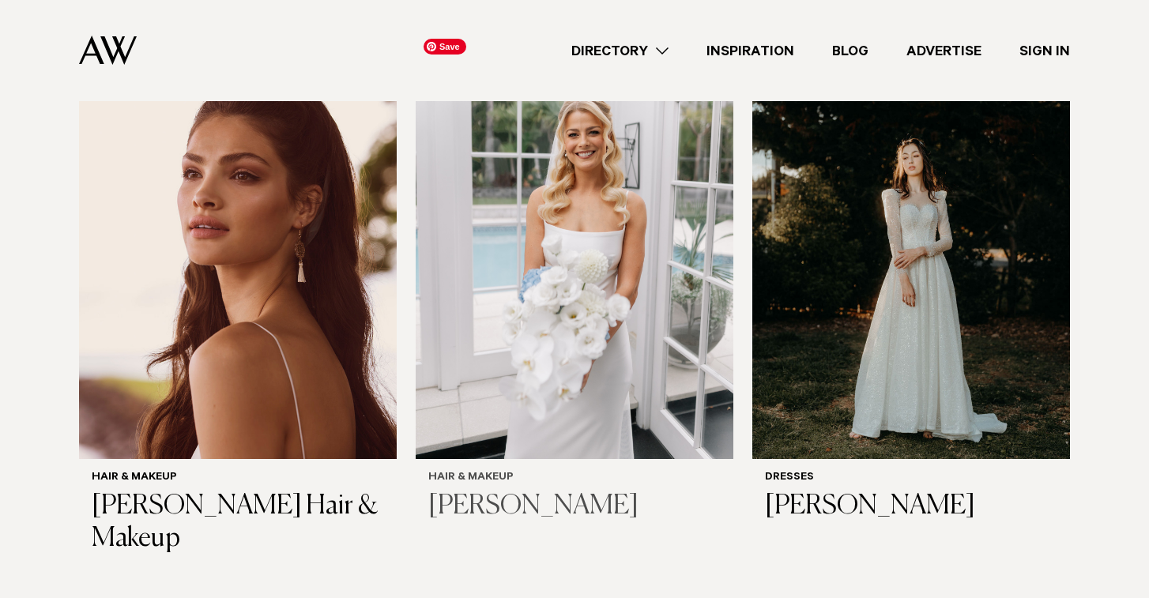
click at [527, 213] on img at bounding box center [575, 245] width 318 height 426
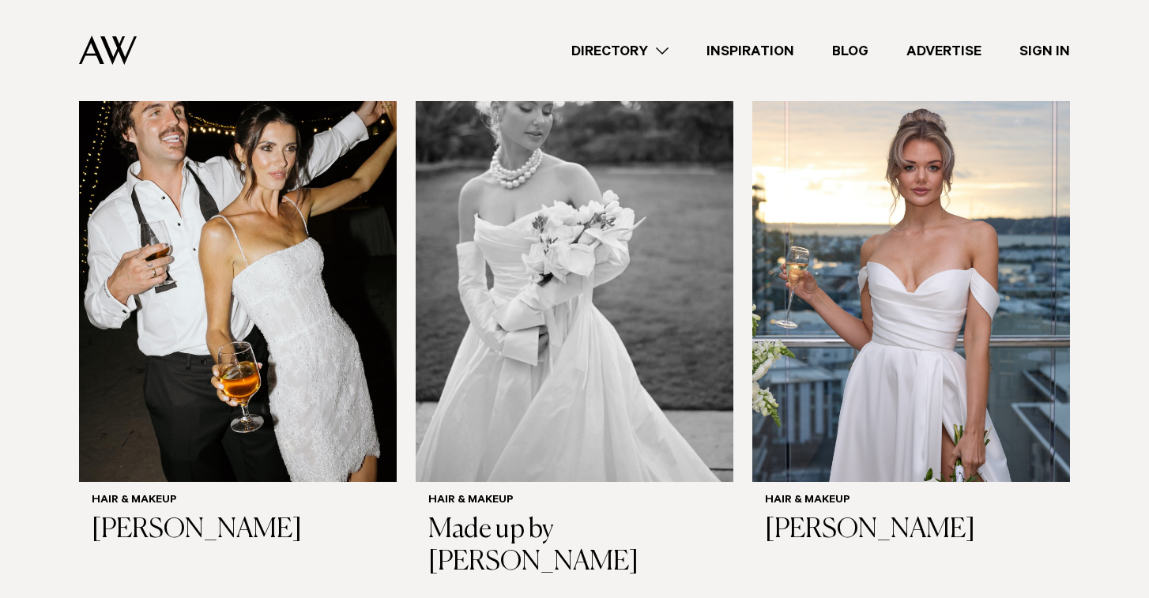
scroll to position [1114, 0]
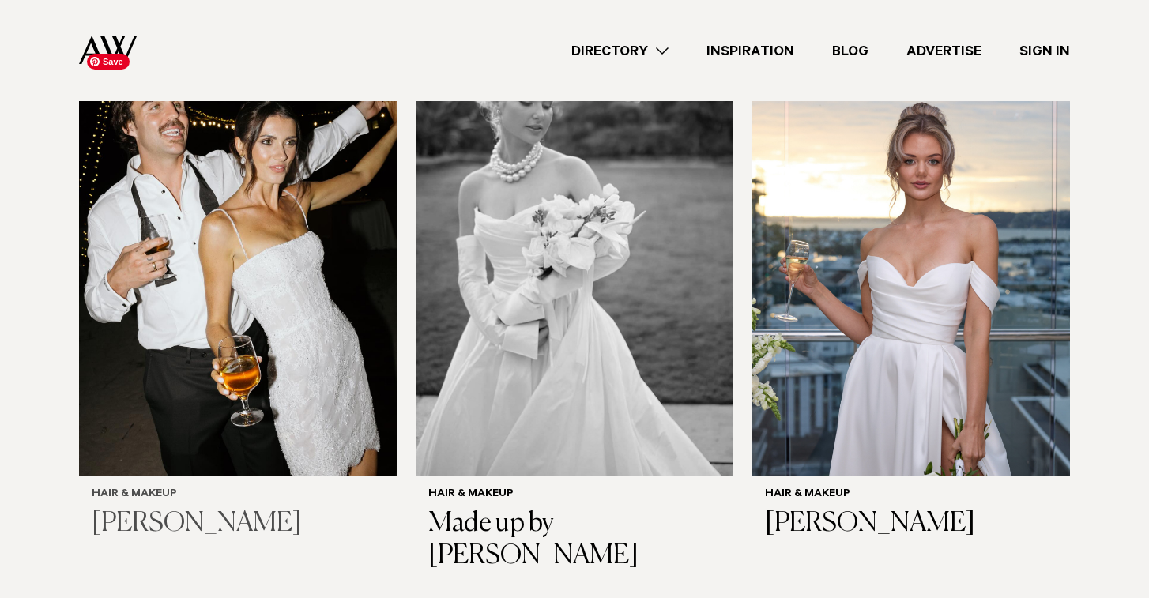
click at [372, 345] on img at bounding box center [238, 263] width 318 height 426
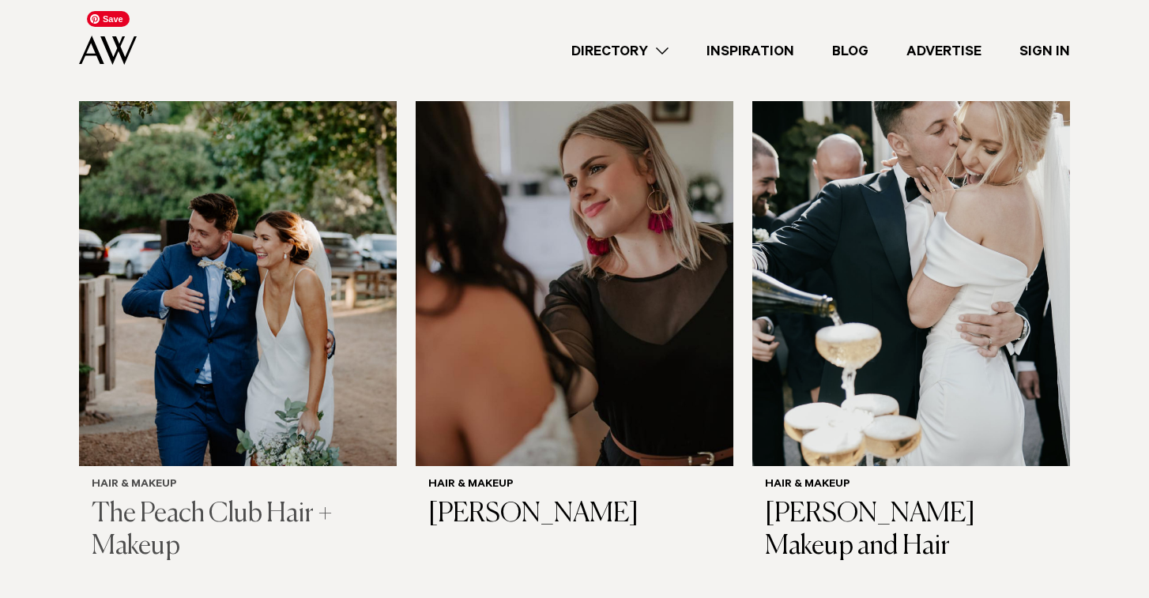
scroll to position [1706, 0]
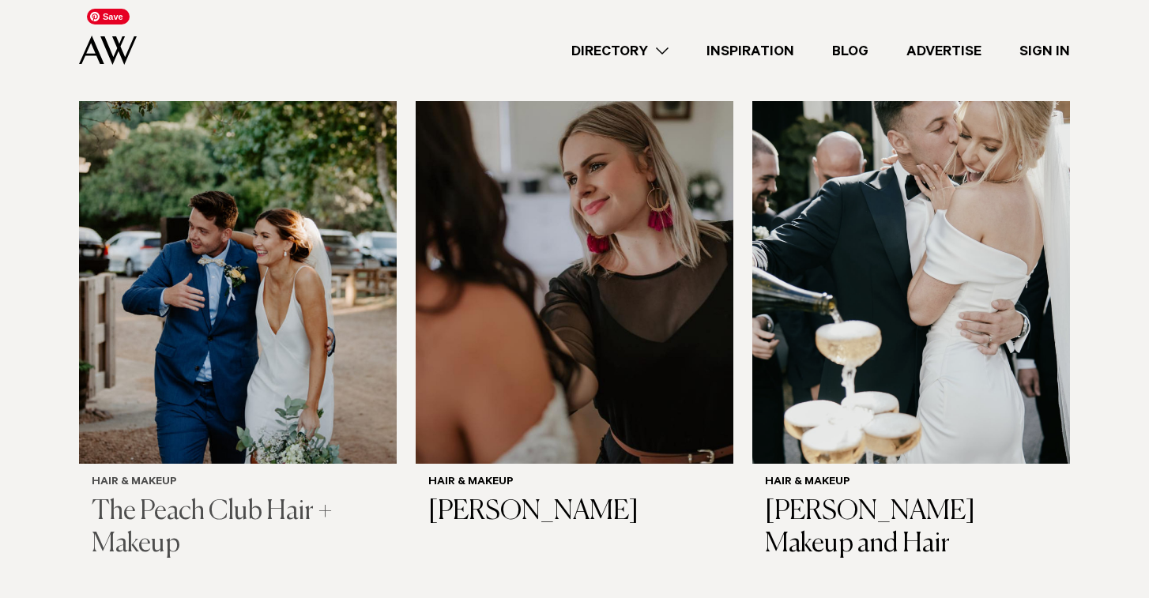
click at [255, 334] on img at bounding box center [238, 251] width 318 height 426
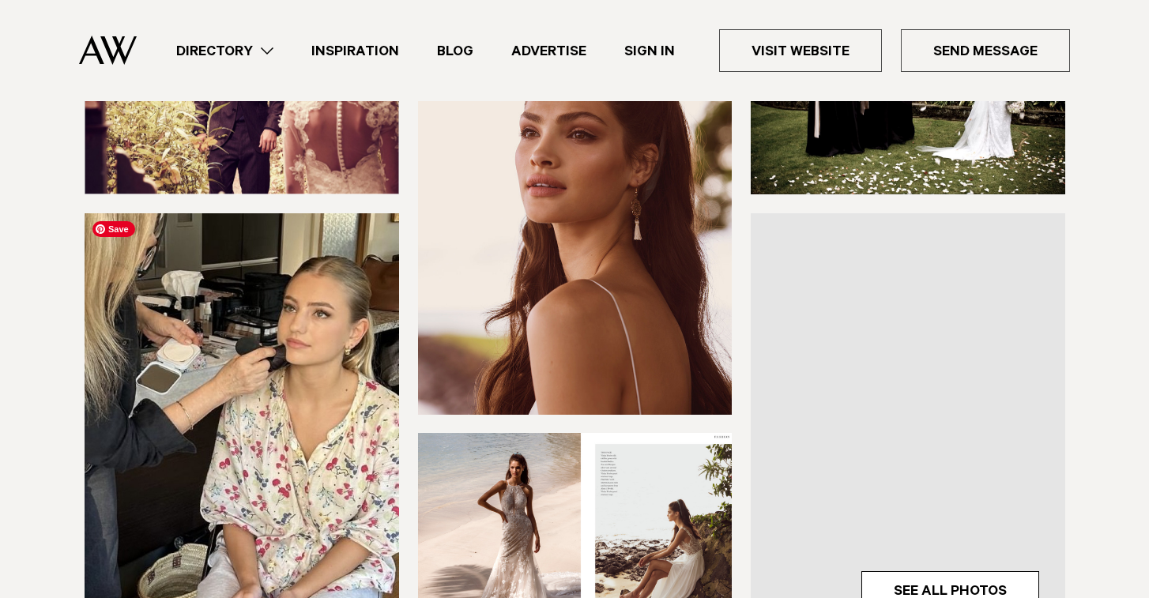
scroll to position [349, 0]
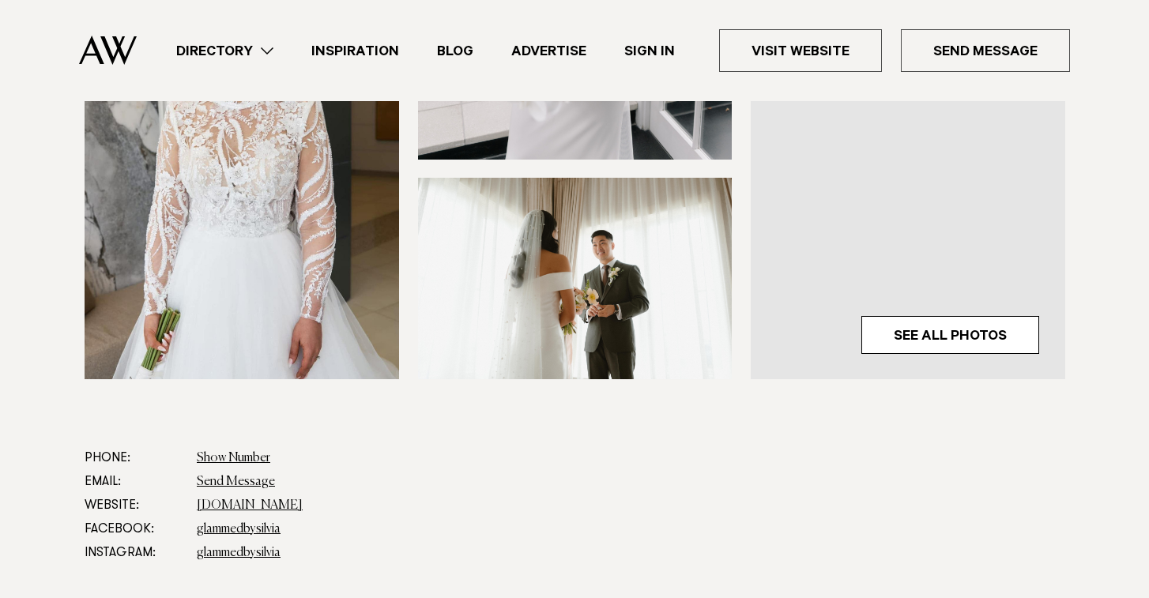
scroll to position [612, 0]
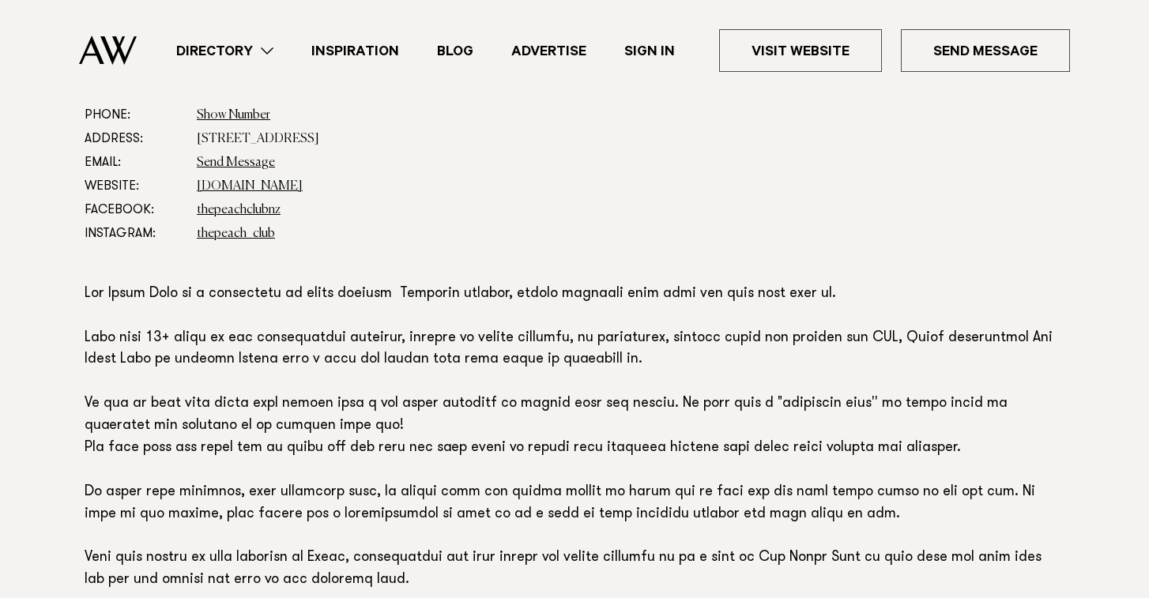
scroll to position [945, 0]
